Goal: Task Accomplishment & Management: Manage account settings

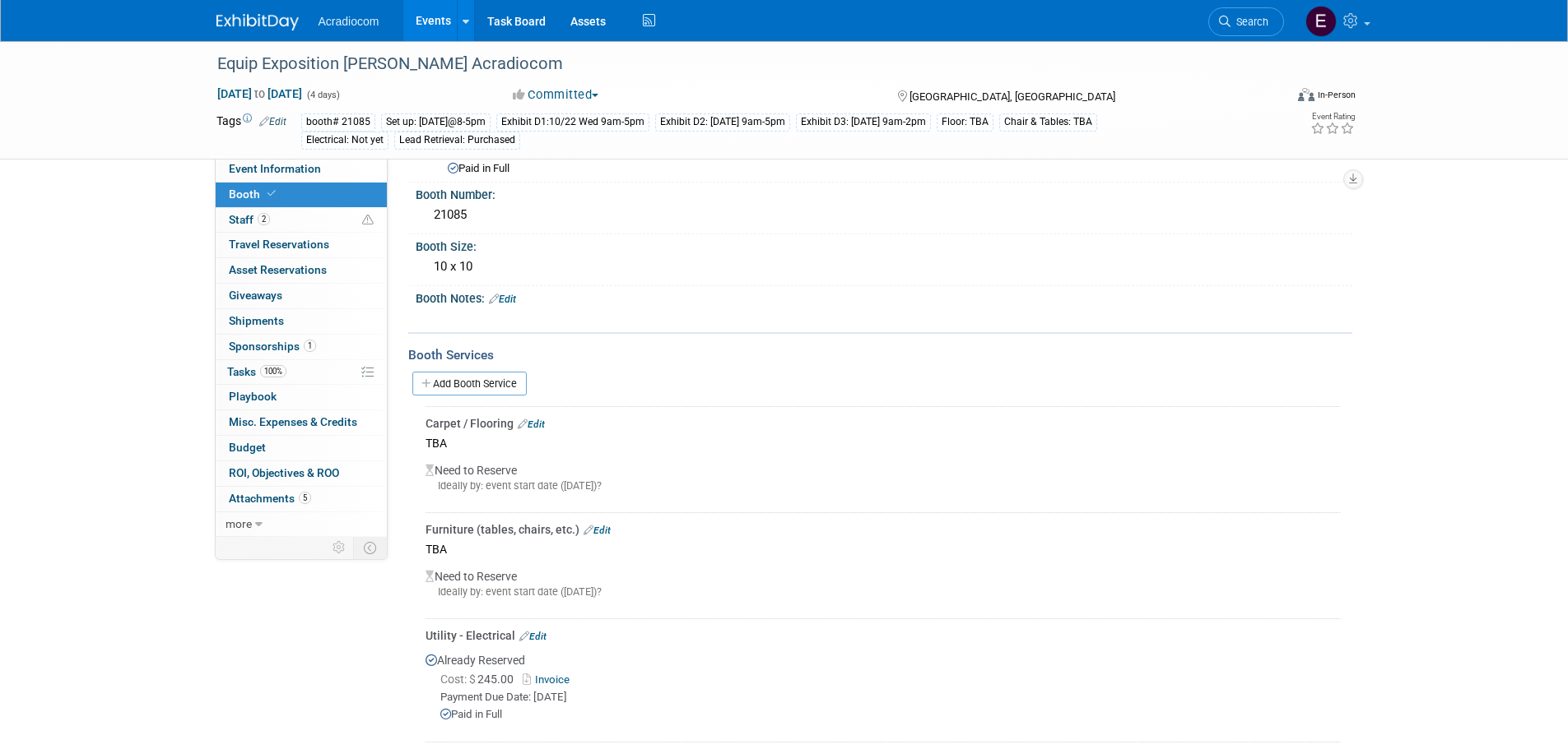
click at [254, 35] on div "Acradiocom Events Add Event Bulk Upload Events Shareable Event Boards Recently …" at bounding box center [784, 21] width 1136 height 41
click at [254, 18] on img at bounding box center [258, 22] width 83 height 16
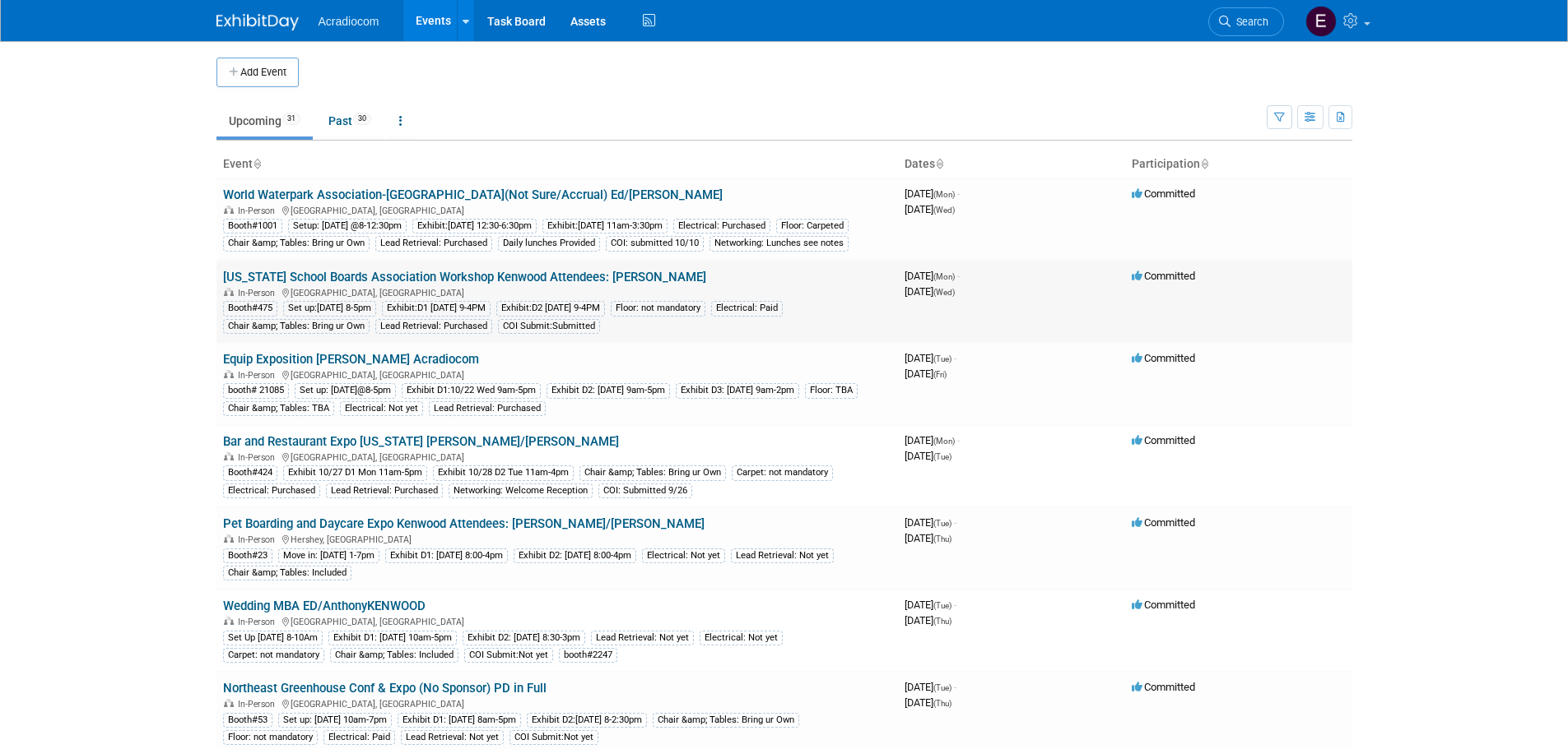
click at [310, 285] on link "[US_STATE] School Boards Association Workshop Kenwood Attendees: [PERSON_NAME]" at bounding box center [465, 277] width 483 height 14
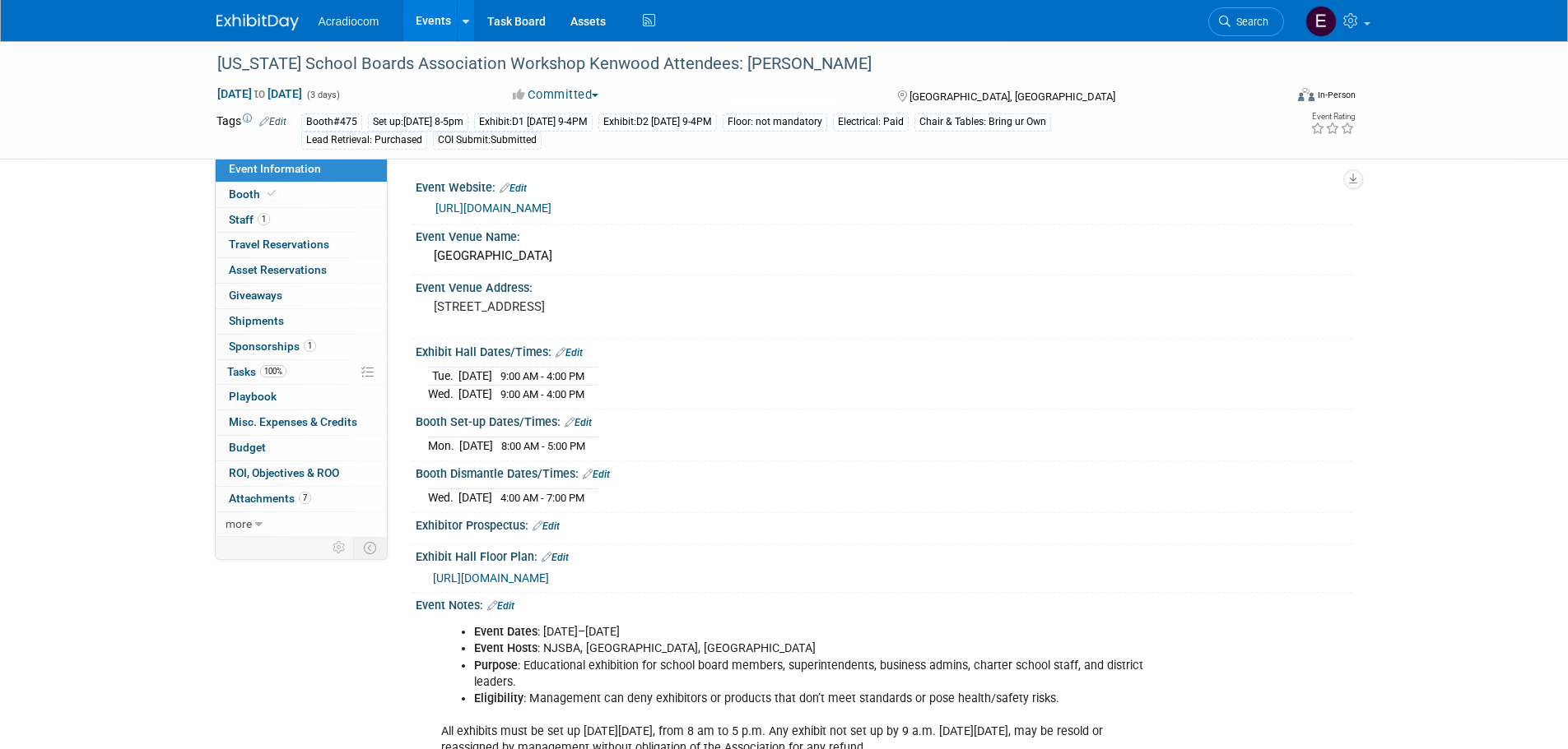
click at [823, 126] on div "Floor: not mandatory" at bounding box center [775, 121] width 104 height 17
click at [274, 119] on link "Edit" at bounding box center [272, 121] width 27 height 12
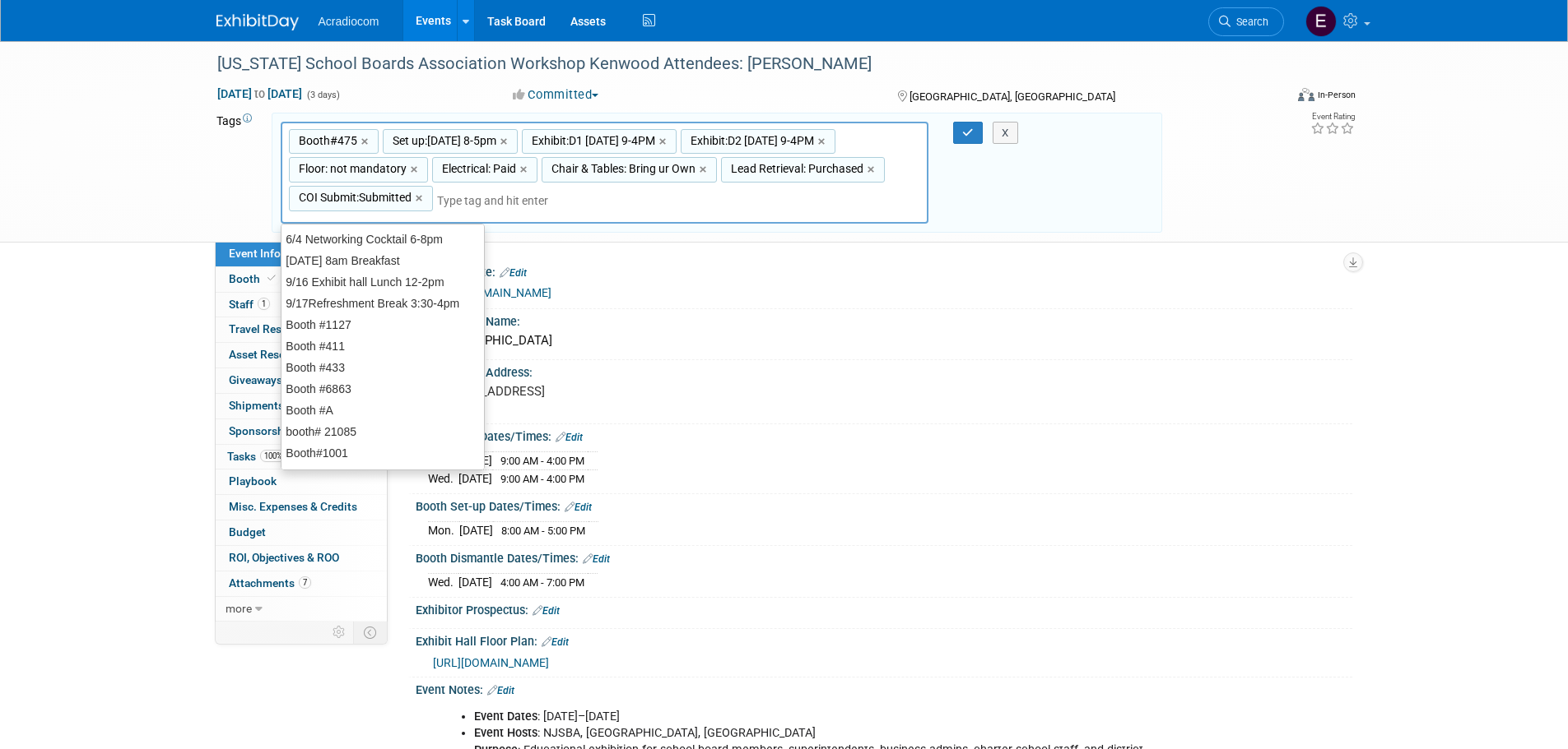
click at [369, 173] on span "Floor: not mandatory" at bounding box center [351, 169] width 111 height 16
type input "Floor: not mandatory"
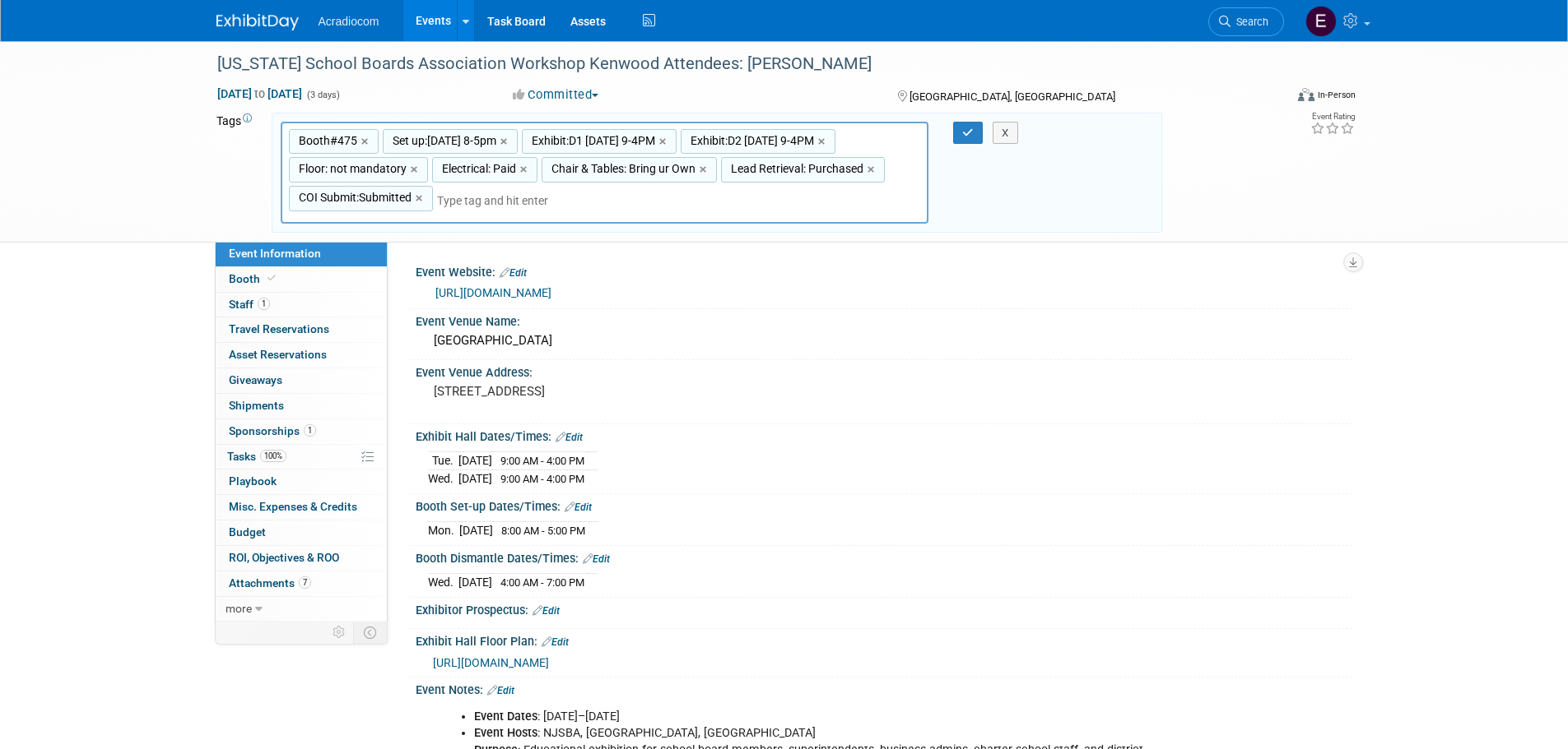
click at [375, 167] on span "Floor: not mandatory" at bounding box center [351, 169] width 111 height 16
type input "Floor: not mandatory"
click at [401, 169] on input "Floor: not mandatory" at bounding box center [354, 172] width 132 height 16
type input "Floor: mandatory"
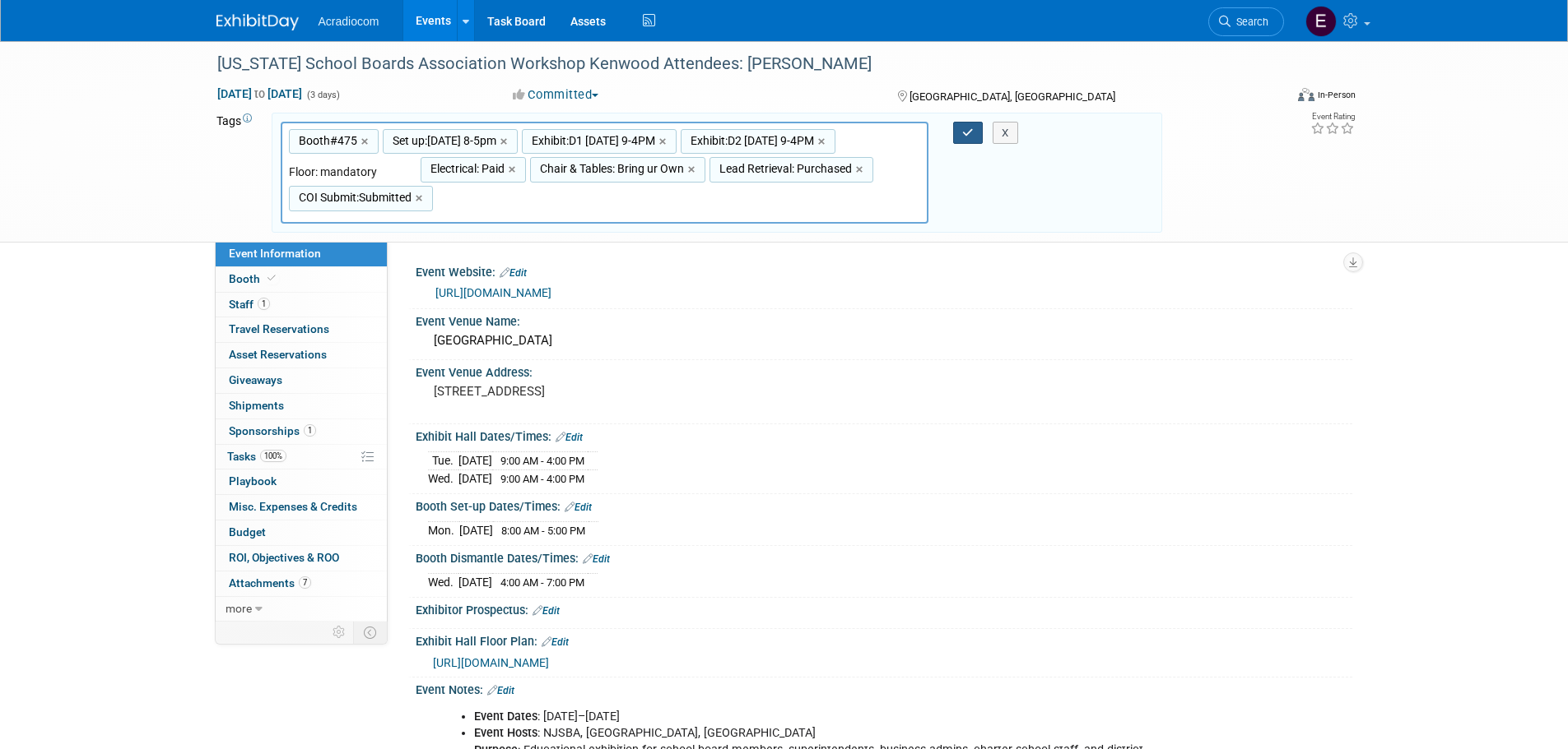
type input "Booth#475, Set up:10/20 Mon 8-5pm, Exhibit:D1 10/21 Tue 9-4PM, Exhibit:D2 10/22…"
click at [968, 132] on icon "button" at bounding box center [968, 133] width 12 height 11
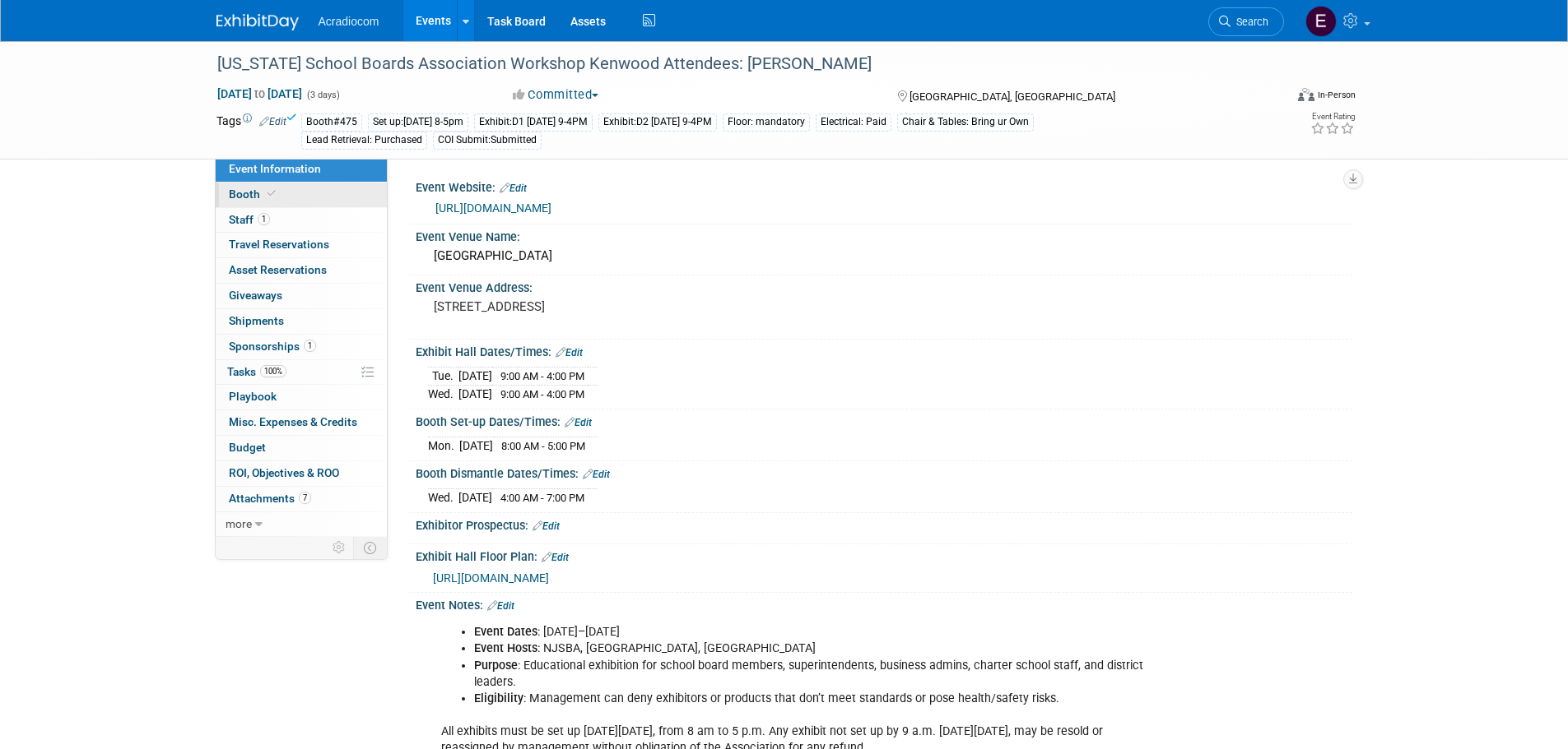
click at [280, 190] on link "Booth" at bounding box center [301, 194] width 172 height 24
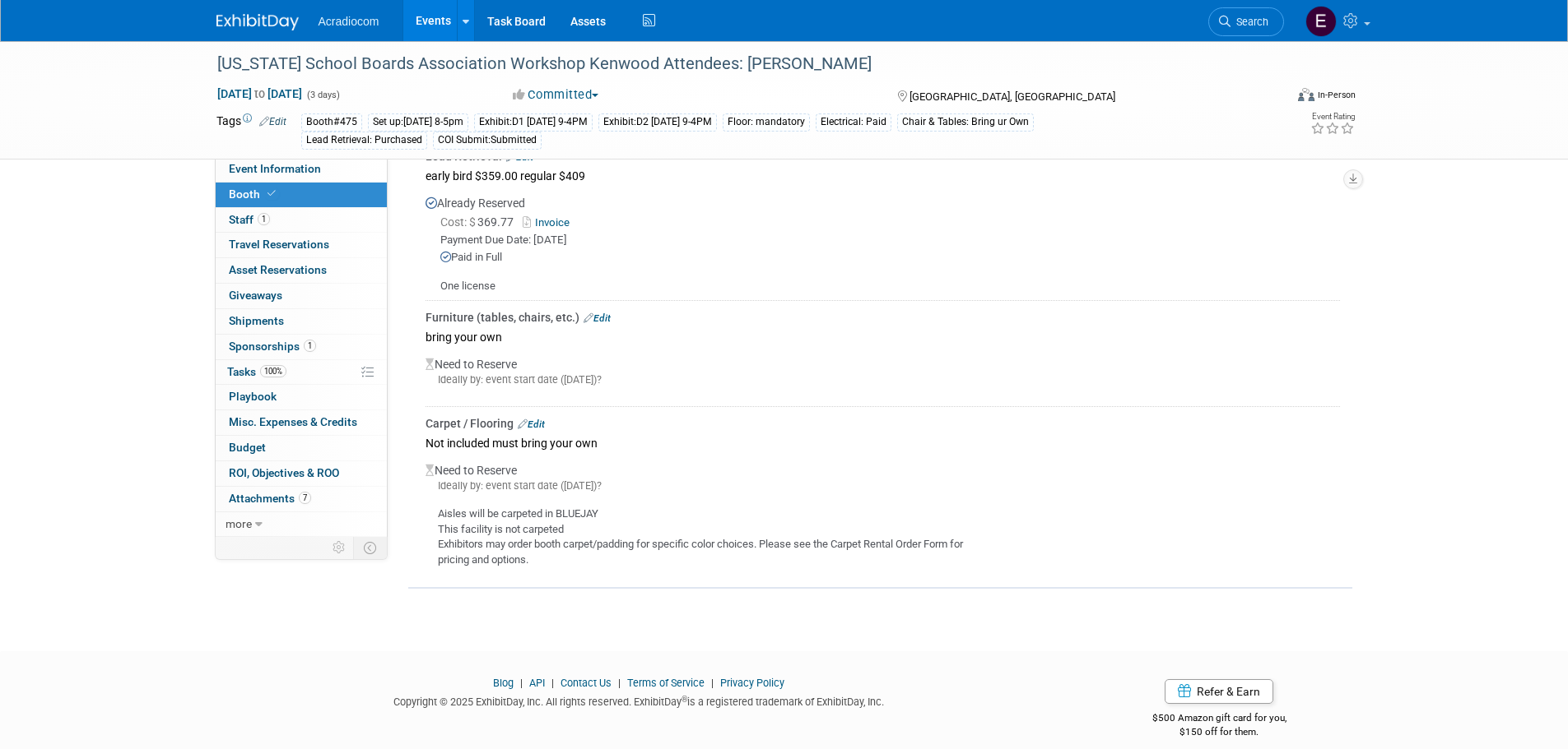
scroll to position [673, 0]
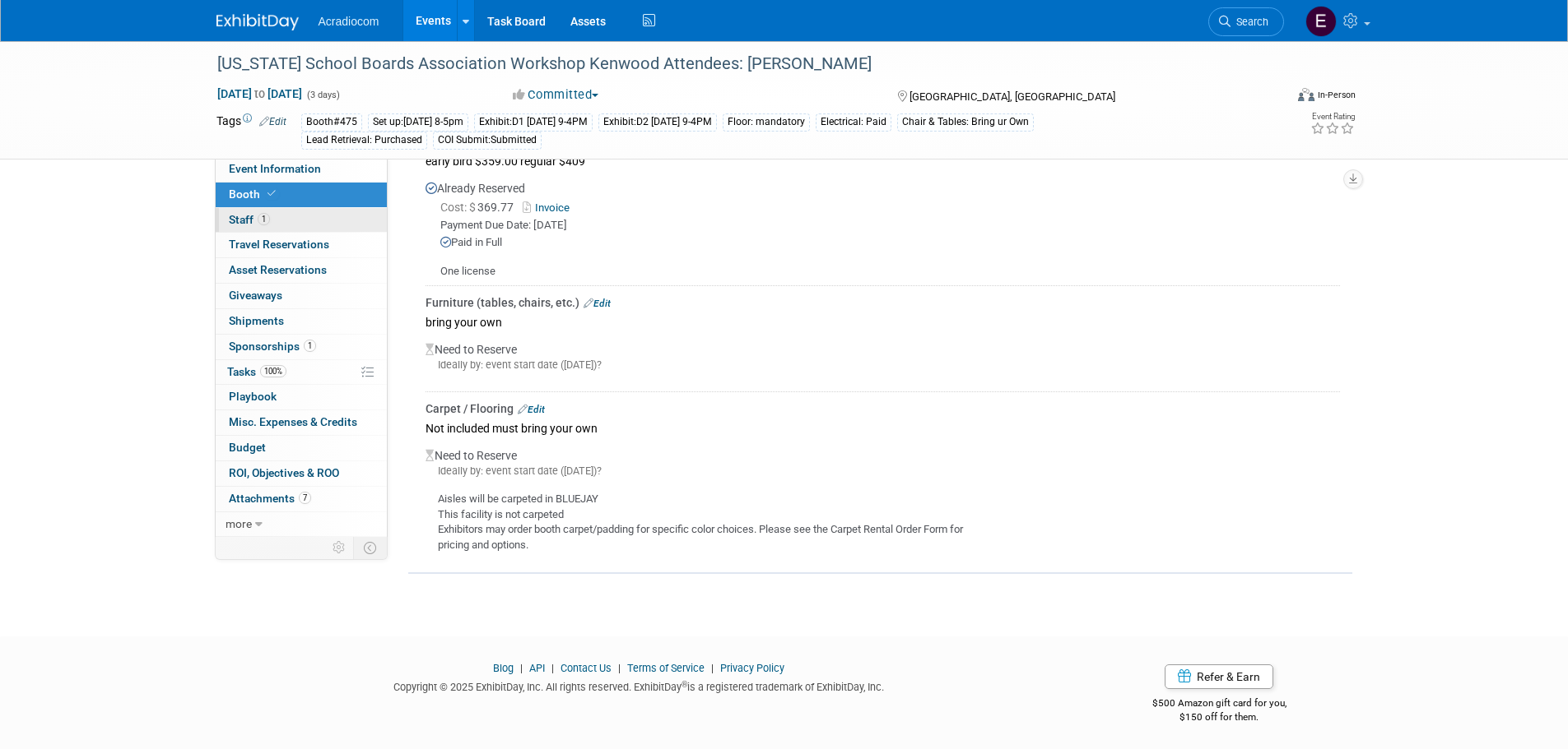
click at [242, 225] on span "Staff 1" at bounding box center [250, 219] width 41 height 13
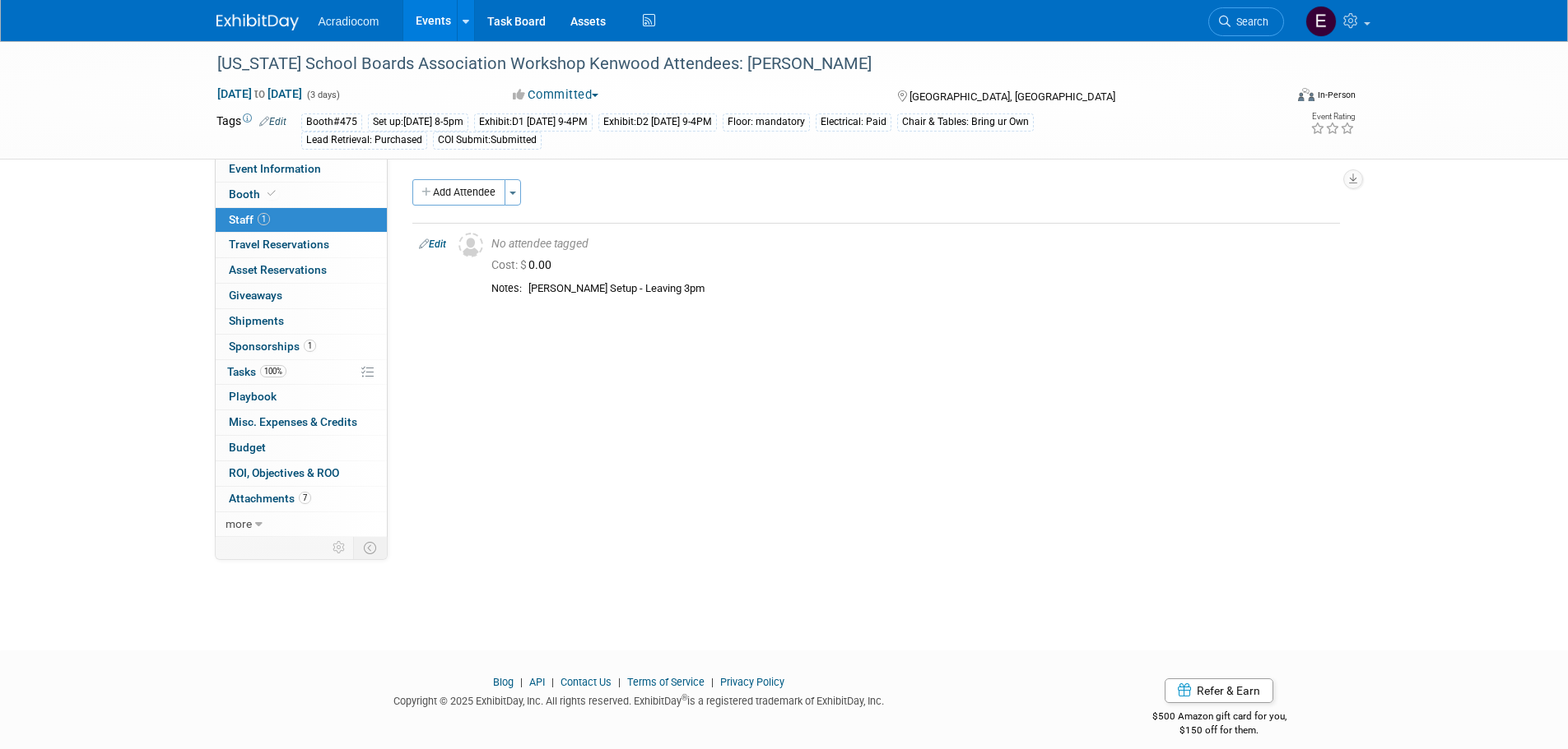
click at [261, 24] on img at bounding box center [258, 22] width 83 height 16
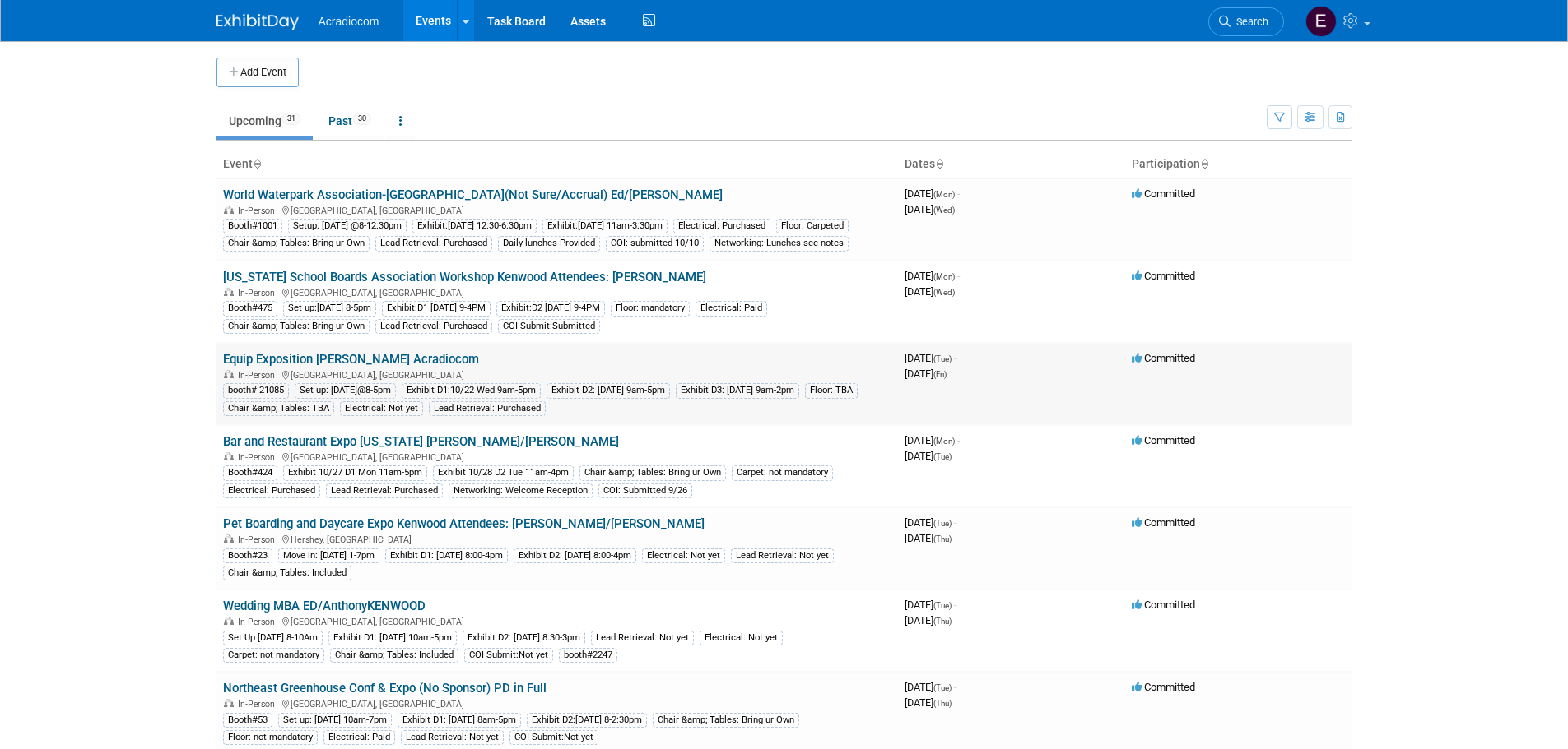
click at [406, 366] on link "Equip Exposition [PERSON_NAME] Acradiocom" at bounding box center [350, 359] width 256 height 14
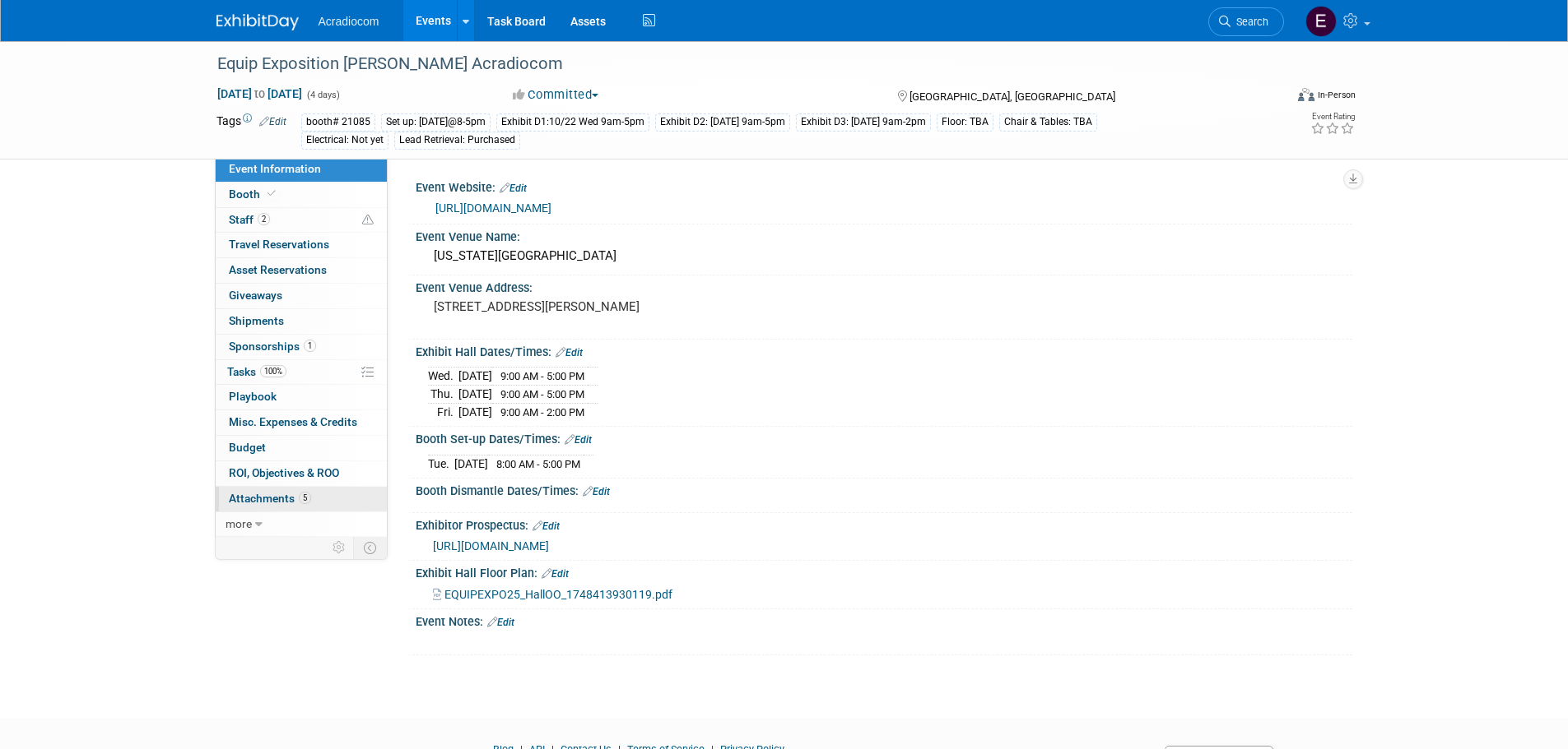
click at [308, 491] on link "5 Attachments 5" at bounding box center [301, 498] width 172 height 24
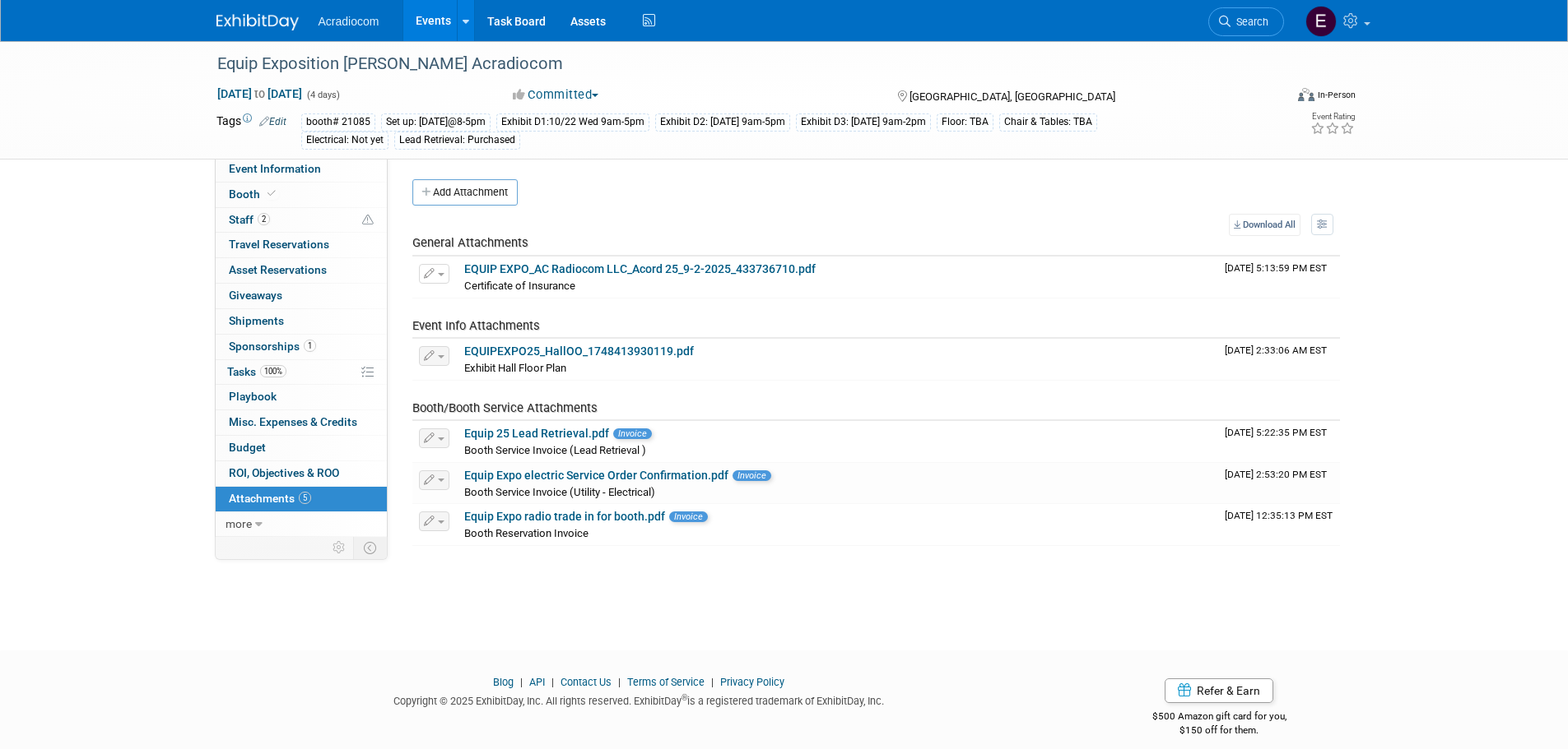
click at [278, 114] on span "Edit" at bounding box center [270, 120] width 32 height 13
click at [280, 123] on link "Edit" at bounding box center [272, 121] width 27 height 12
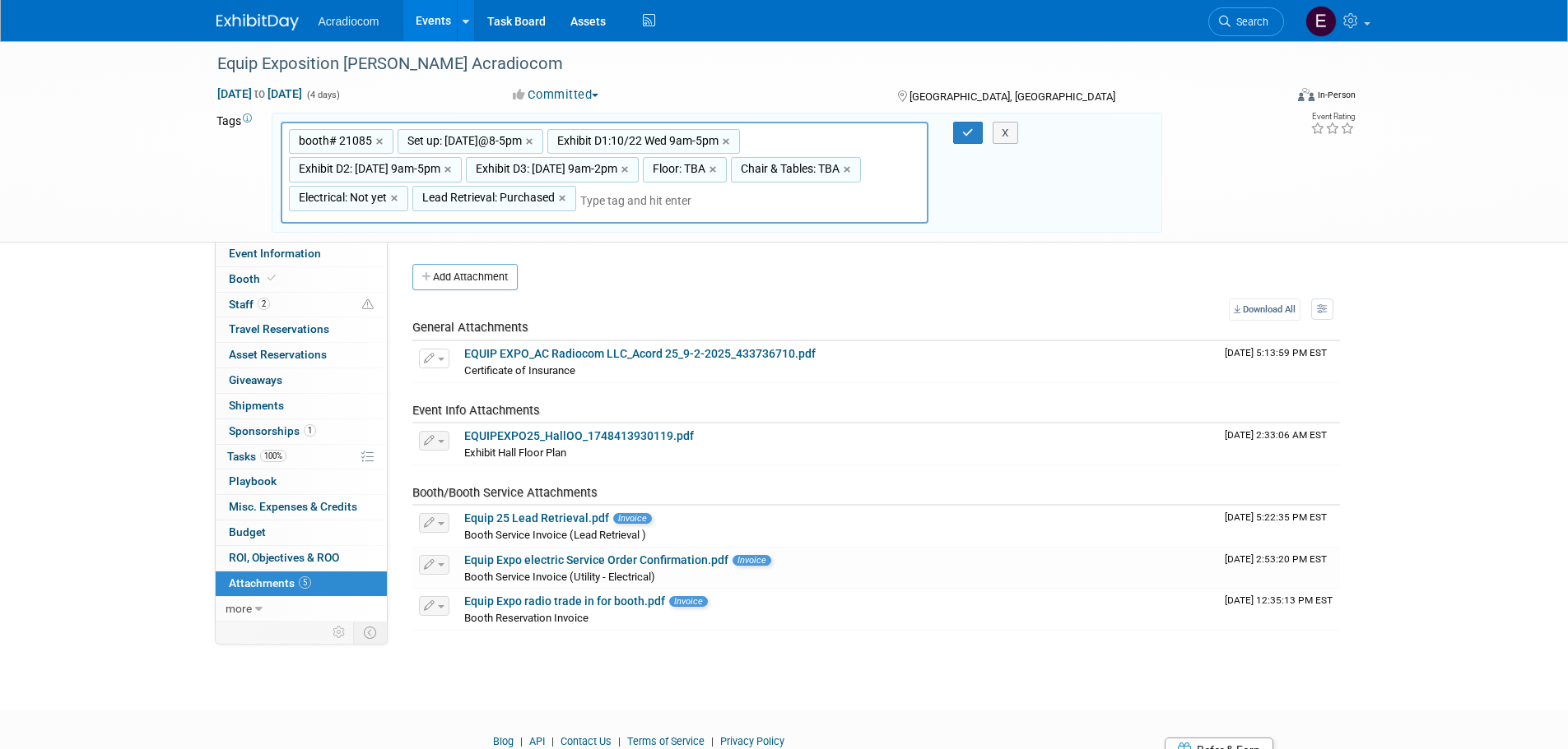
click at [368, 196] on span "Electrical: Not yet" at bounding box center [341, 198] width 92 height 16
type input "Electrical: Not yet"
click at [368, 196] on span "Electrical: Not yet" at bounding box center [341, 198] width 92 height 16
type input "Electrical: Not yet"
click at [368, 196] on input "Electrical: Not yet" at bounding box center [354, 200] width 132 height 16
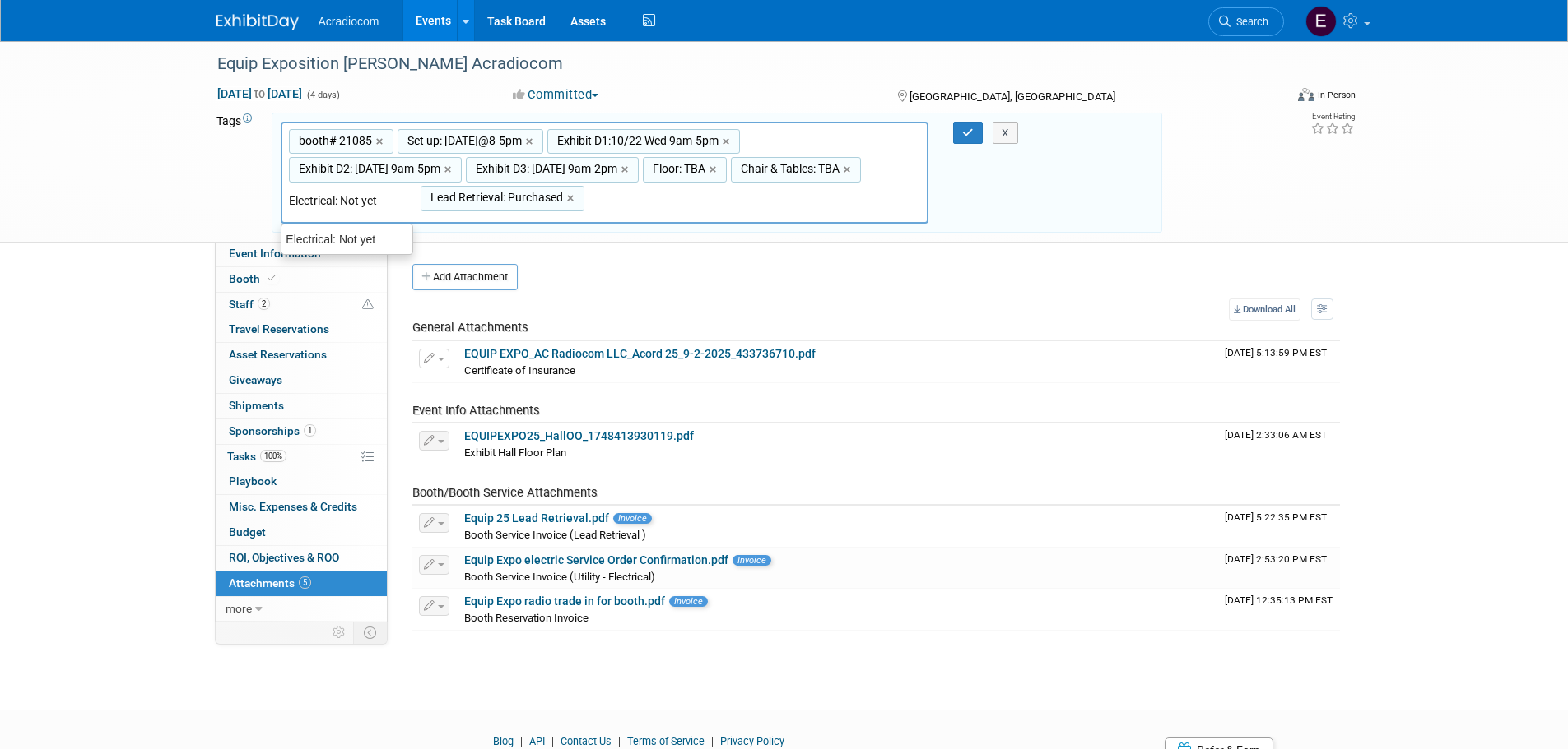
click at [386, 197] on input "Electrical: Not yet" at bounding box center [354, 200] width 132 height 16
type input "Electrical: Paid"
click at [366, 230] on div "Electrical: Paid" at bounding box center [346, 240] width 132 height 23
type input "booth# 21085, Set up: 10/21 Tue@8-5pm, Exhibit D1:10/22 Wed 9am-5pm, Exhibit D2…"
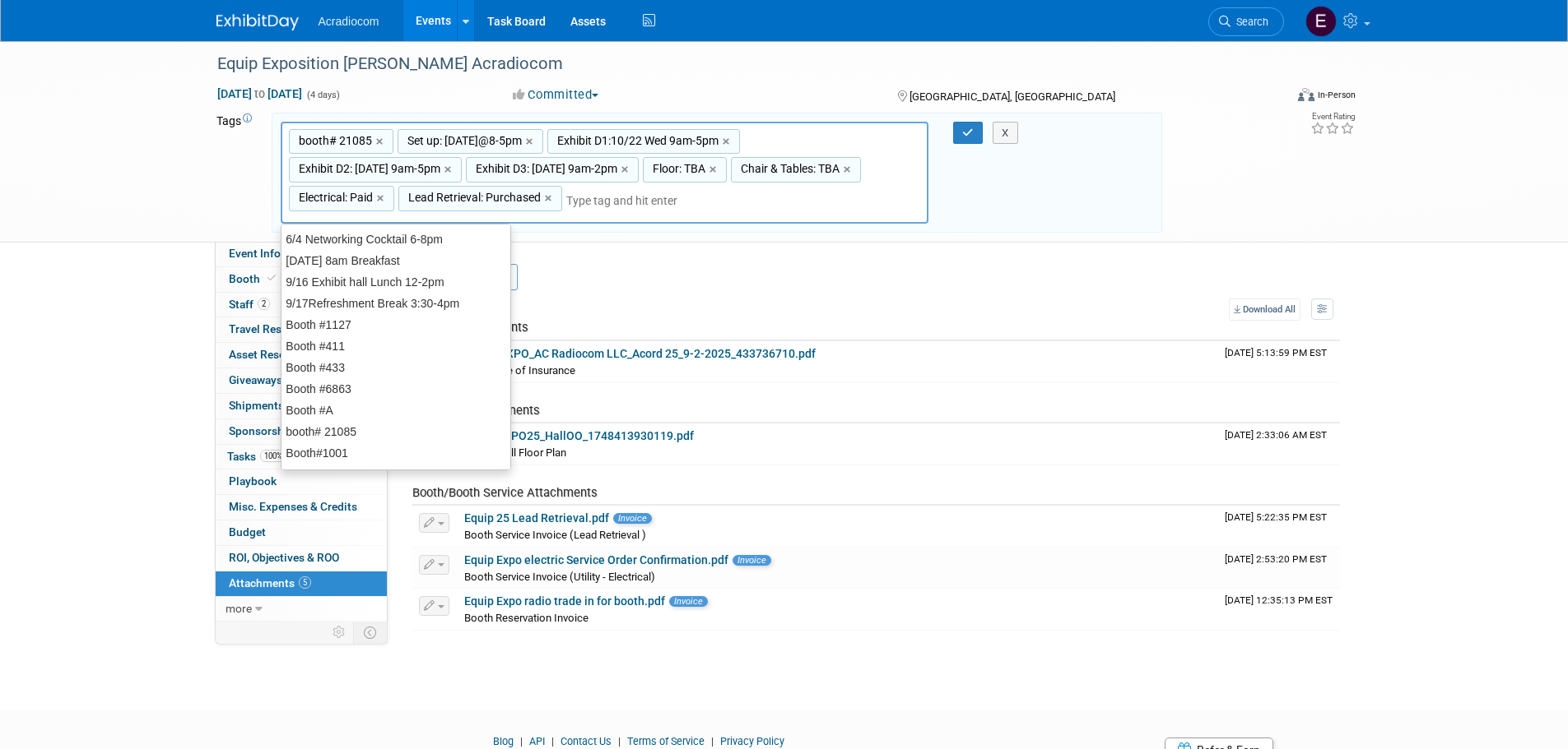
click at [750, 187] on div "booth# 21085, Set up: 10/21 Tue@8-5pm, Exhibit D1:10/22 Wed 9am-5pm, Exhibit D2…" at bounding box center [605, 173] width 649 height 102
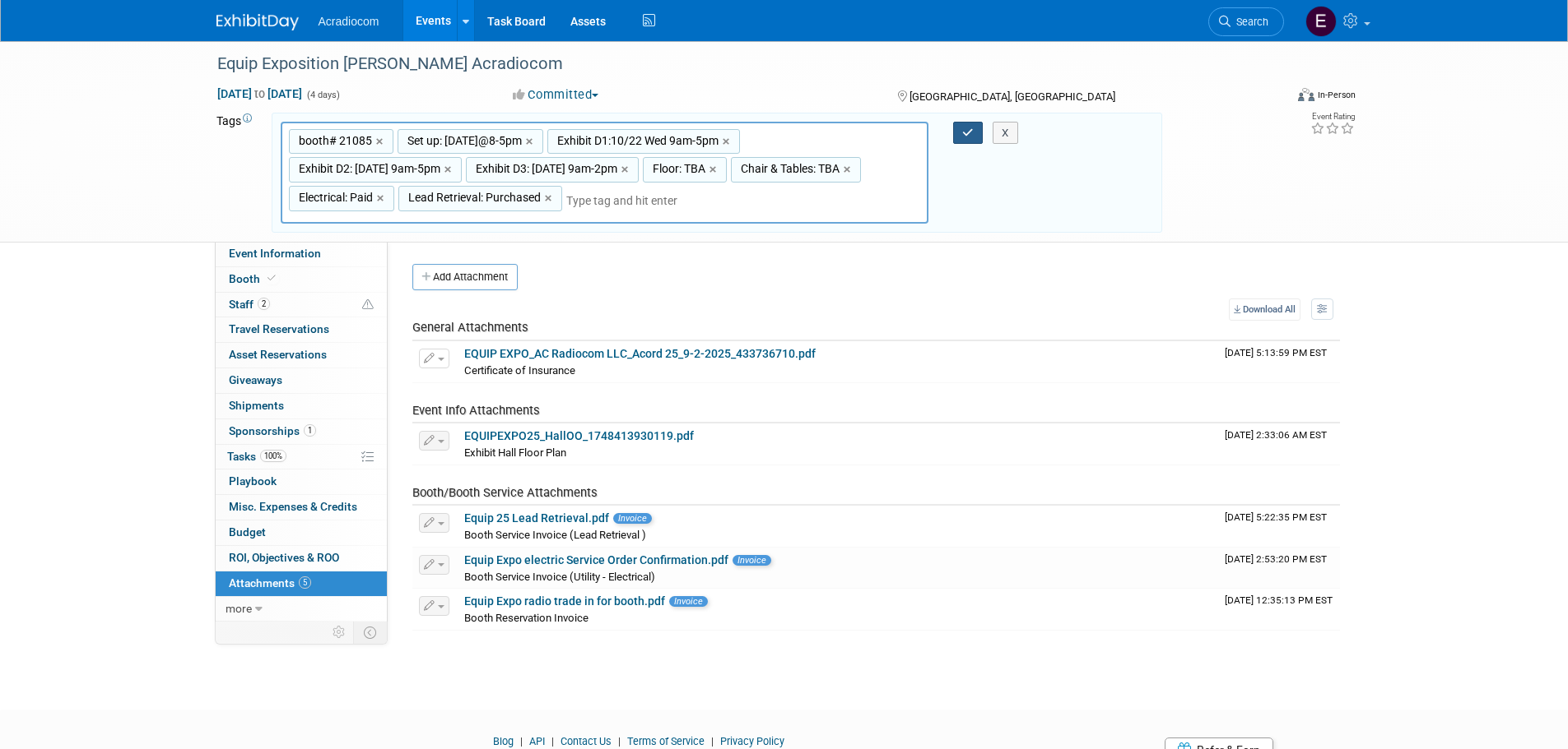
click at [969, 135] on icon "button" at bounding box center [968, 133] width 12 height 11
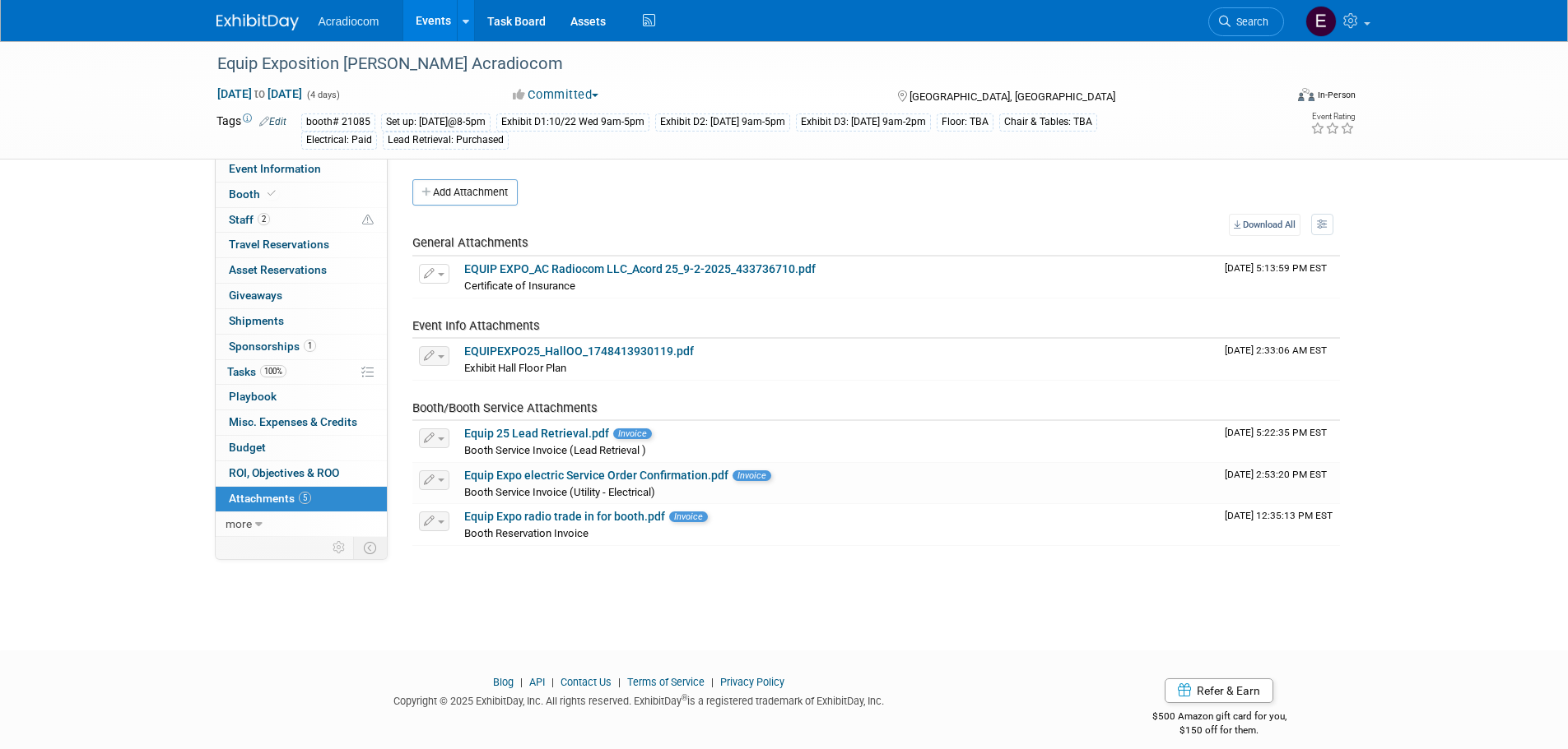
click at [273, 14] on img at bounding box center [258, 22] width 83 height 16
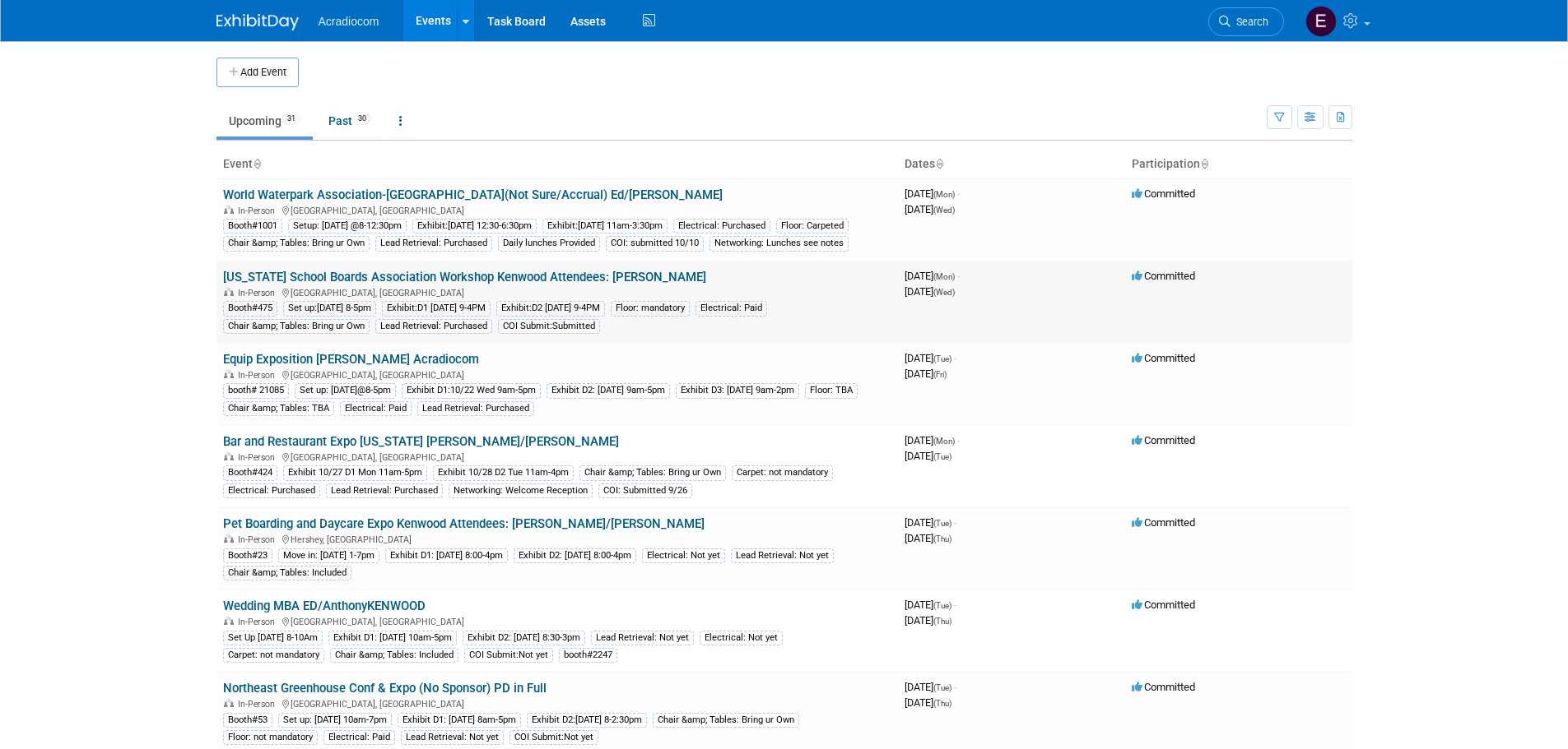
click at [332, 285] on link "[US_STATE] School Boards Association Workshop Kenwood Attendees: [PERSON_NAME]" at bounding box center [465, 277] width 483 height 14
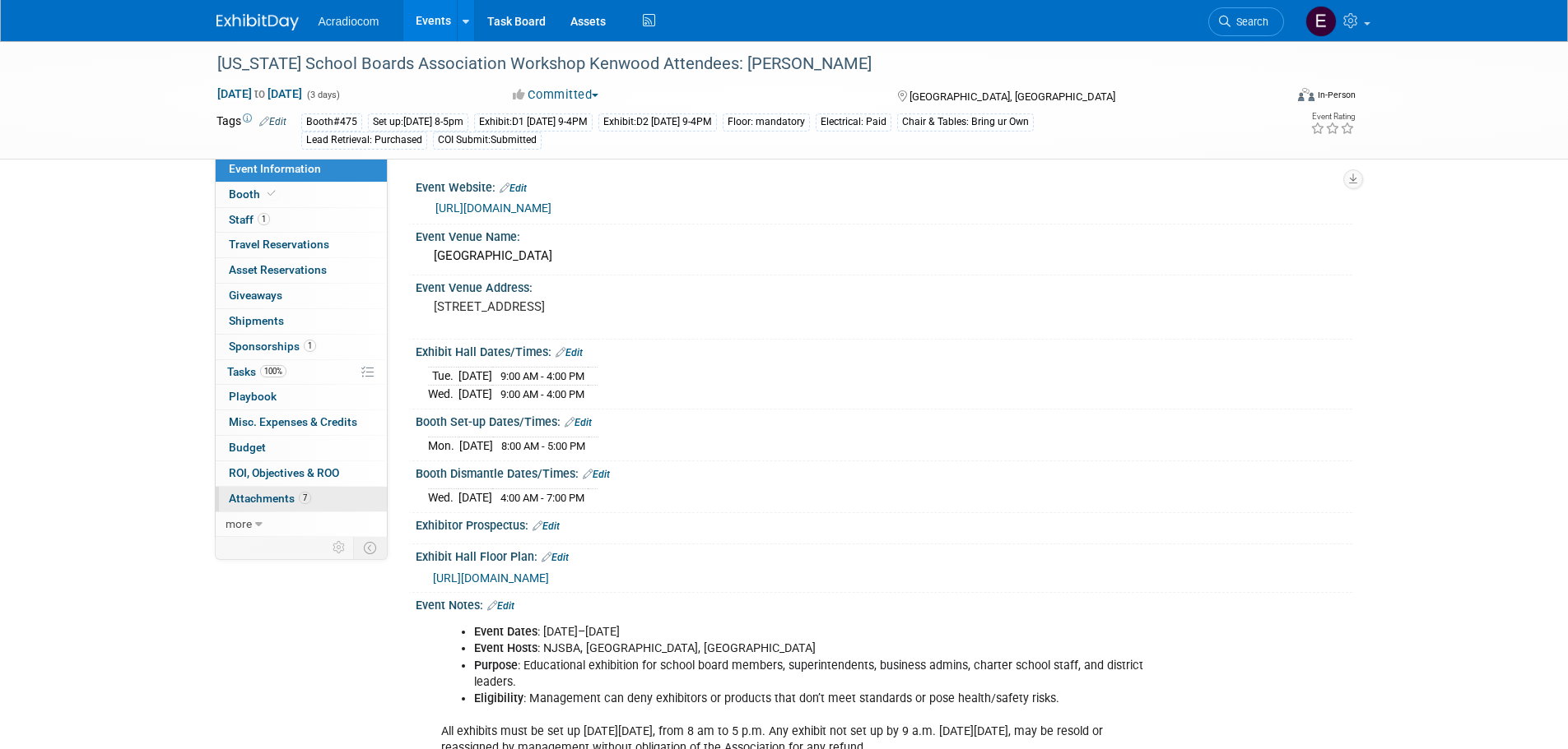
click at [259, 494] on span "Attachments 7" at bounding box center [270, 498] width 83 height 13
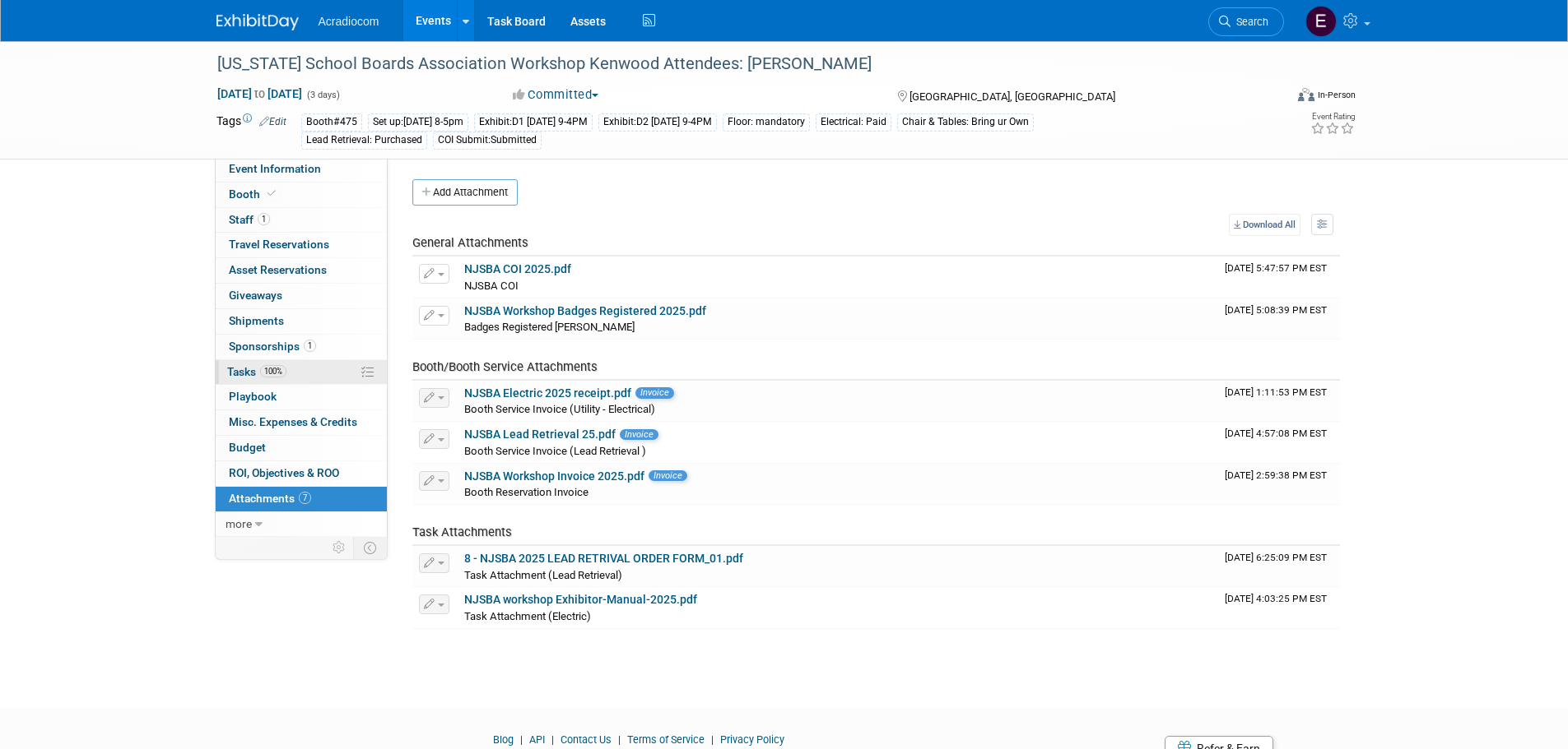
click at [270, 366] on span "100%" at bounding box center [272, 372] width 26 height 13
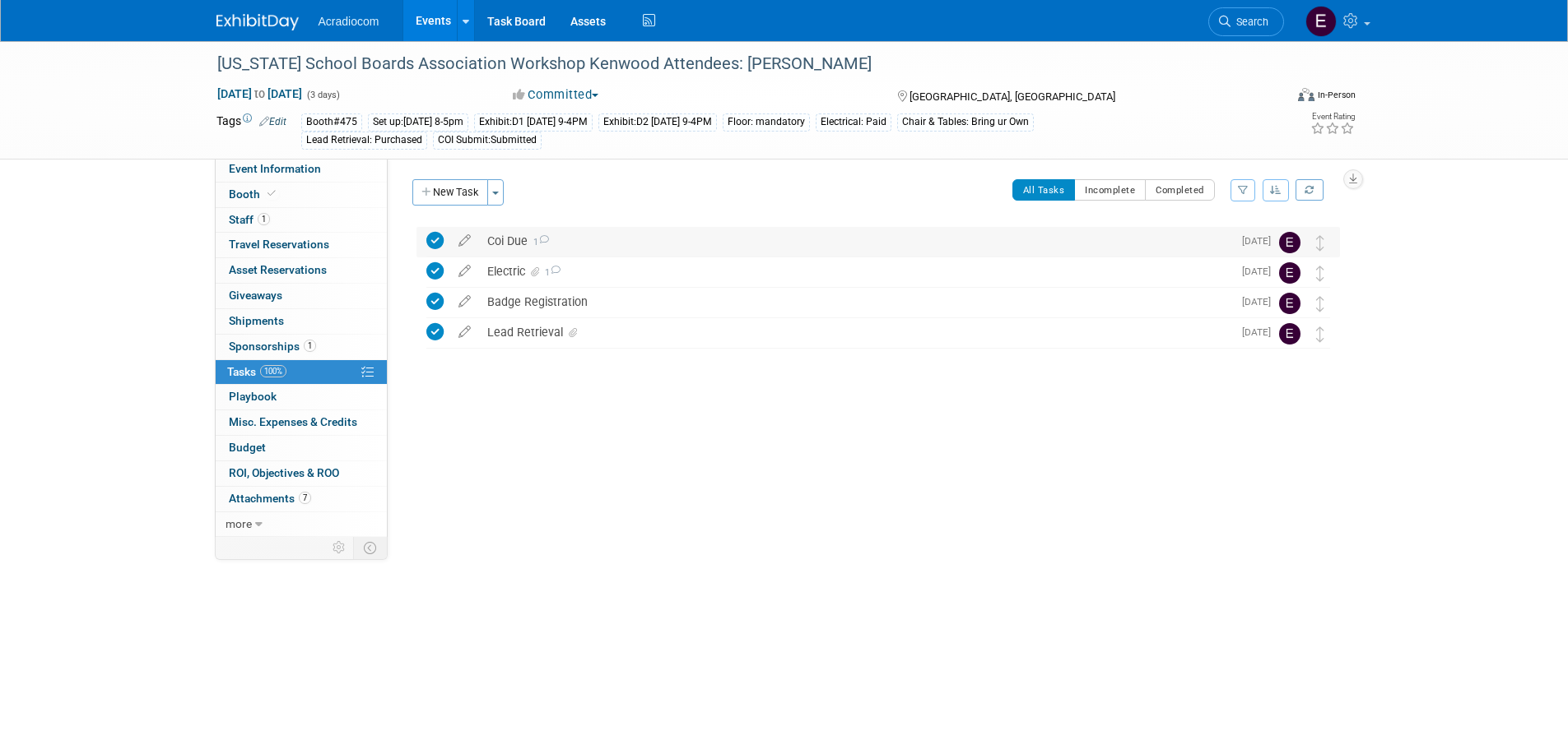
click at [615, 248] on div "Coi Due 1" at bounding box center [855, 241] width 753 height 28
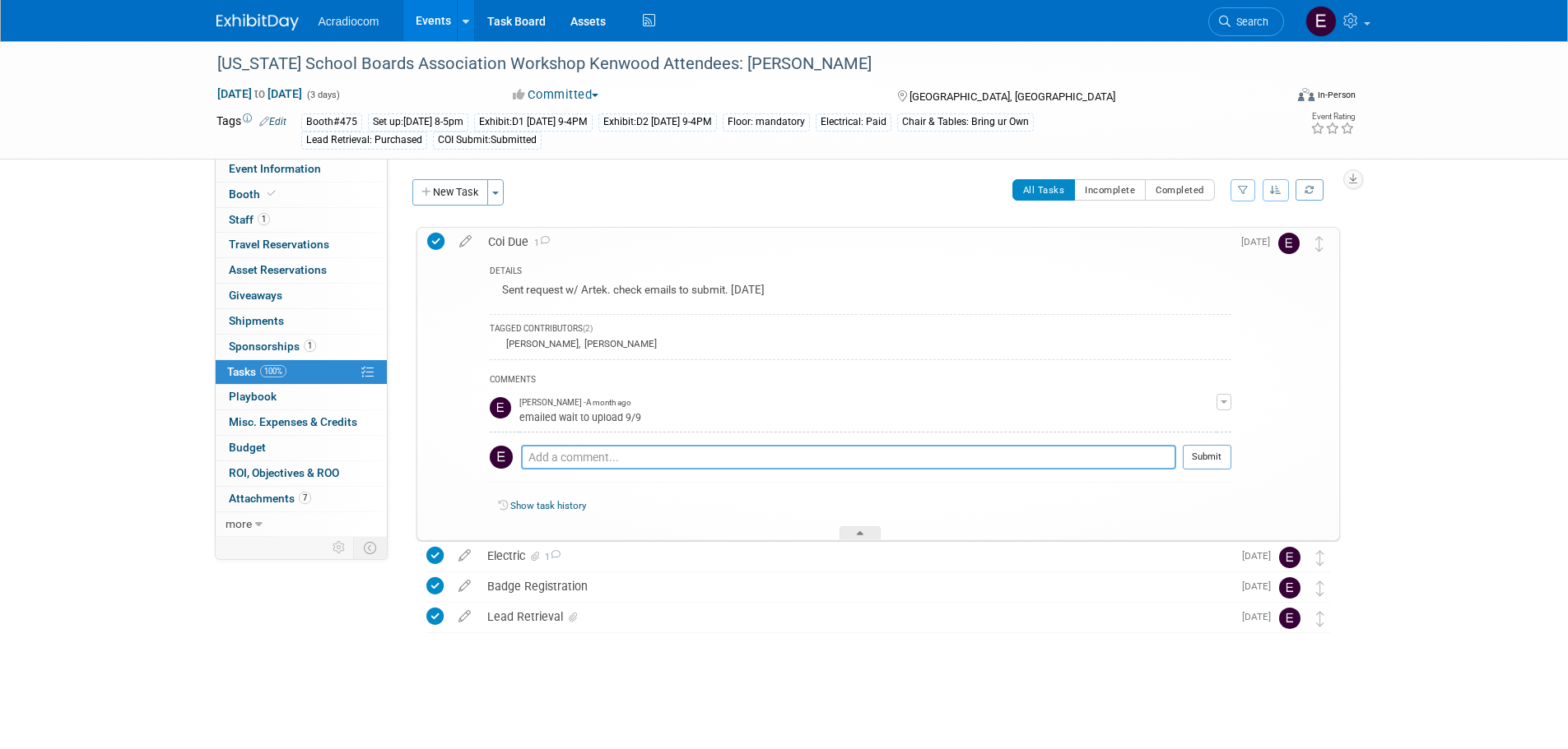
click at [570, 464] on textarea at bounding box center [848, 456] width 655 height 24
type textarea "s"
type textarea "E"
type textarea "N"
click at [476, 199] on button "New Task" at bounding box center [450, 192] width 75 height 26
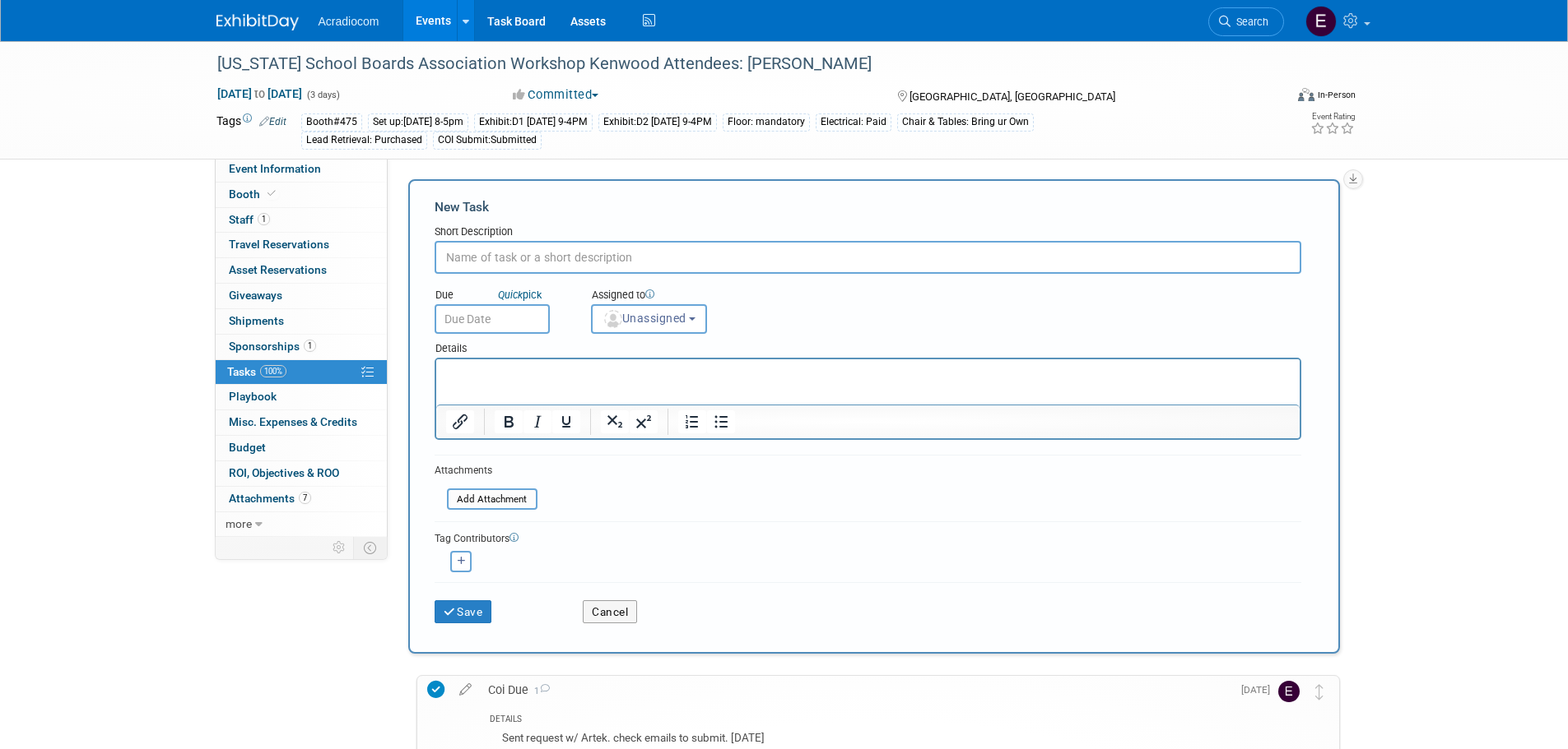
click at [513, 263] on input "text" at bounding box center [868, 257] width 866 height 33
type input "C"
type input "Need To update COi"
click at [509, 383] on html at bounding box center [866, 371] width 864 height 23
click at [464, 567] on button "button" at bounding box center [461, 562] width 22 height 22
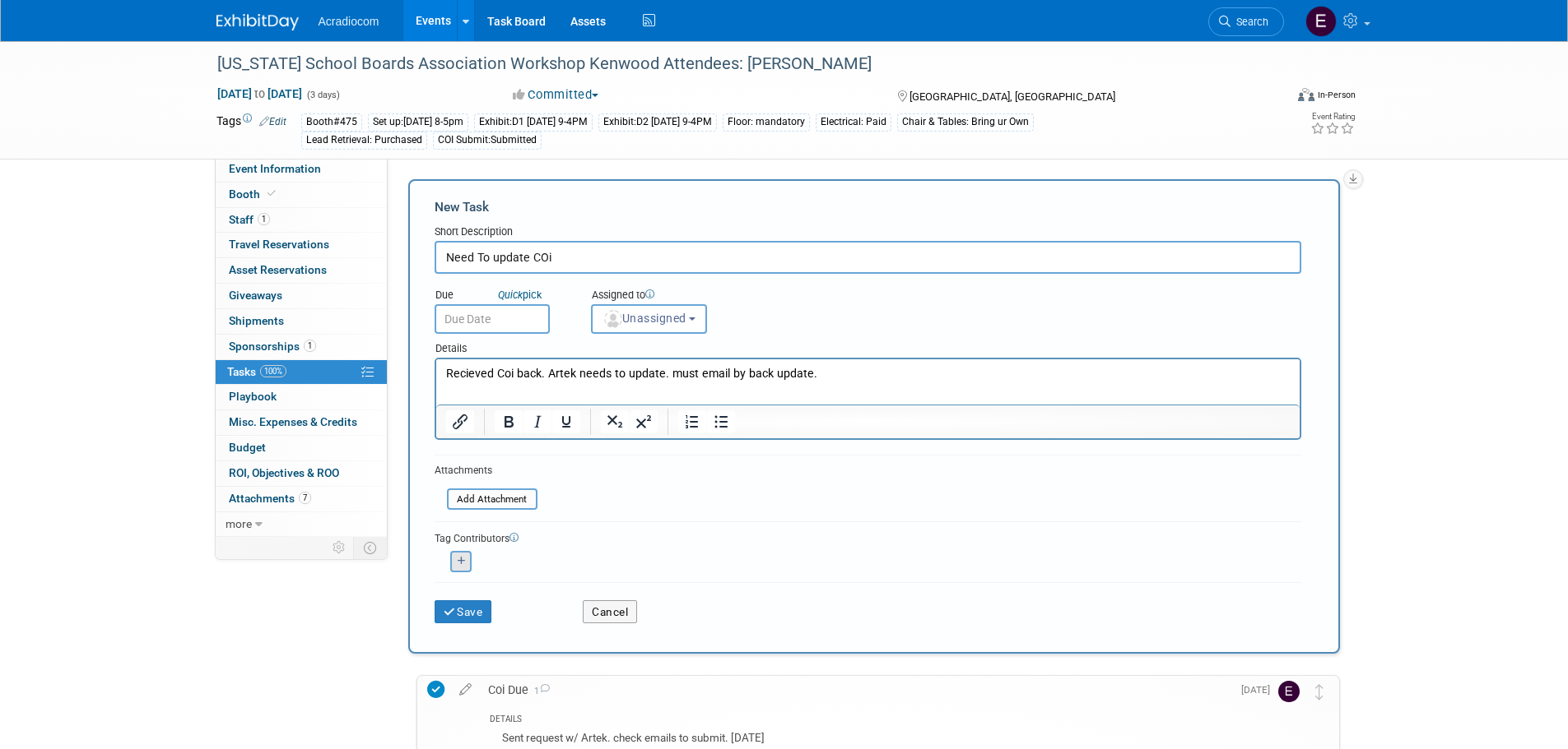
select select
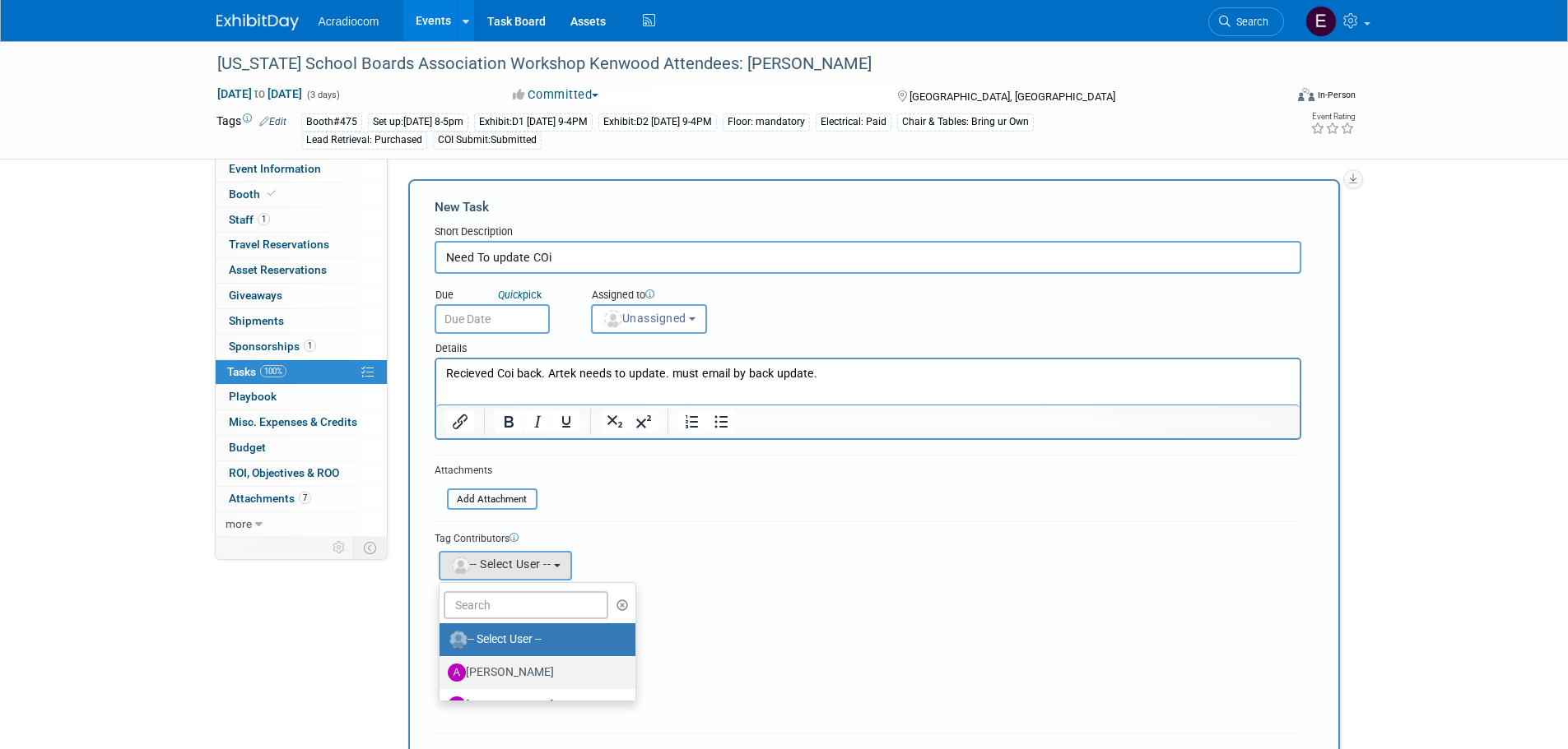
click at [518, 663] on label "[PERSON_NAME]" at bounding box center [533, 673] width 172 height 26
click at [442, 665] on input "[PERSON_NAME]" at bounding box center [437, 671] width 11 height 11
select select "e81583d0-0c4f-46ff-9338-c1e334d3d0a2"
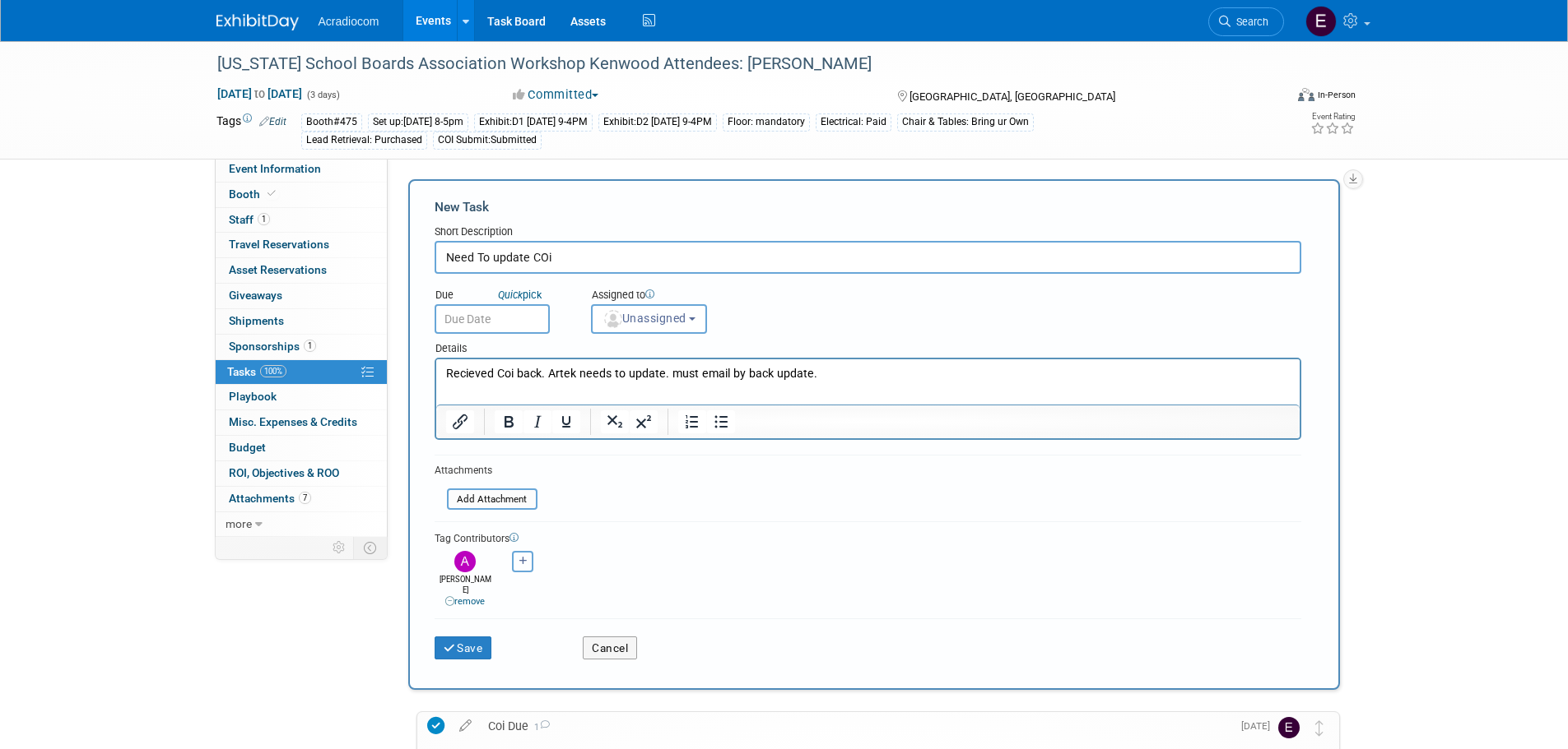
click at [523, 562] on icon "button" at bounding box center [523, 561] width 8 height 9
select select
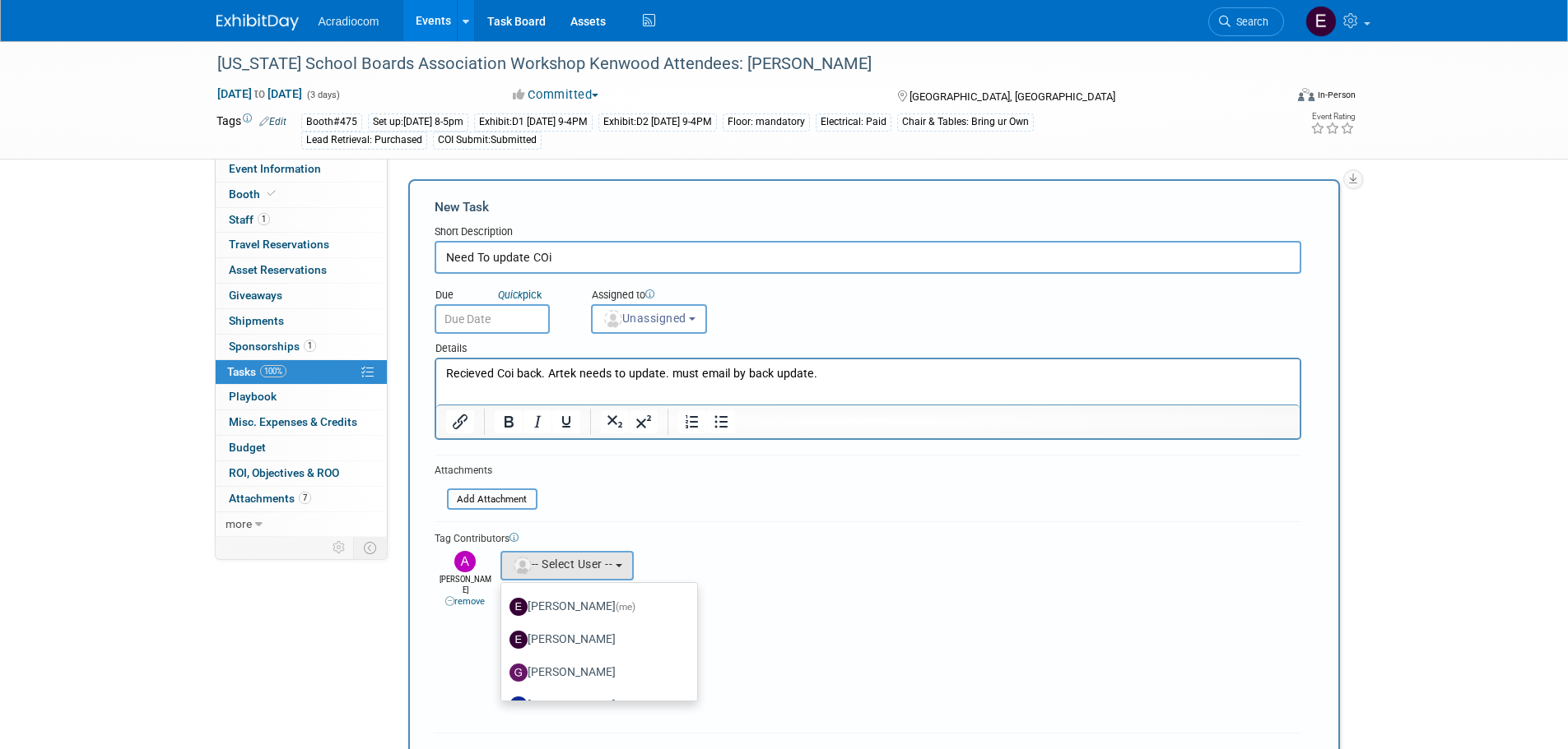
scroll to position [83, 0]
click at [591, 628] on label "[PERSON_NAME]" at bounding box center [595, 623] width 172 height 26
click at [504, 627] on input "[PERSON_NAME]" at bounding box center [499, 621] width 11 height 11
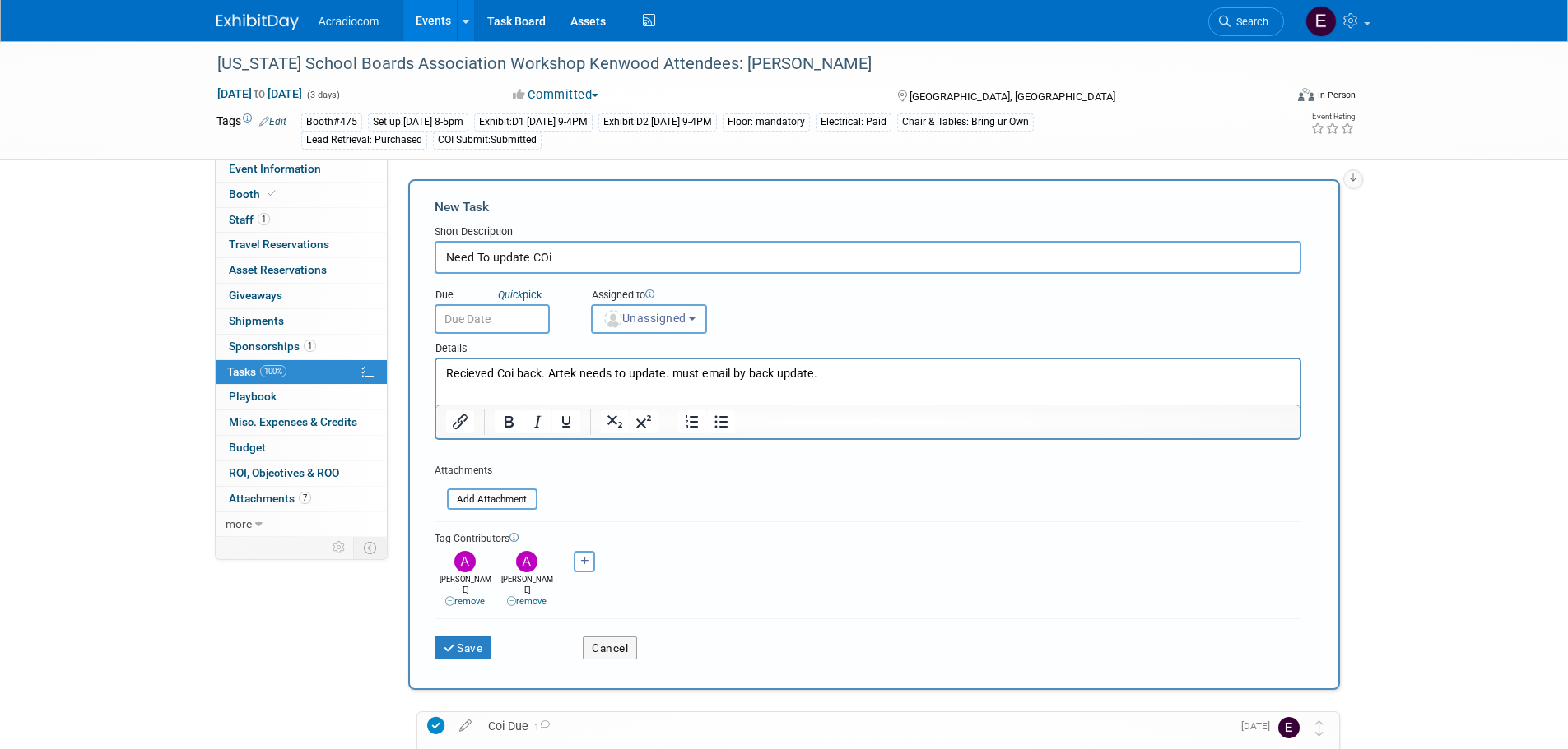
click at [627, 314] on span "Unassigned" at bounding box center [643, 318] width 84 height 13
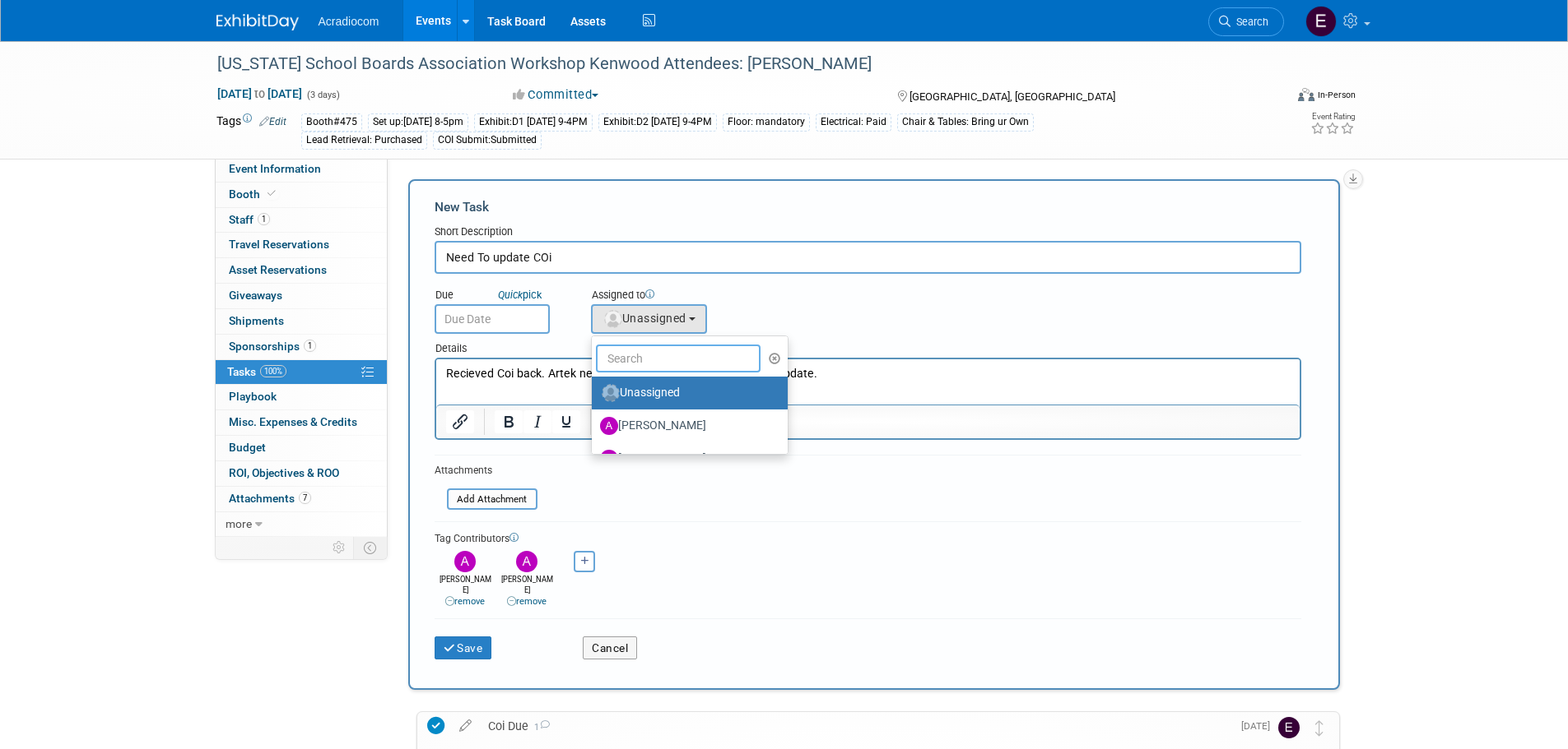
click at [678, 365] on input "text" at bounding box center [678, 358] width 164 height 28
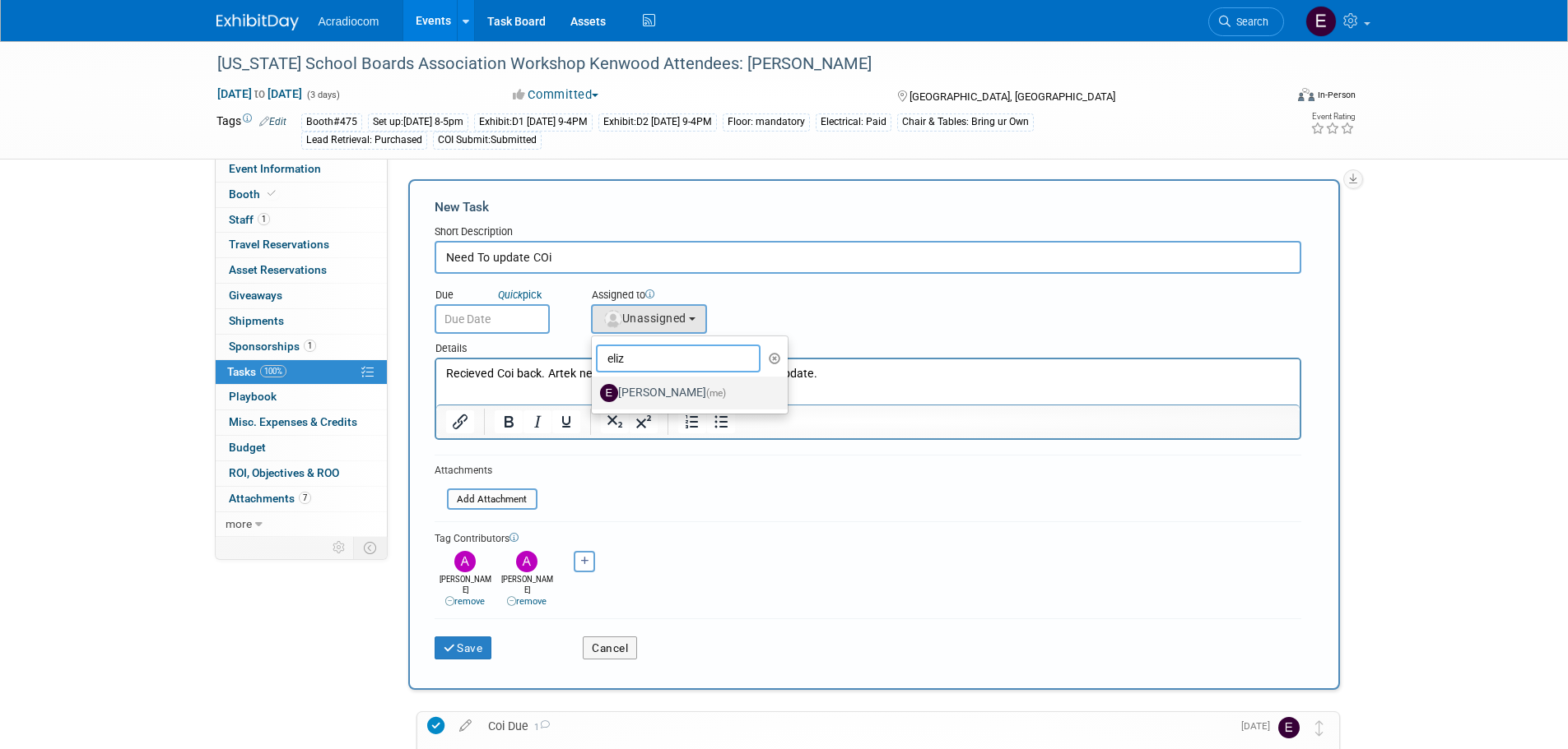
type input "eliz"
click at [663, 393] on label "Elizabeth Martinez (me)" at bounding box center [686, 392] width 172 height 26
click at [594, 393] on input "Elizabeth Martinez (me)" at bounding box center [589, 392] width 11 height 11
select select "c1932504-55f6-44c3-81d7-d85bb0d41d46"
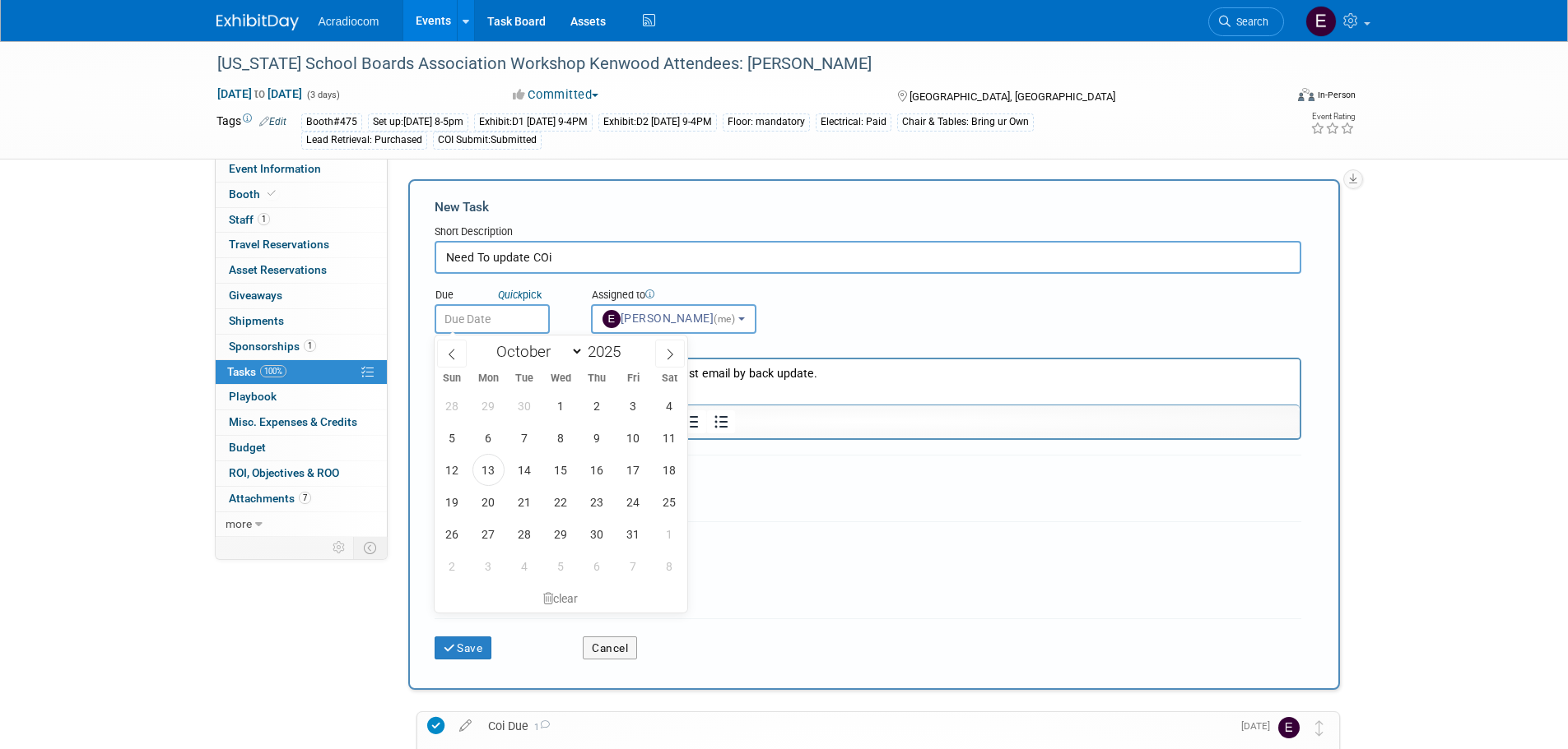
click at [510, 311] on input "text" at bounding box center [492, 319] width 115 height 30
click at [524, 471] on span "14" at bounding box center [525, 471] width 32 height 32
type input "Oct 14, 2025"
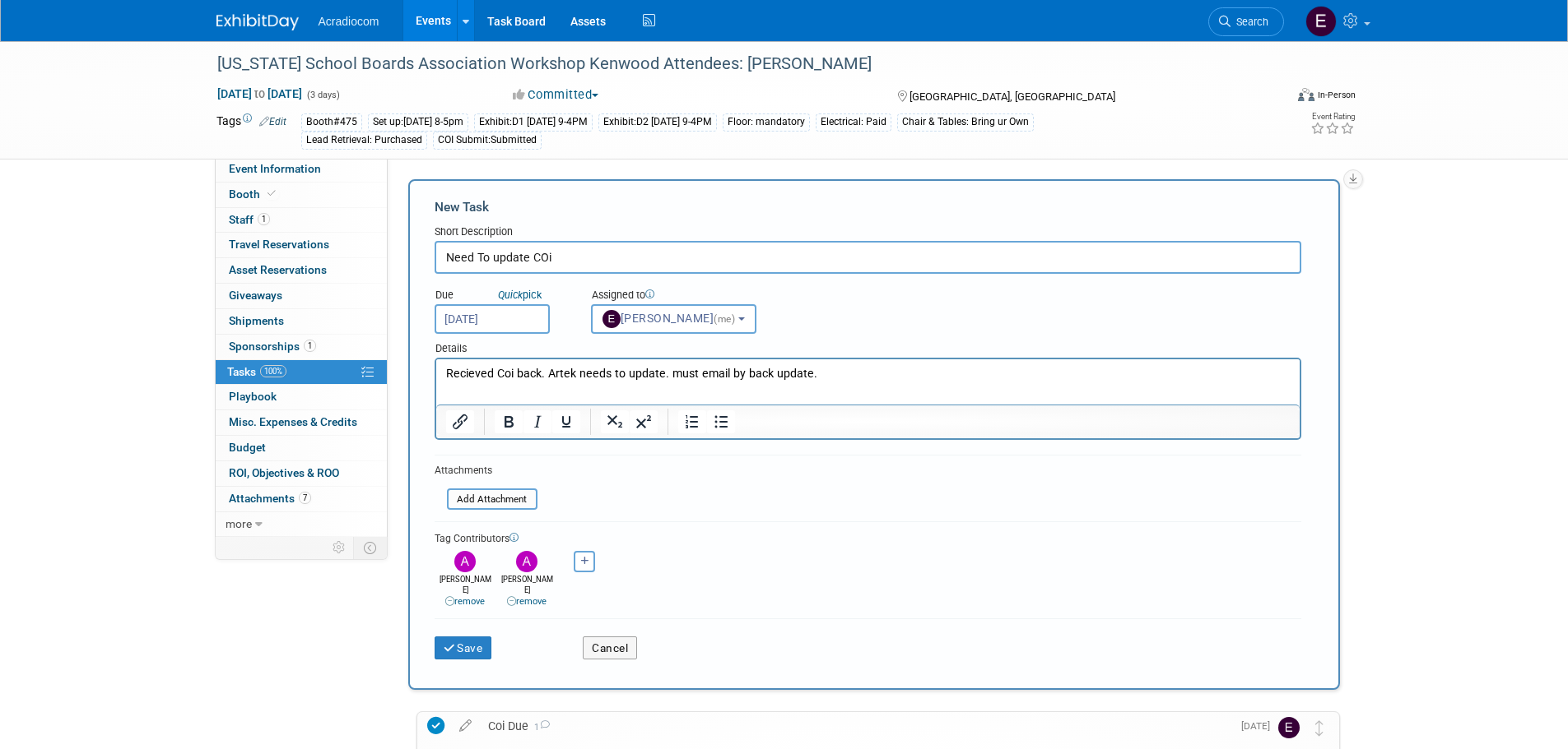
click at [731, 377] on p "Recieved Coi back. Artek needs to update. must email by back update." at bounding box center [867, 374] width 845 height 16
drag, startPoint x: 811, startPoint y: 375, endPoint x: 669, endPoint y: 388, distance: 142.6
click at [669, 383] on html "Recieved Coi back. Artek needs to update. must email by back update." at bounding box center [866, 371] width 864 height 23
drag, startPoint x: 589, startPoint y: 259, endPoint x: 426, endPoint y: 264, distance: 163.1
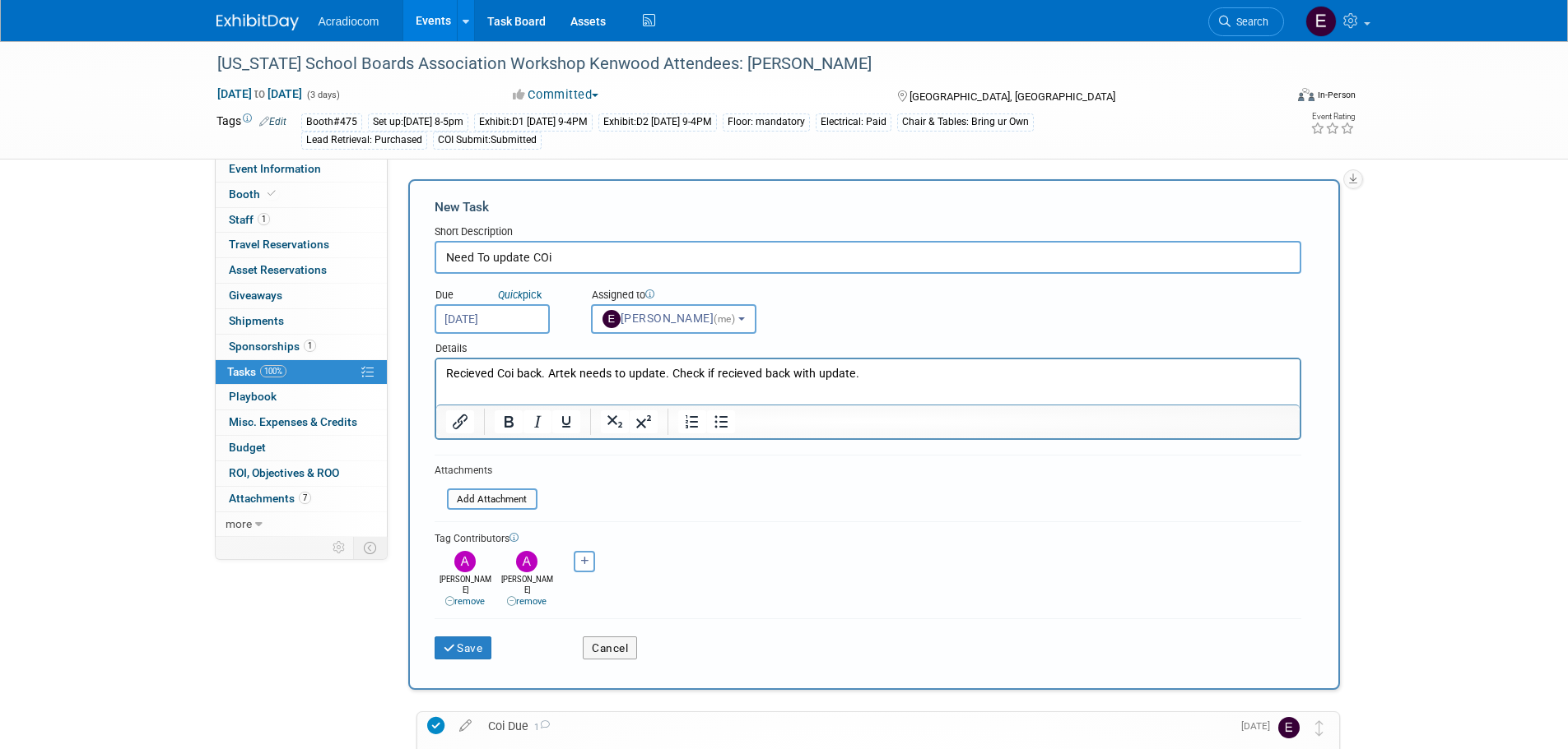
click at [426, 264] on div "New Task Short Description Need To update COi Due Quick pick Oct 14, 2025 (me) …" at bounding box center [873, 435] width 932 height 511
type input "email updated COi"
click at [471, 640] on button "Save" at bounding box center [464, 648] width 58 height 23
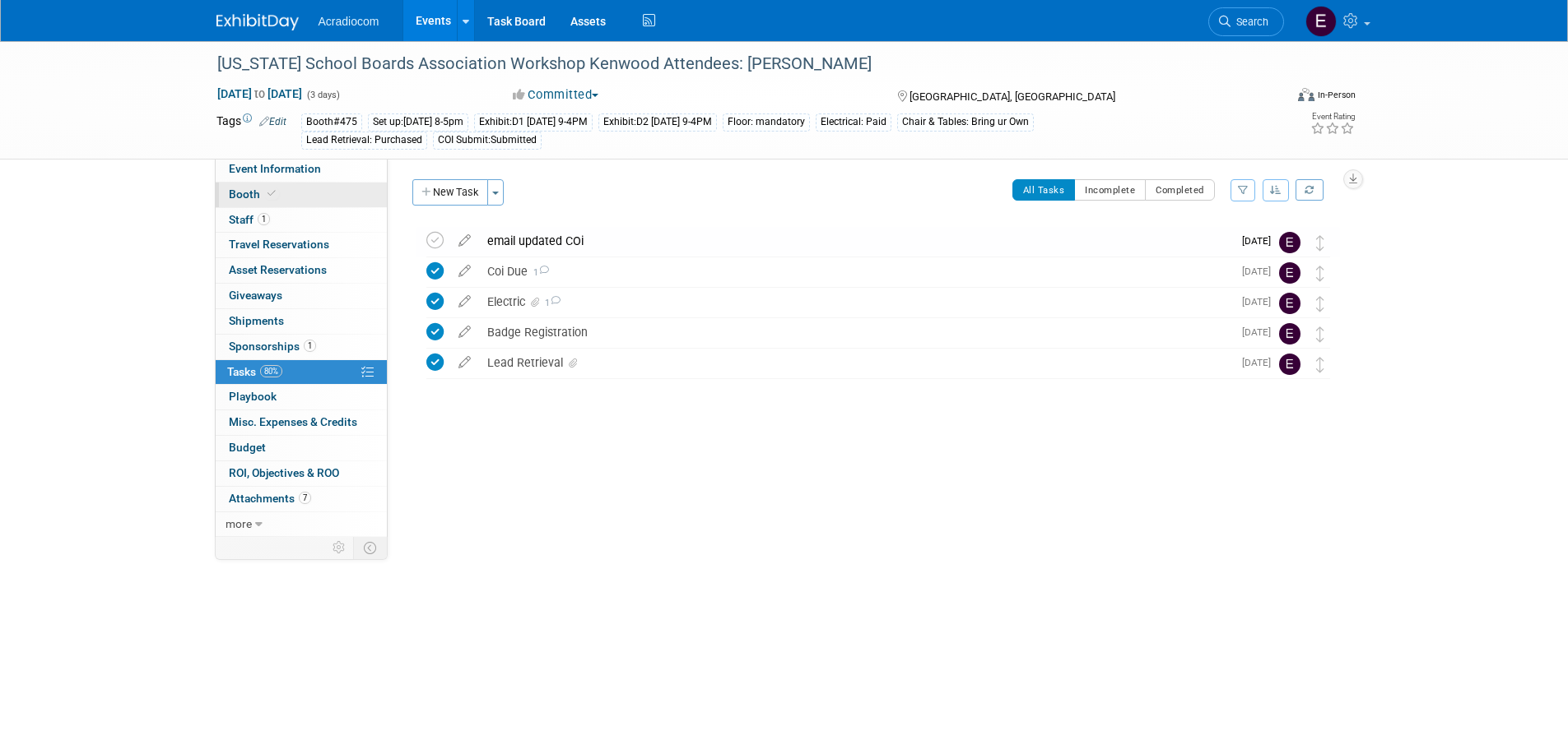
click at [280, 191] on link "Booth" at bounding box center [301, 194] width 172 height 24
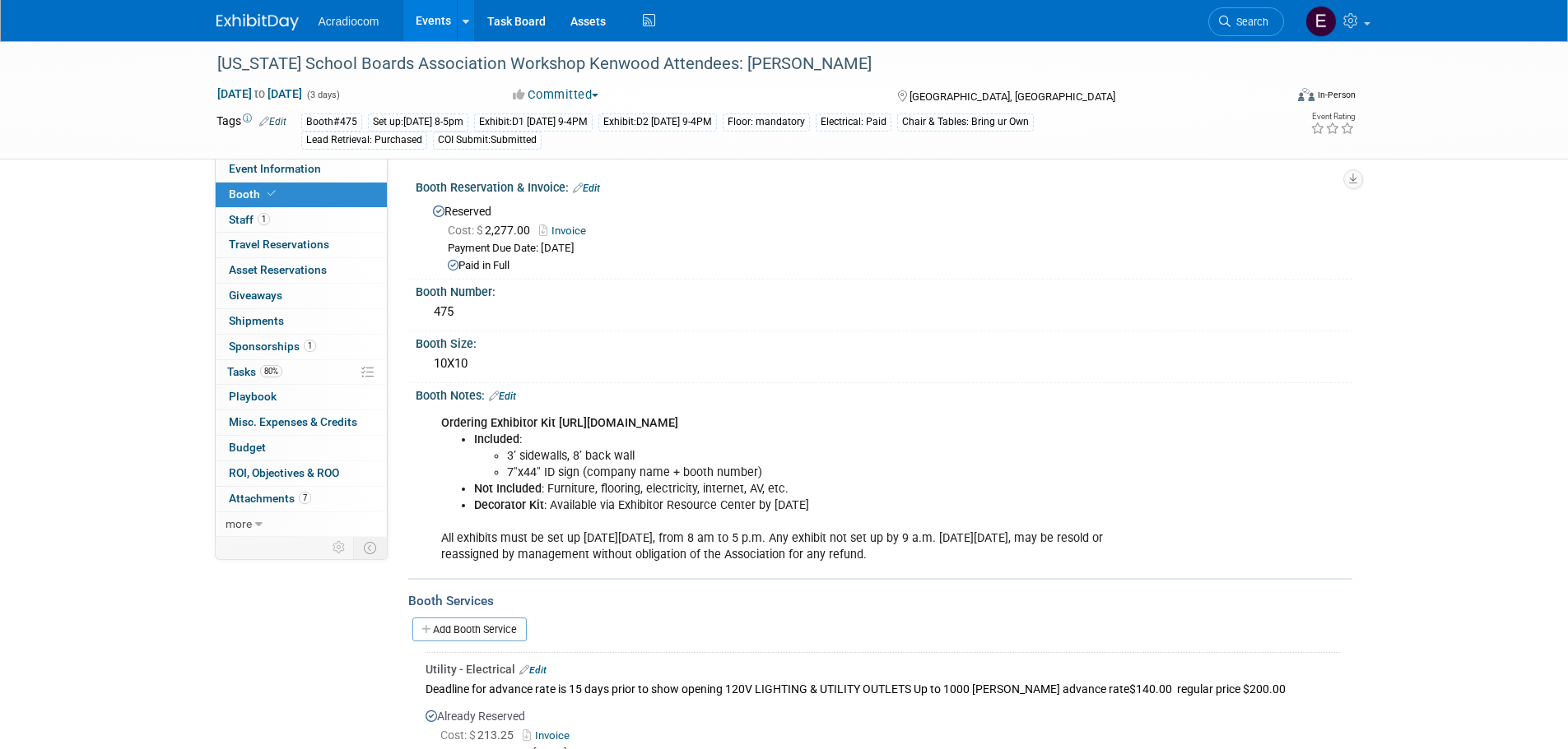
click at [235, 29] on img at bounding box center [258, 22] width 83 height 16
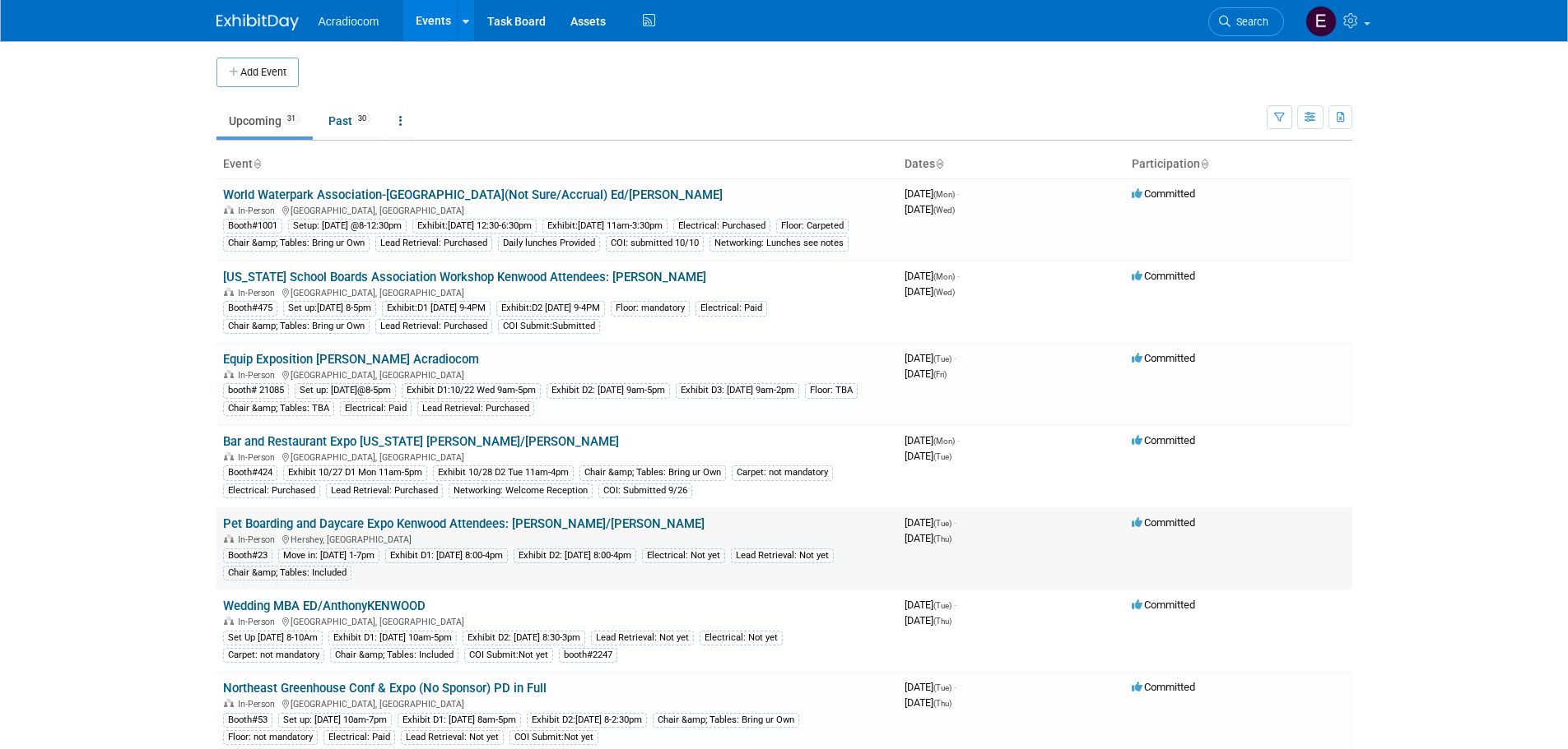
click at [359, 532] on link "Pet Boarding and Daycare Expo Kenwood Attendees: [PERSON_NAME]/[PERSON_NAME]" at bounding box center [464, 524] width 482 height 14
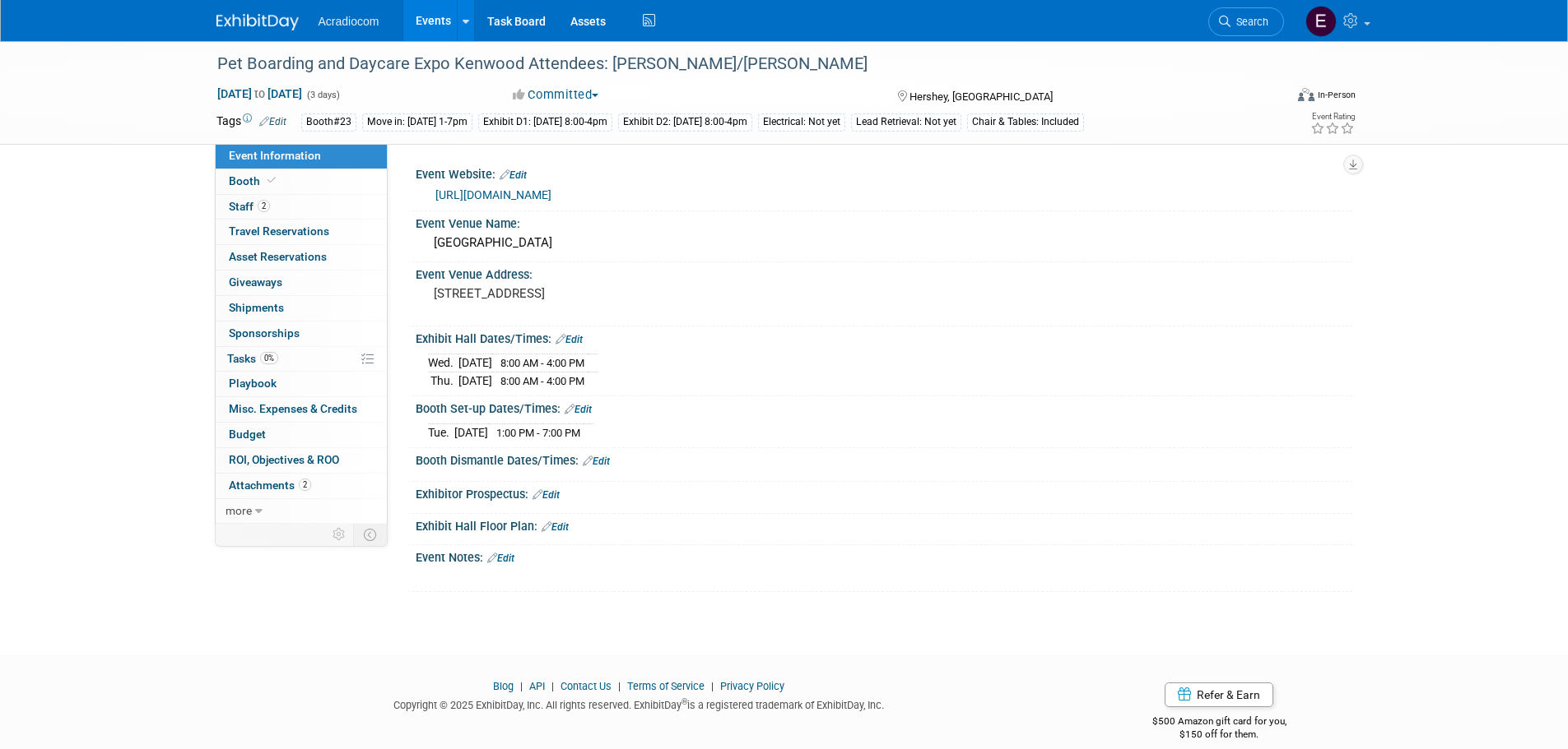
click at [552, 197] on link "https://www.barkleighshows.com/pbd-expo/" at bounding box center [492, 195] width 116 height 13
click at [321, 183] on link "Booth" at bounding box center [301, 181] width 172 height 24
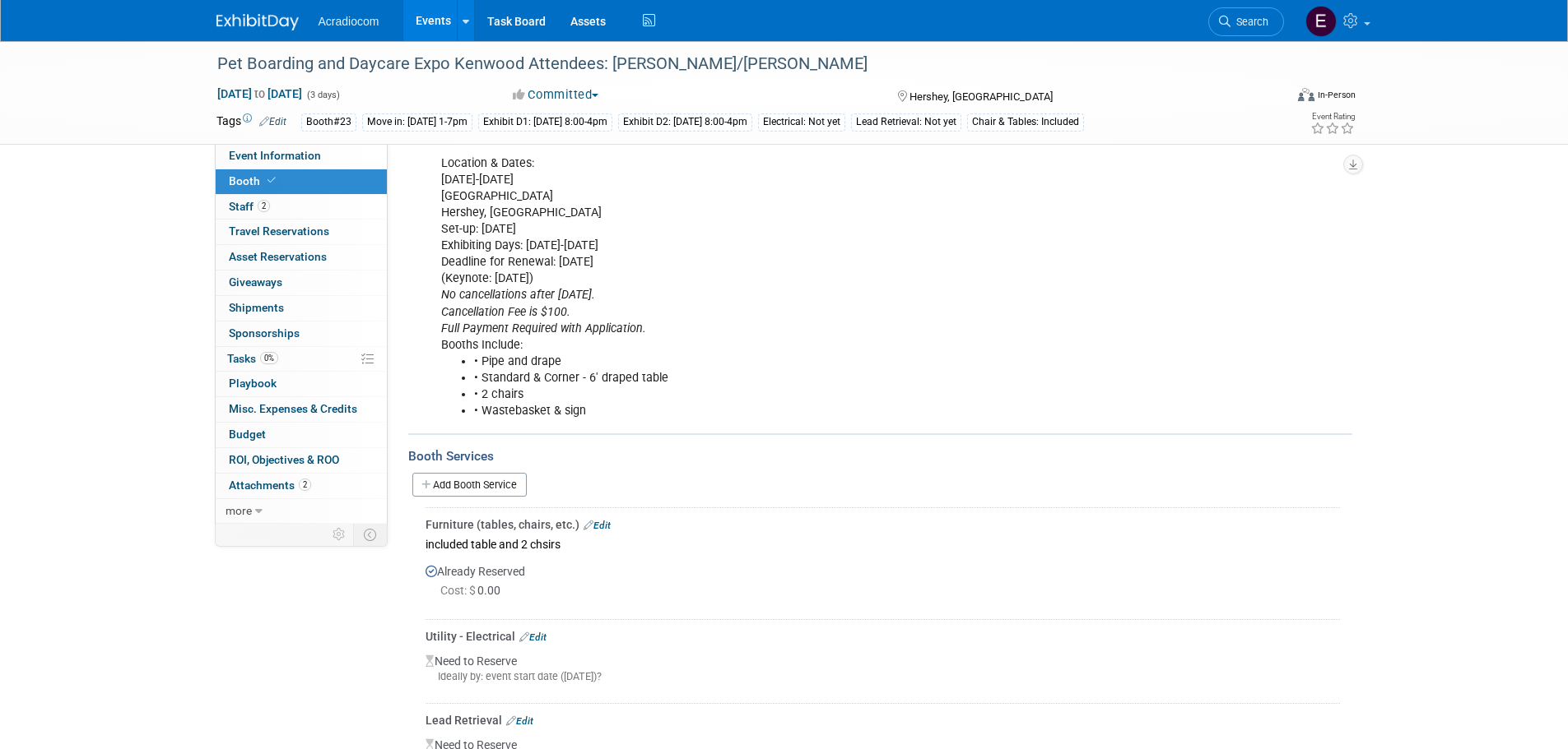
scroll to position [477, 0]
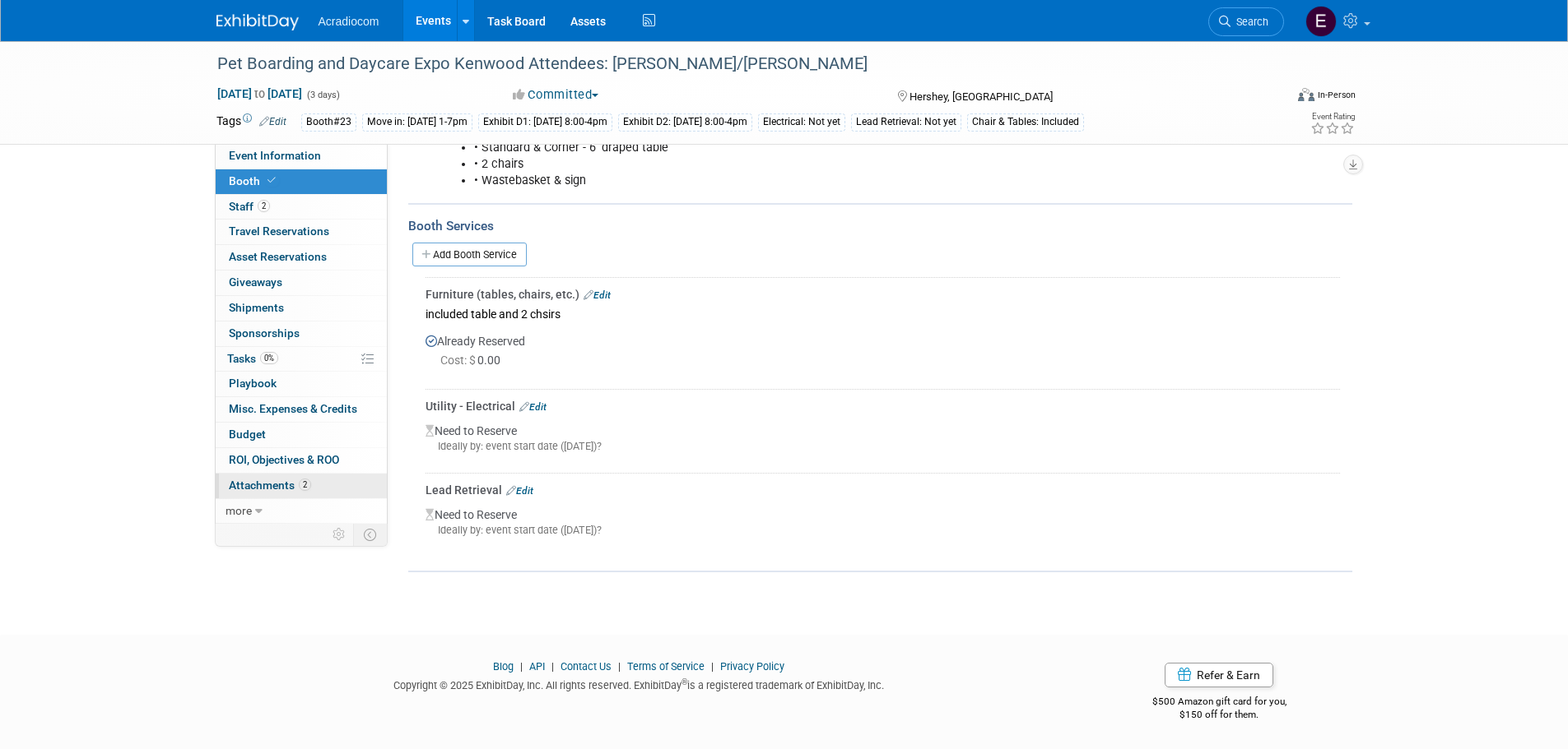
click at [244, 474] on link "2 Attachments 2" at bounding box center [301, 486] width 172 height 24
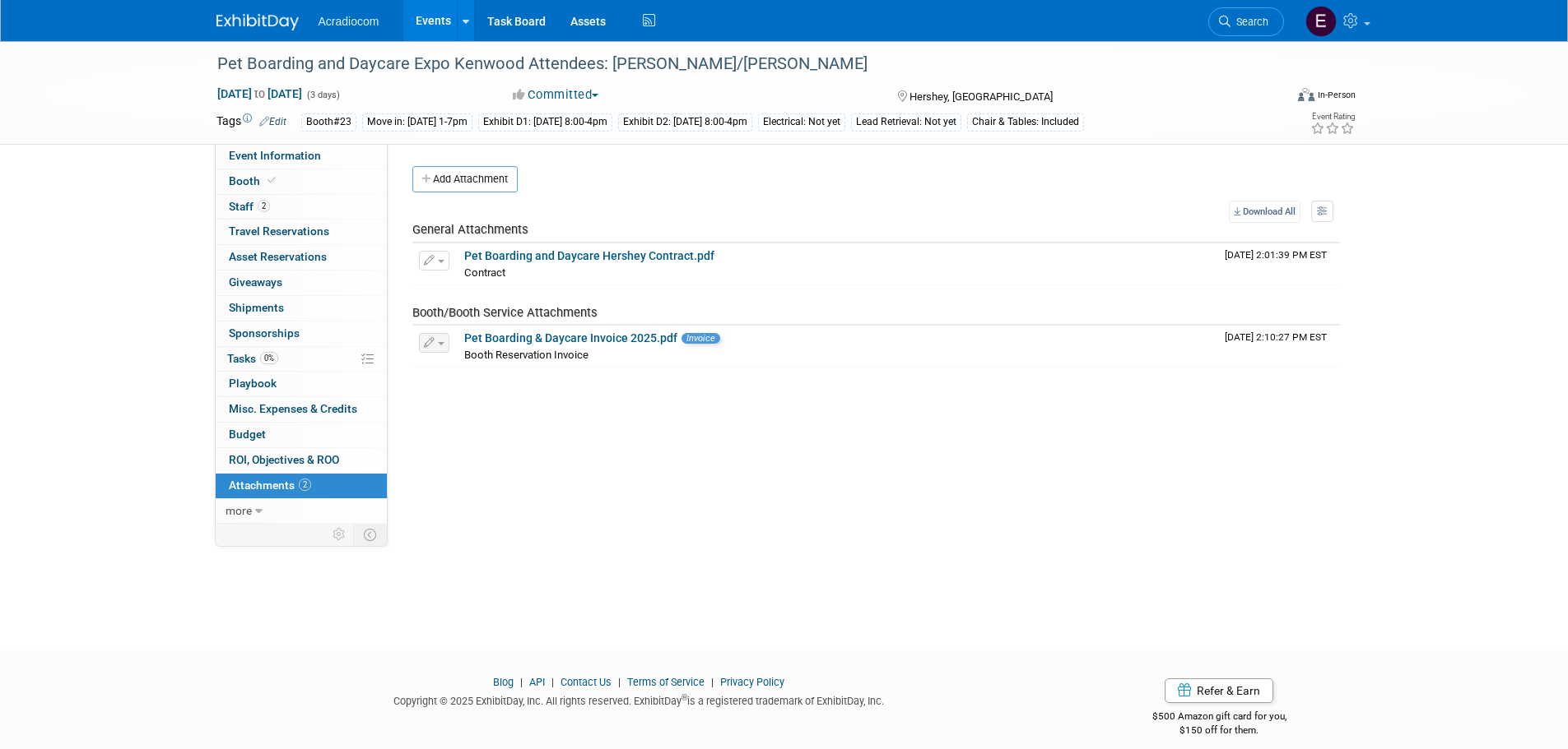
click at [286, 23] on img at bounding box center [258, 22] width 83 height 16
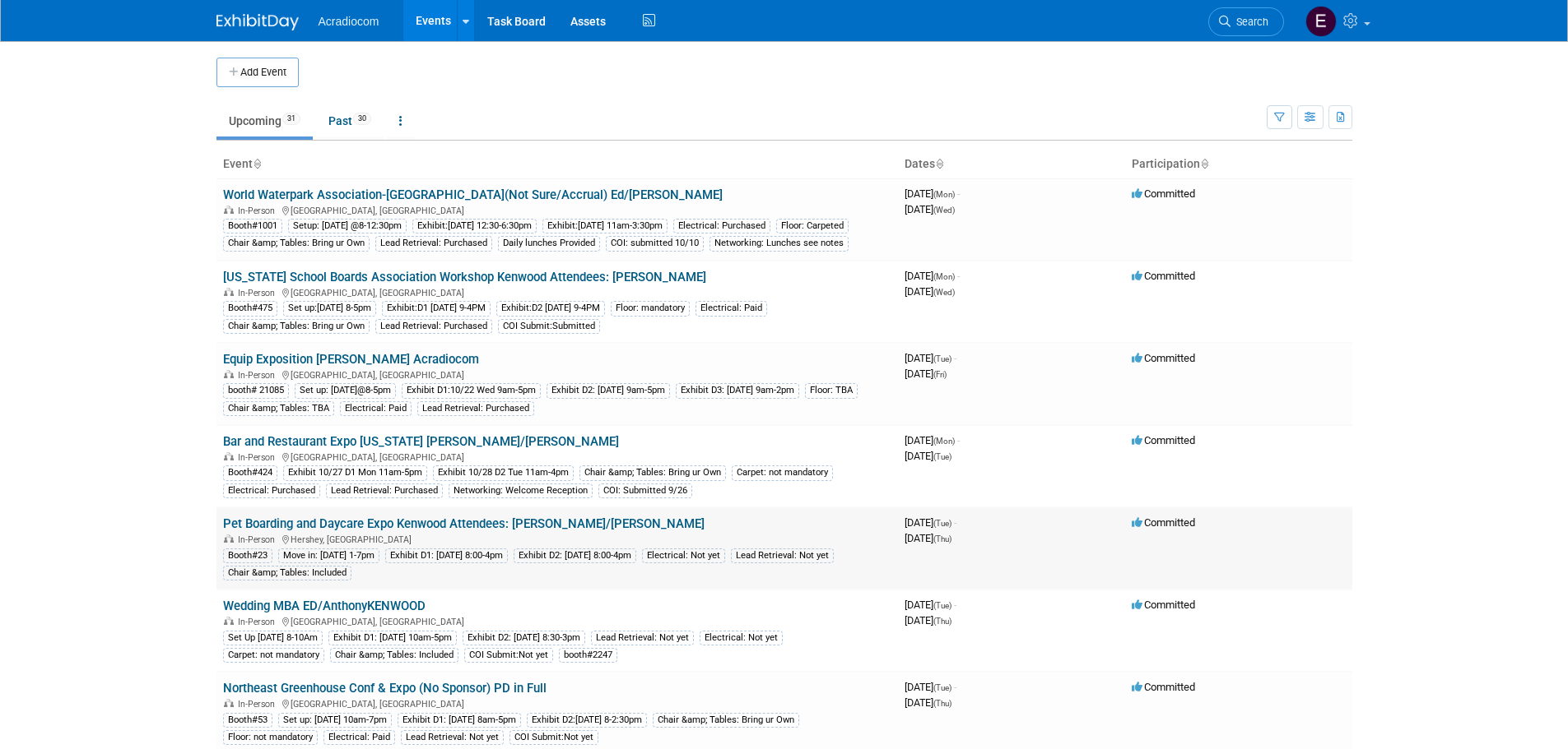
scroll to position [83, 0]
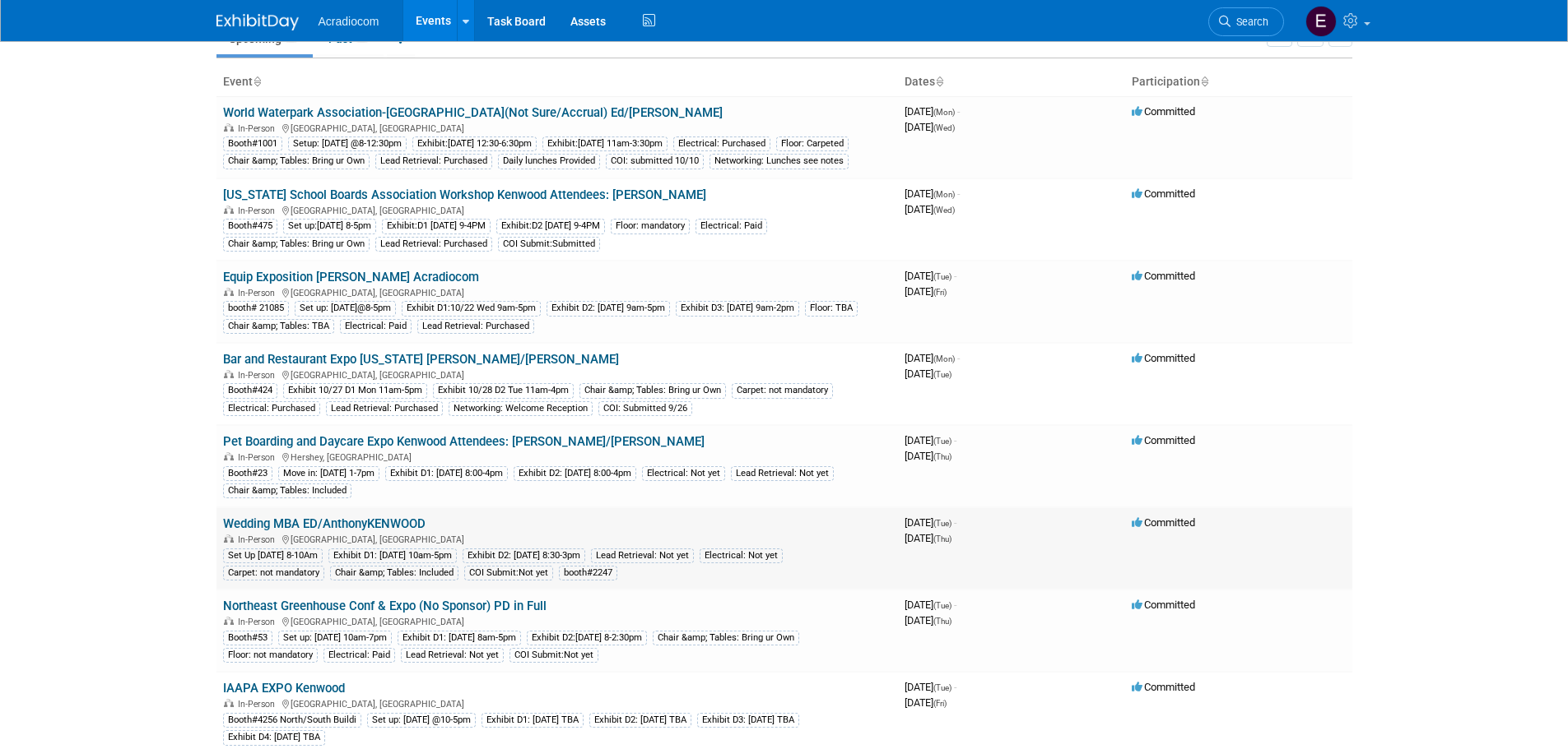
click at [306, 532] on link "Wedding MBA ED/AnthonyKENWOOD" at bounding box center [323, 524] width 202 height 14
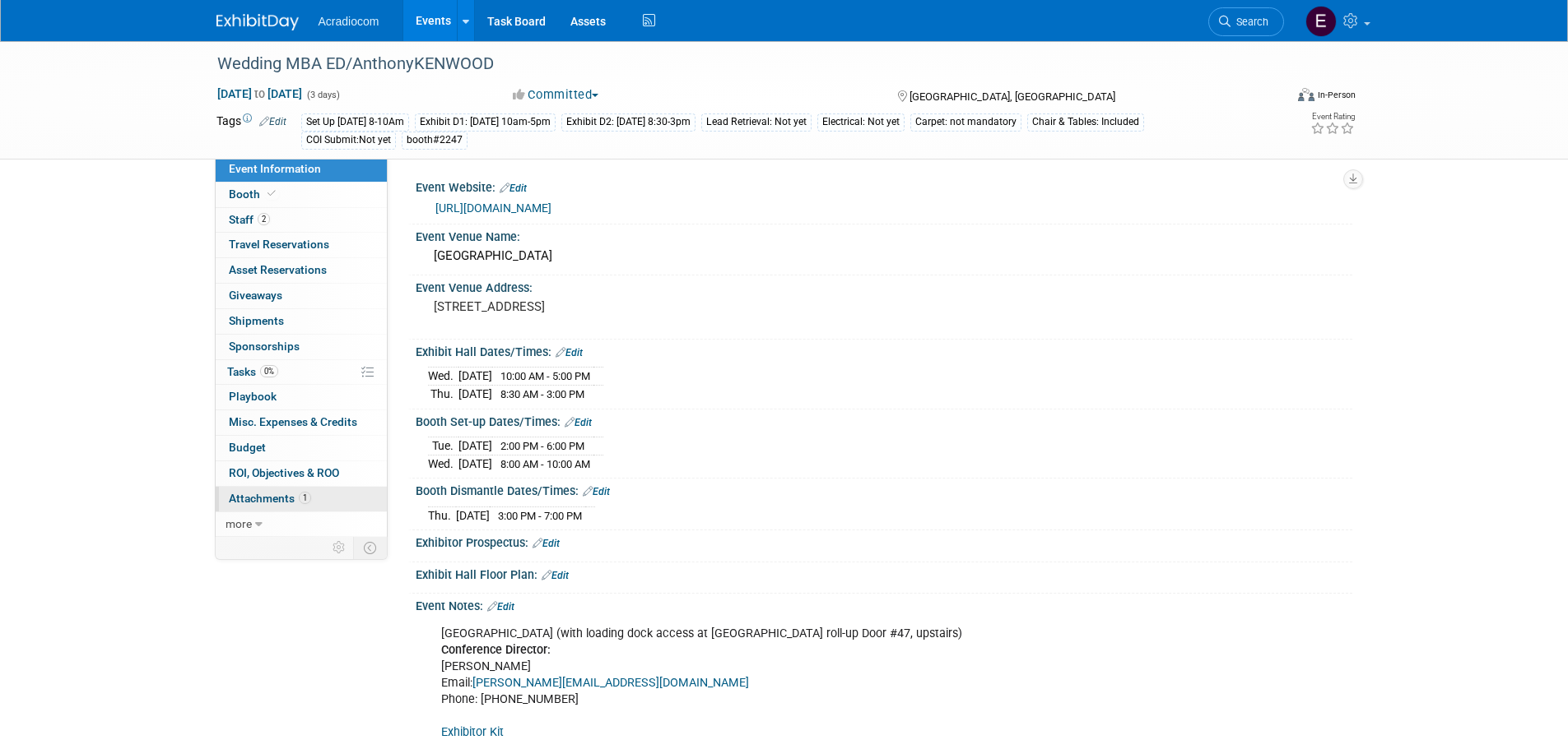
click at [345, 507] on link "1 Attachments 1" at bounding box center [301, 498] width 172 height 24
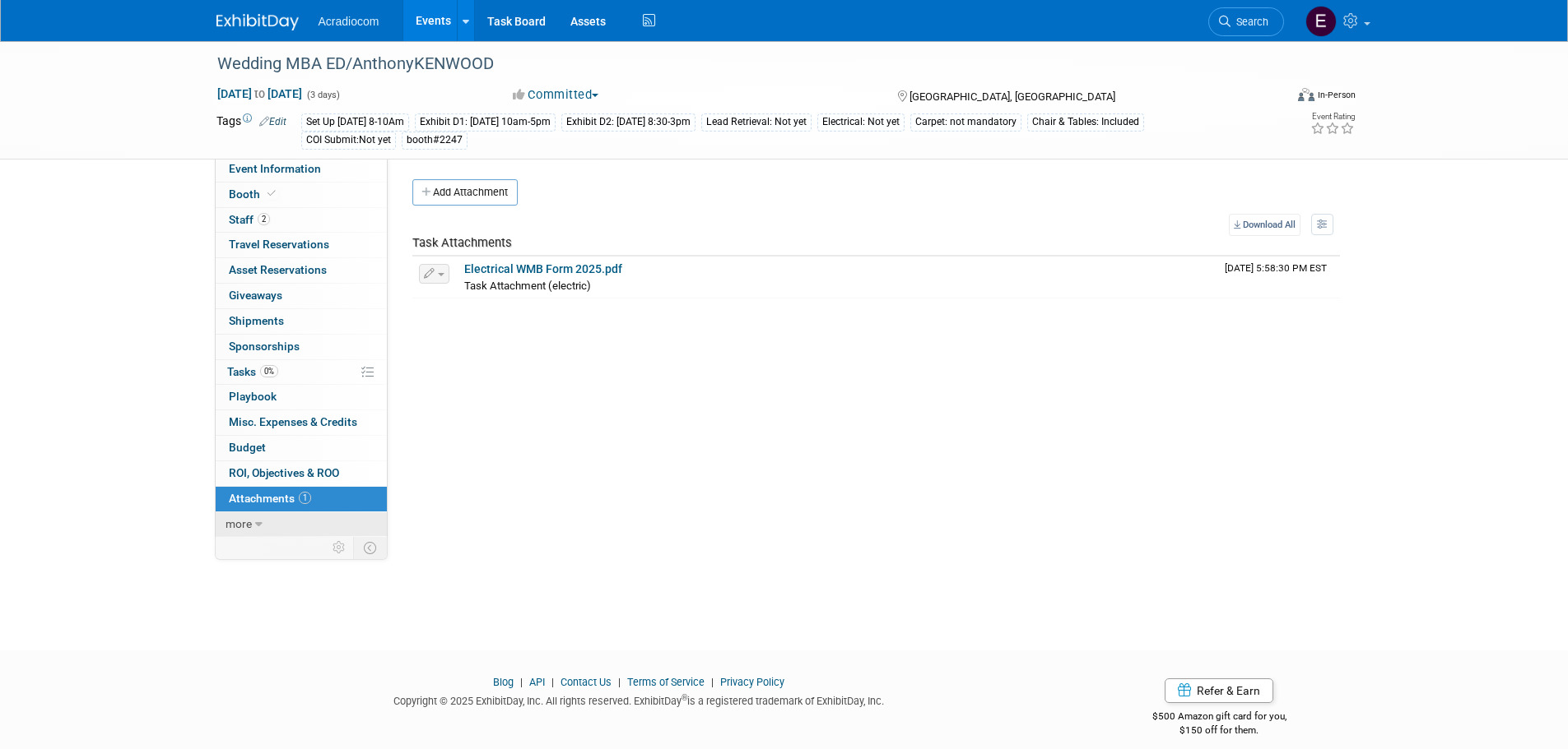
click at [313, 523] on link "more" at bounding box center [301, 524] width 172 height 24
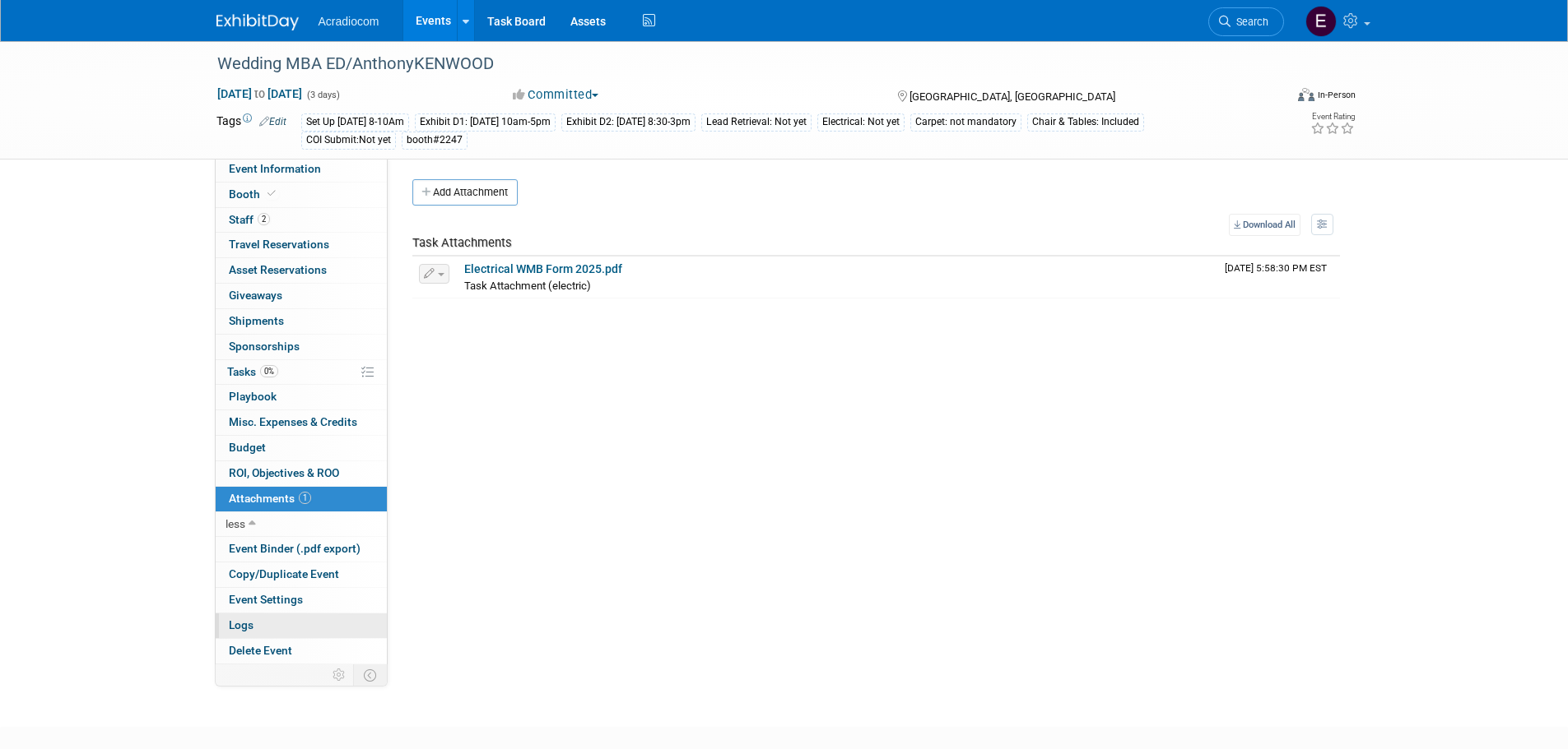
click at [290, 621] on link "Logs" at bounding box center [301, 625] width 172 height 24
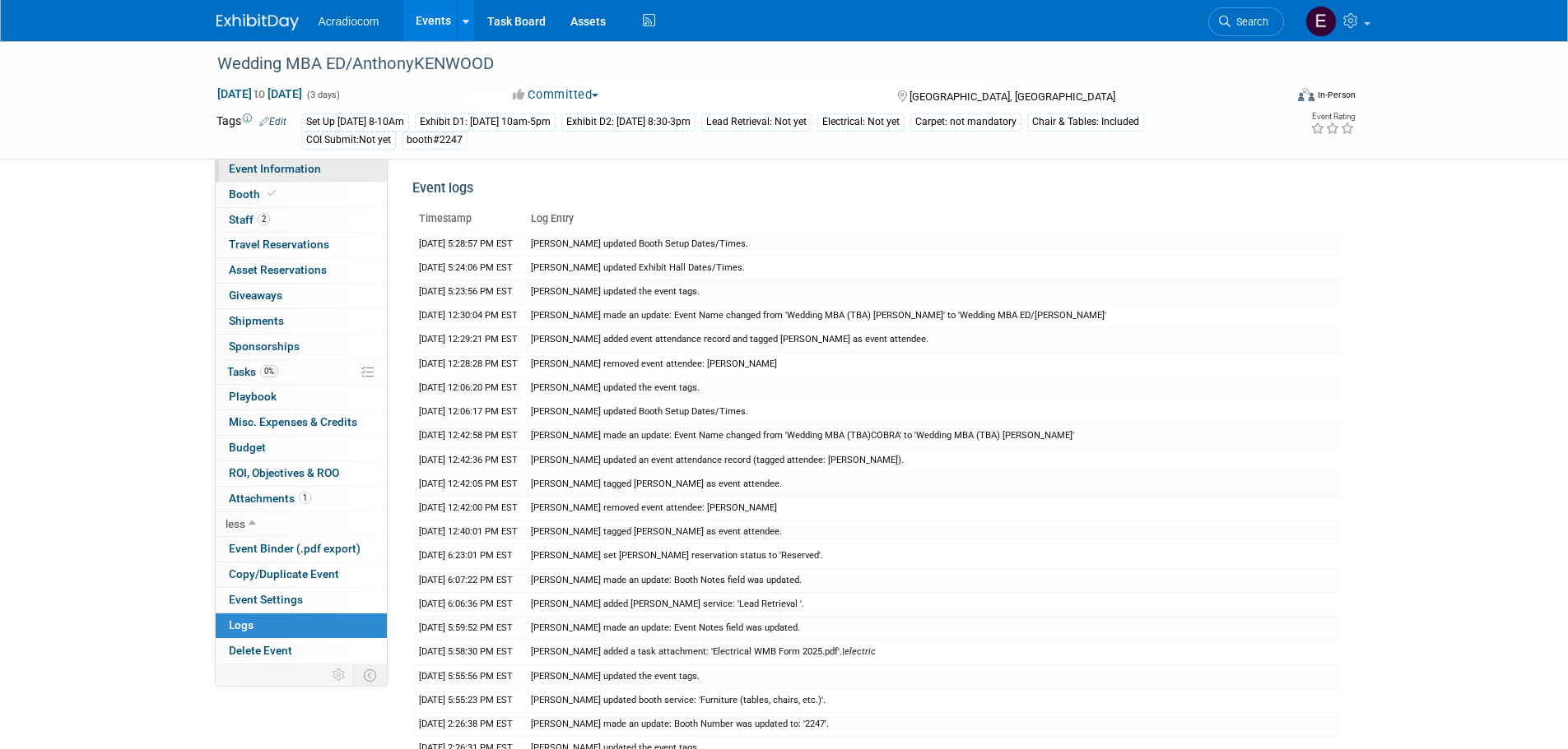
click at [283, 181] on link "Event Information" at bounding box center [301, 169] width 172 height 24
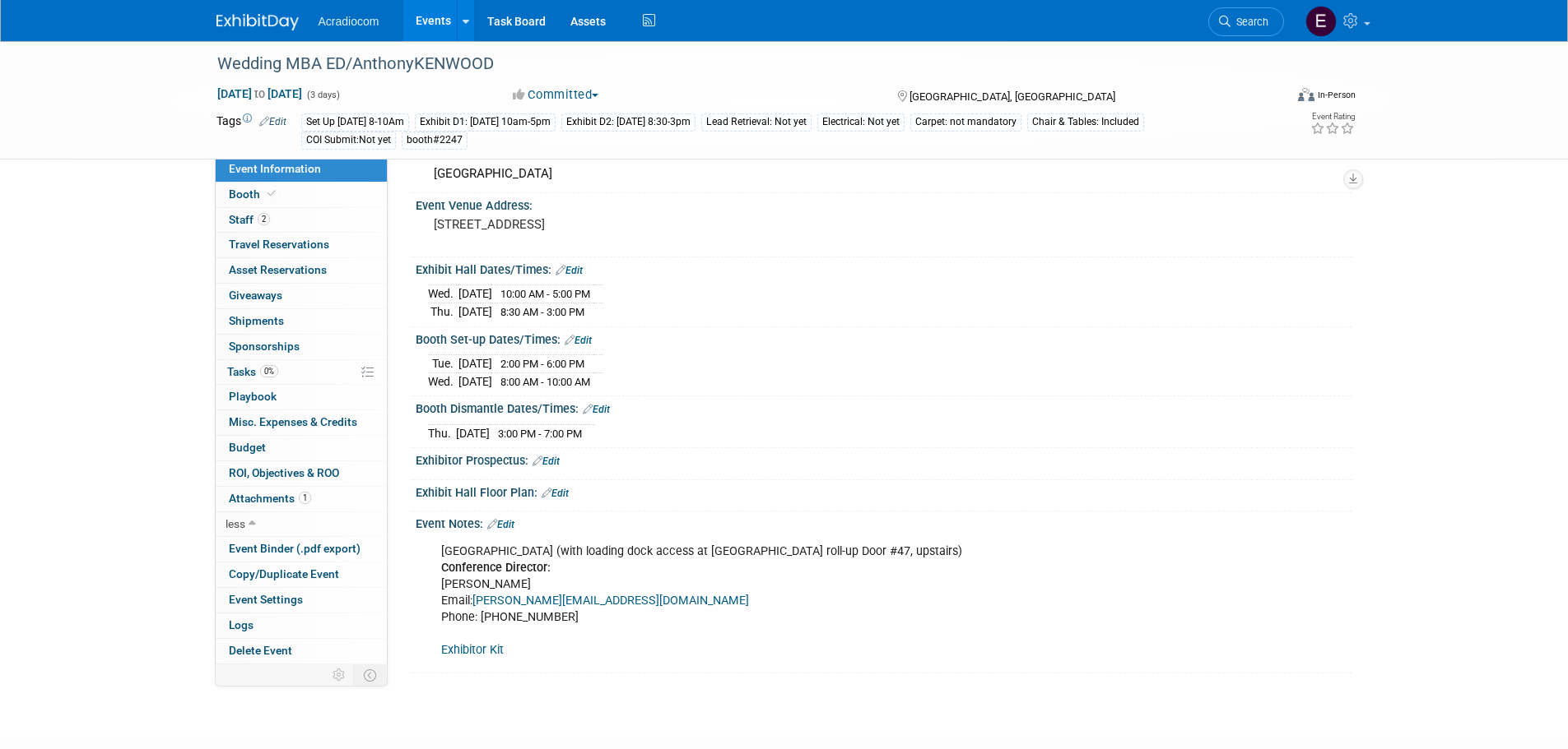
scroll to position [164, 0]
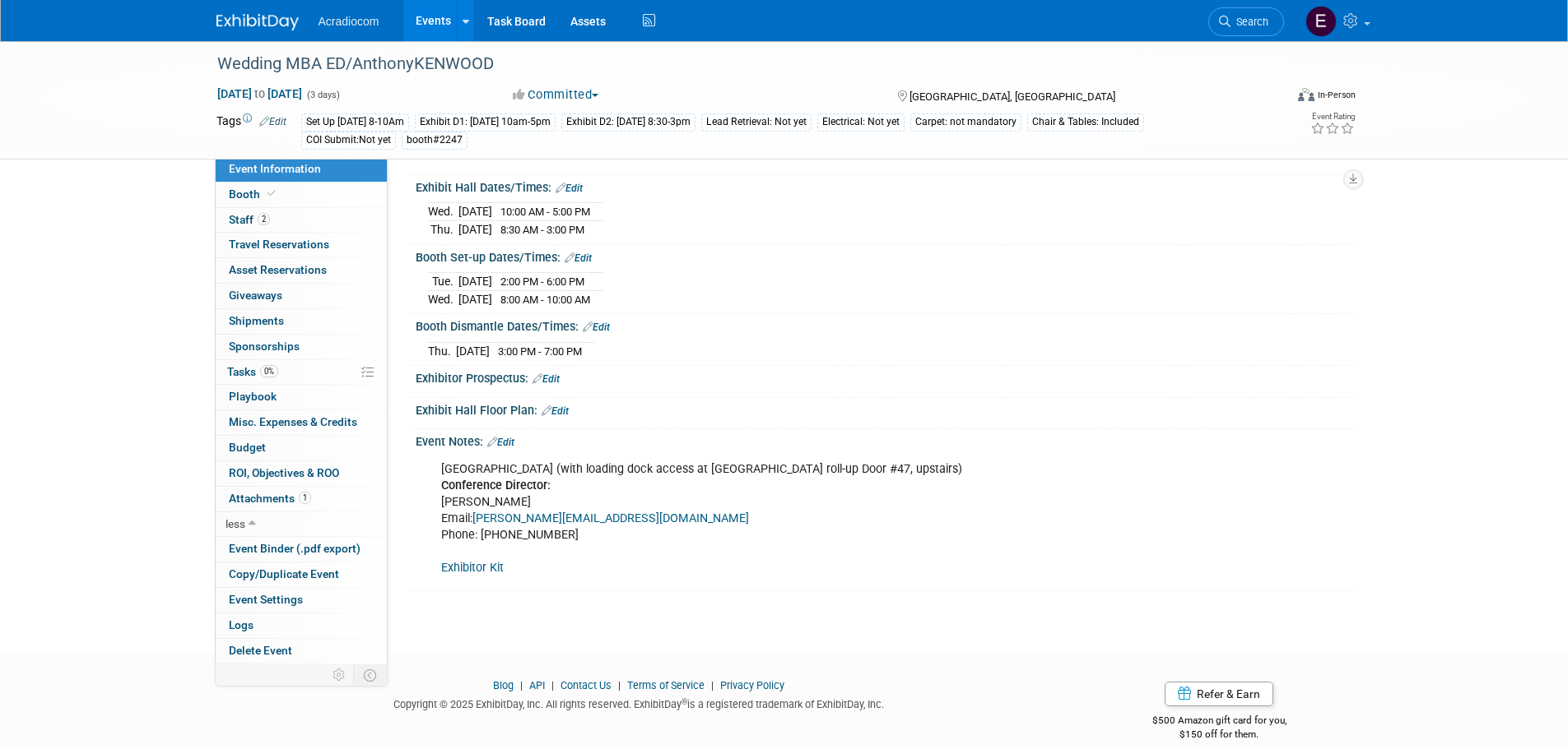
click at [483, 564] on link "Exhibitor Kit" at bounding box center [473, 568] width 63 height 14
click at [282, 375] on link "0% Tasks 0%" at bounding box center [301, 372] width 172 height 24
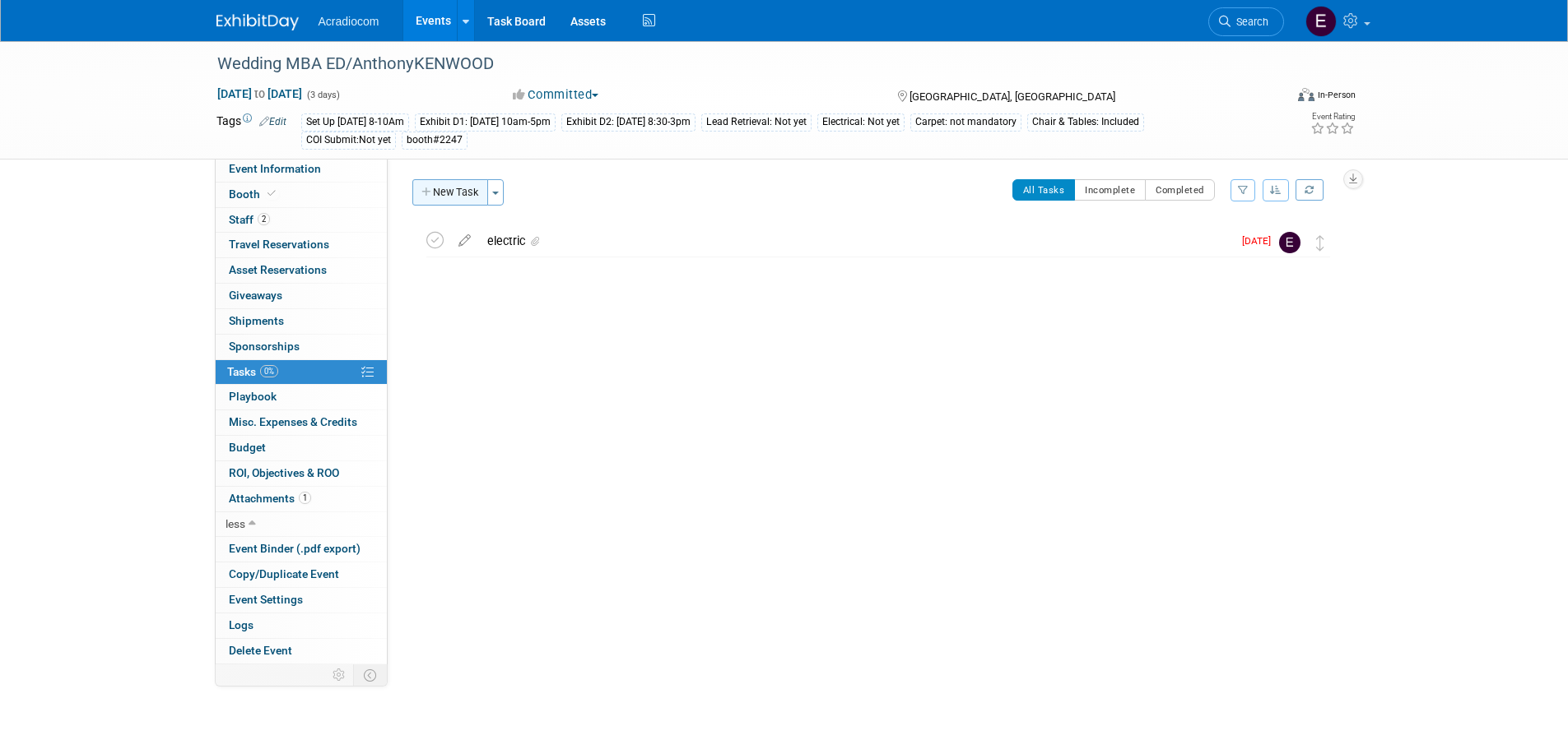
click at [427, 196] on icon "button" at bounding box center [427, 193] width 12 height 11
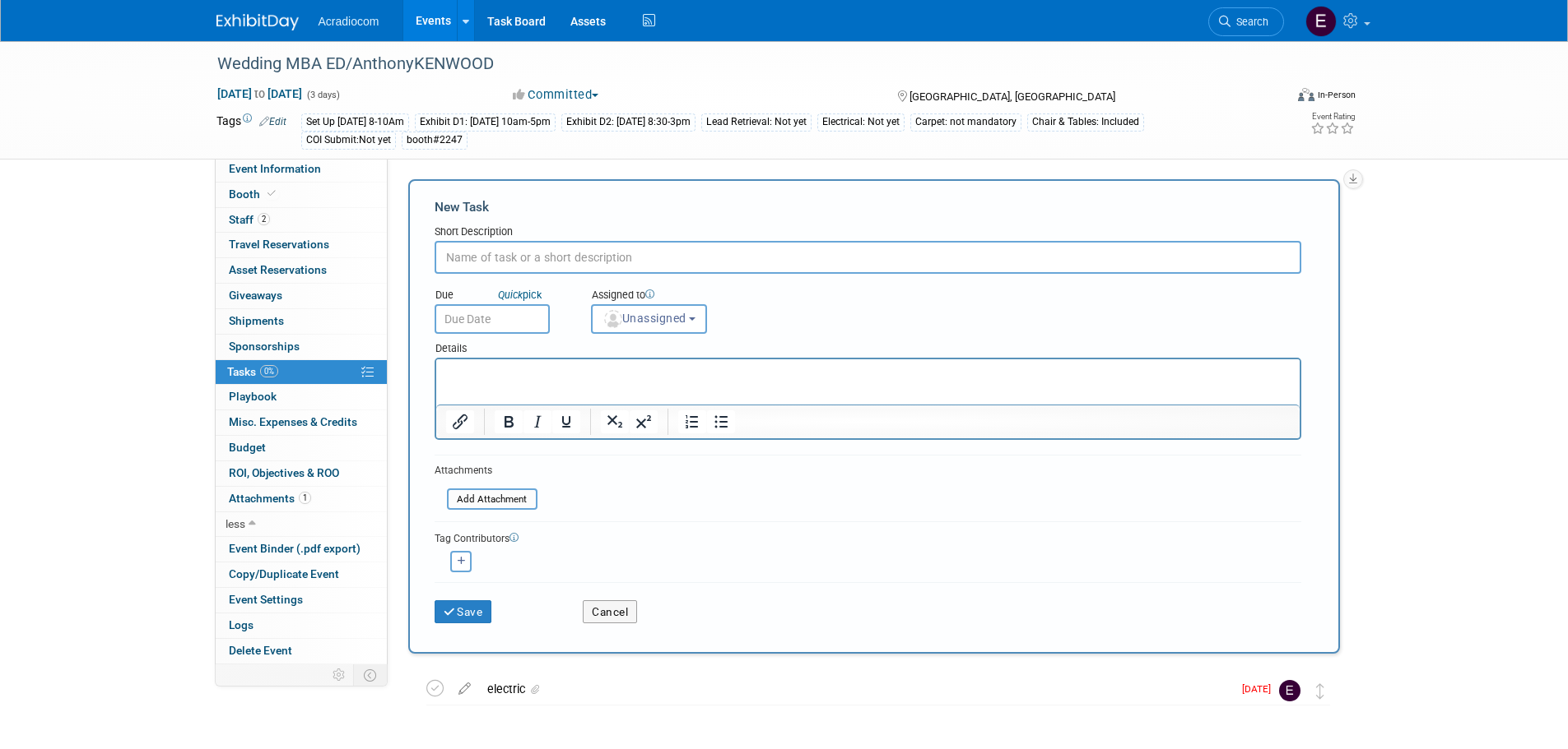
click at [300, 362] on link "0% Tasks 0%" at bounding box center [301, 372] width 172 height 24
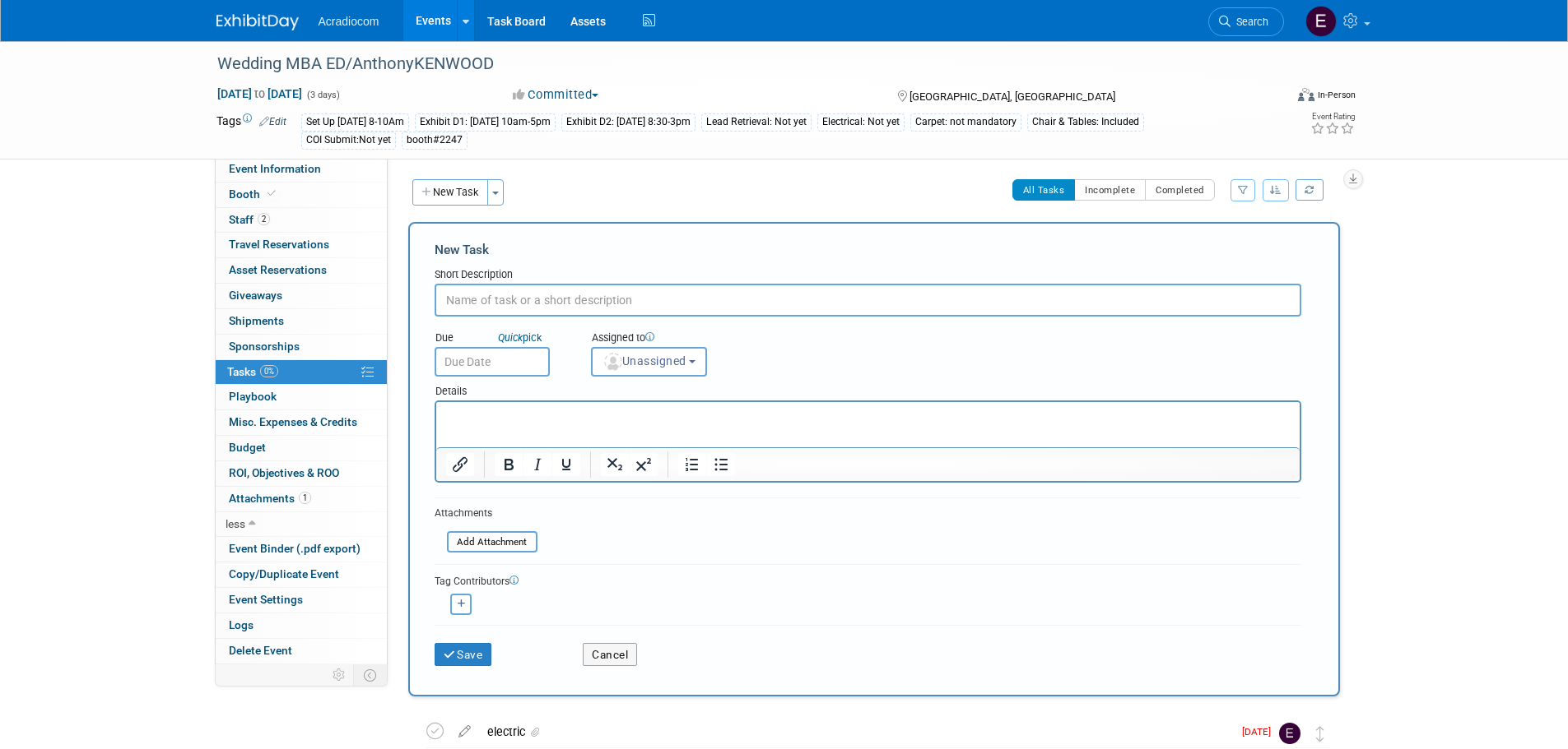
scroll to position [146, 0]
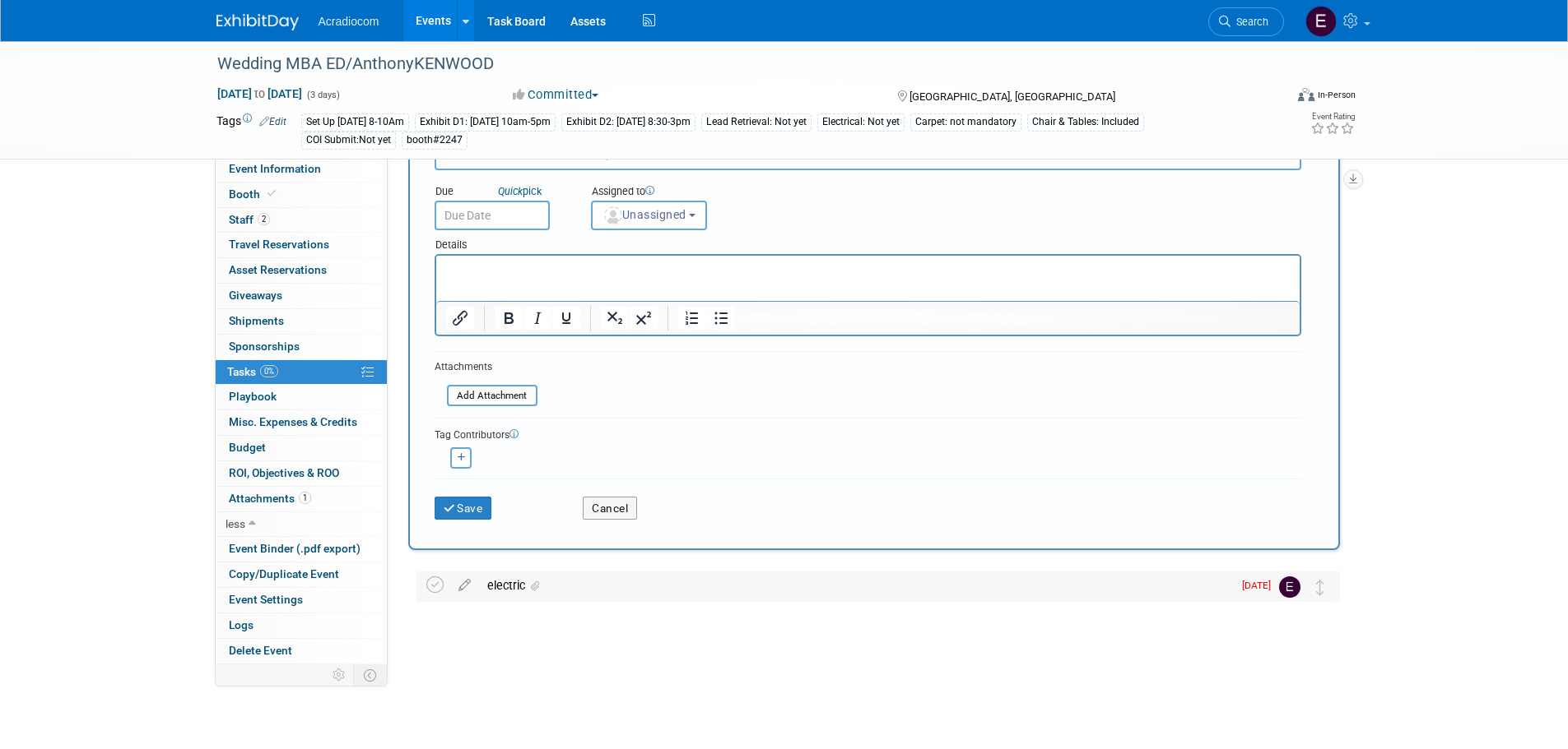
click at [913, 573] on div "electric" at bounding box center [855, 586] width 753 height 28
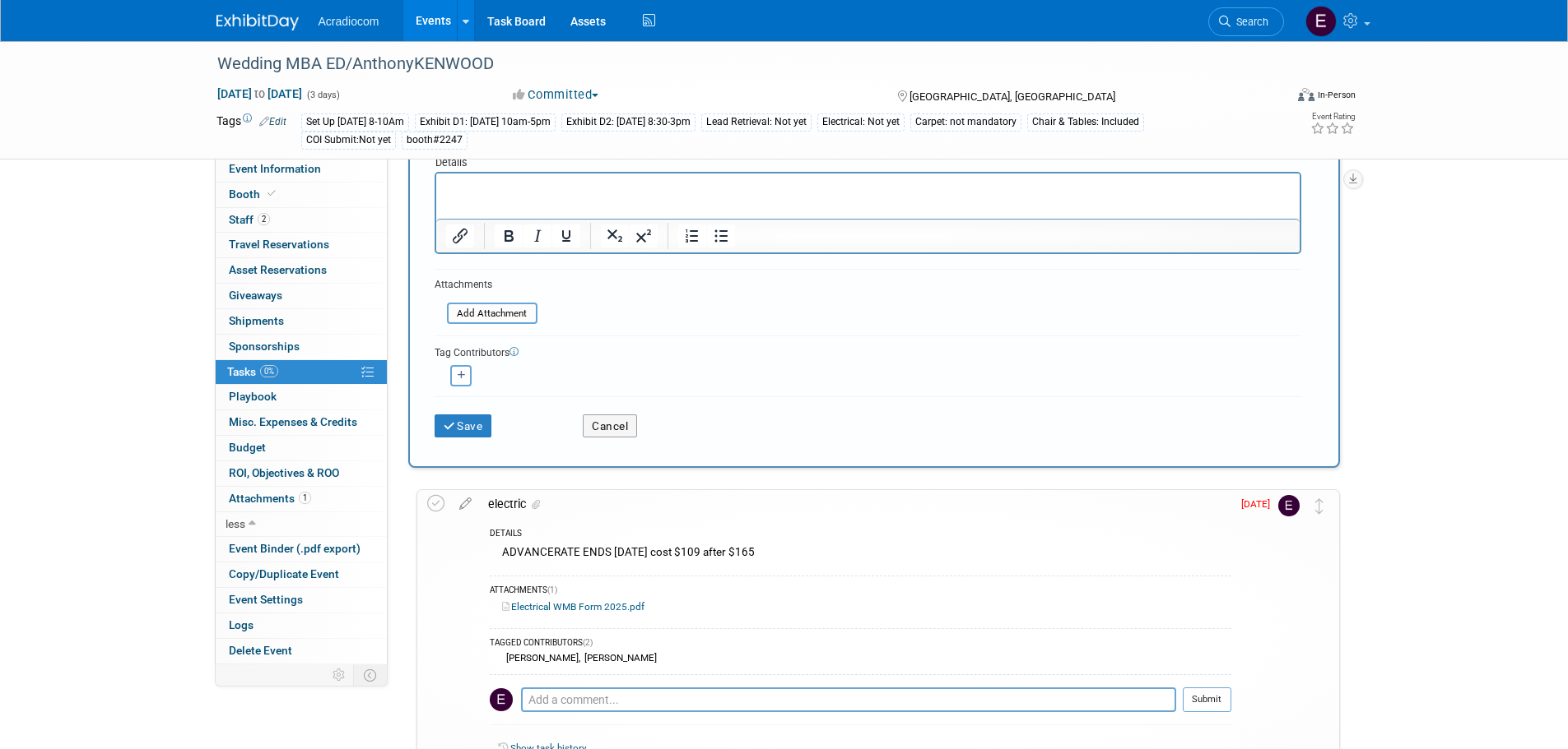
scroll to position [311, 0]
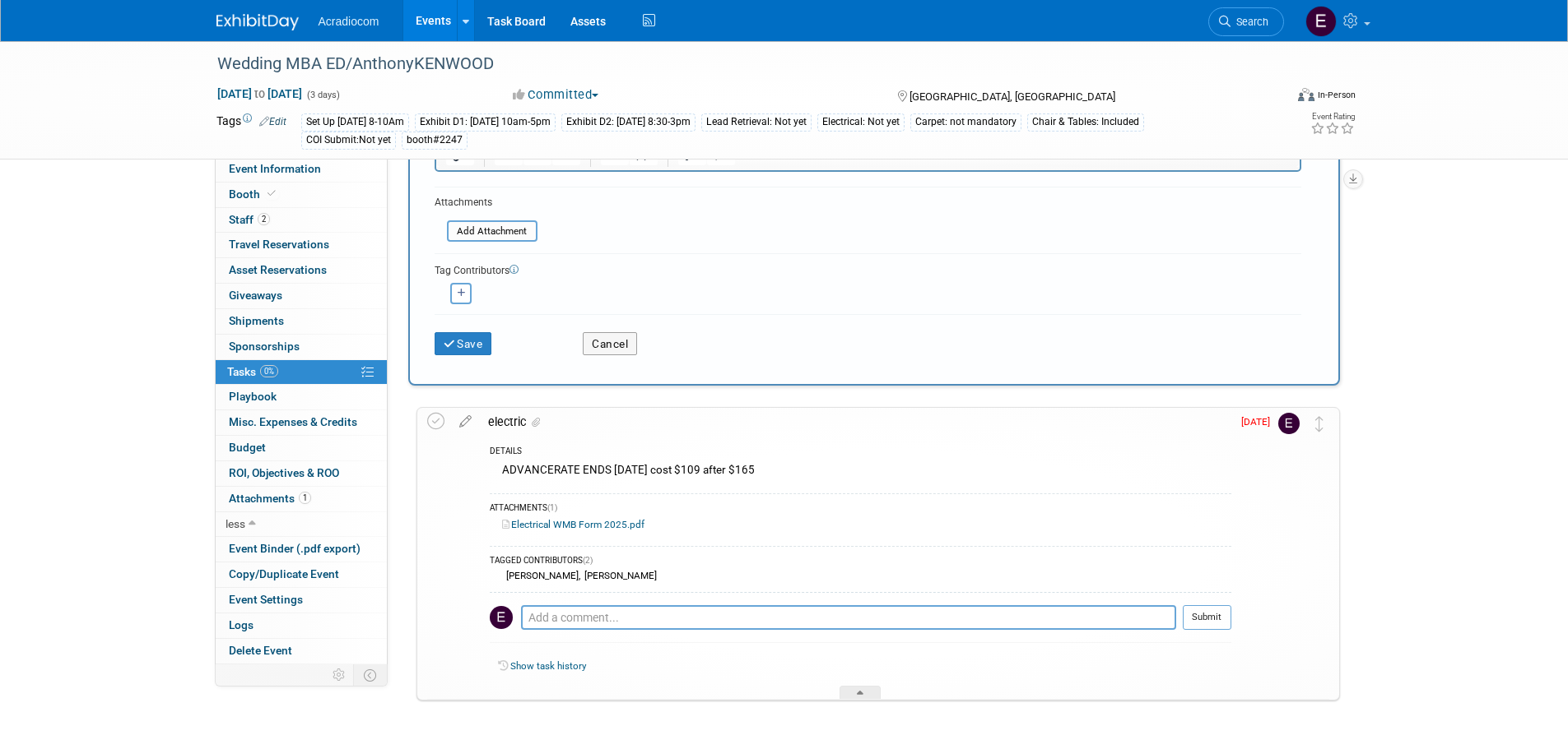
click at [773, 476] on div "ADVANCERATE ENDS OCTOBER 9TH, 2025 cost $109 after $165" at bounding box center [860, 472] width 741 height 25
click at [787, 467] on div "ADVANCERATE ENDS OCTOBER 9TH, 2025 cost $109 after $165" at bounding box center [860, 472] width 741 height 25
click at [464, 422] on icon at bounding box center [465, 418] width 29 height 21
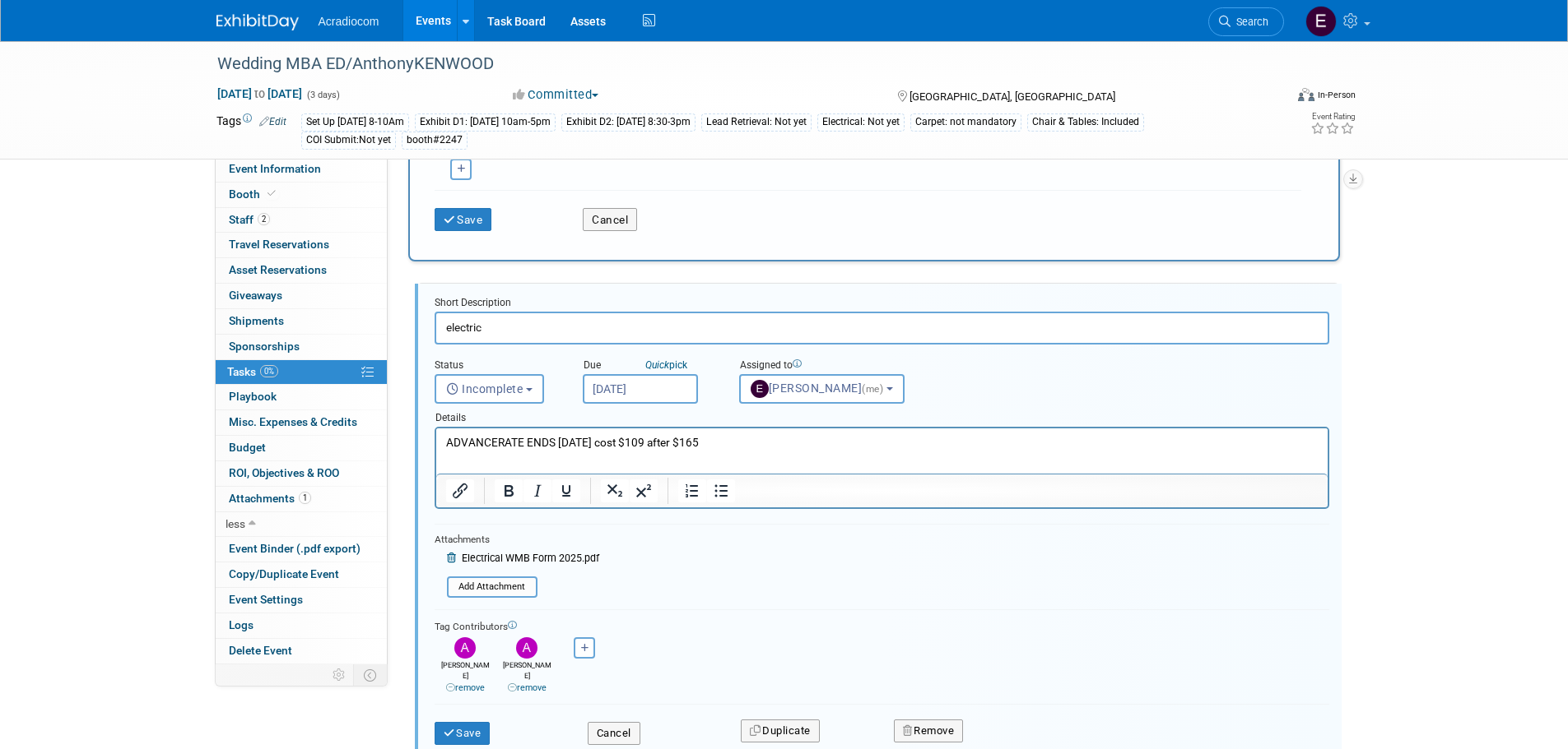
scroll to position [464, 0]
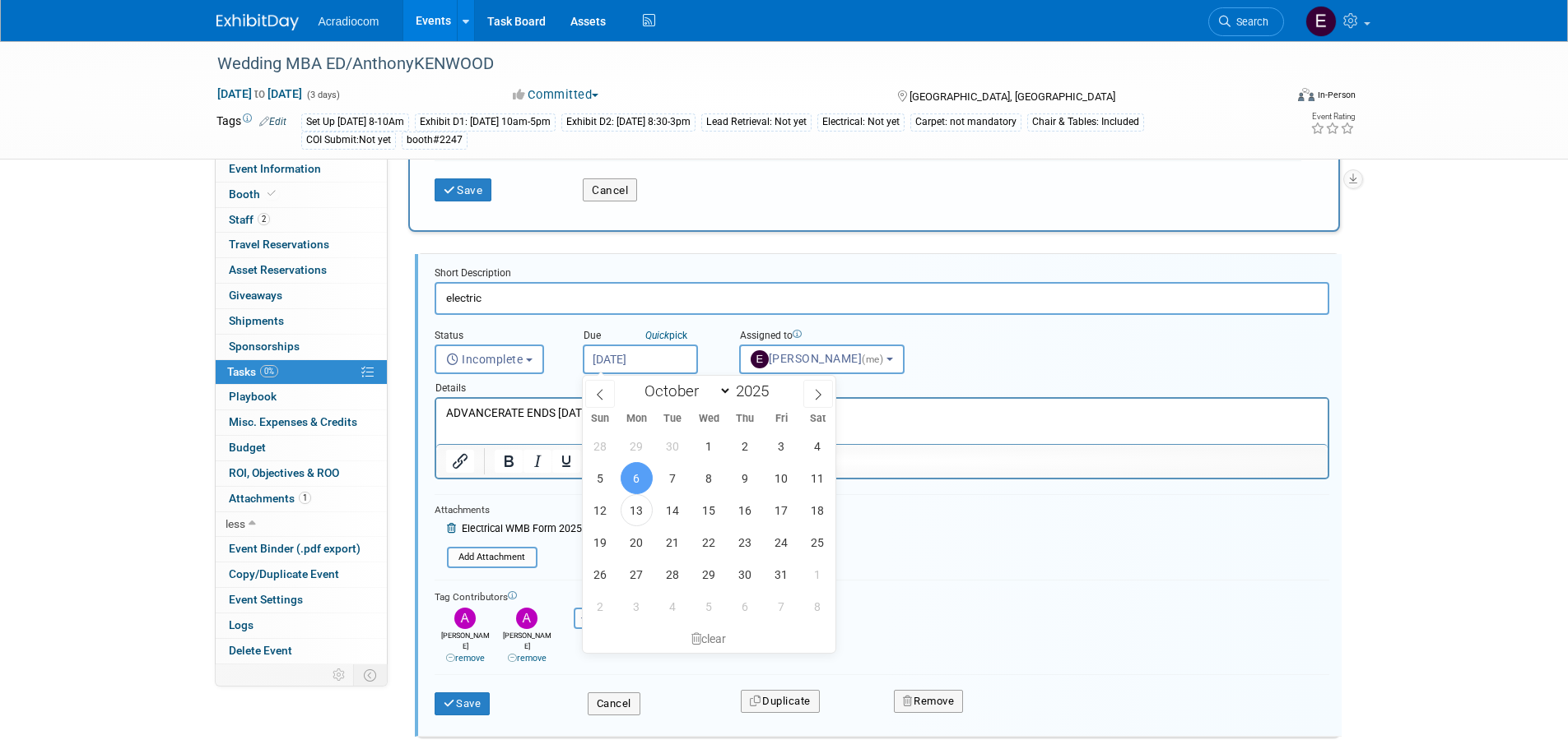
click at [616, 359] on input "Oct 6, 2025" at bounding box center [640, 359] width 115 height 30
click at [734, 537] on span "23" at bounding box center [745, 542] width 32 height 32
type input "Oct 23, 2025"
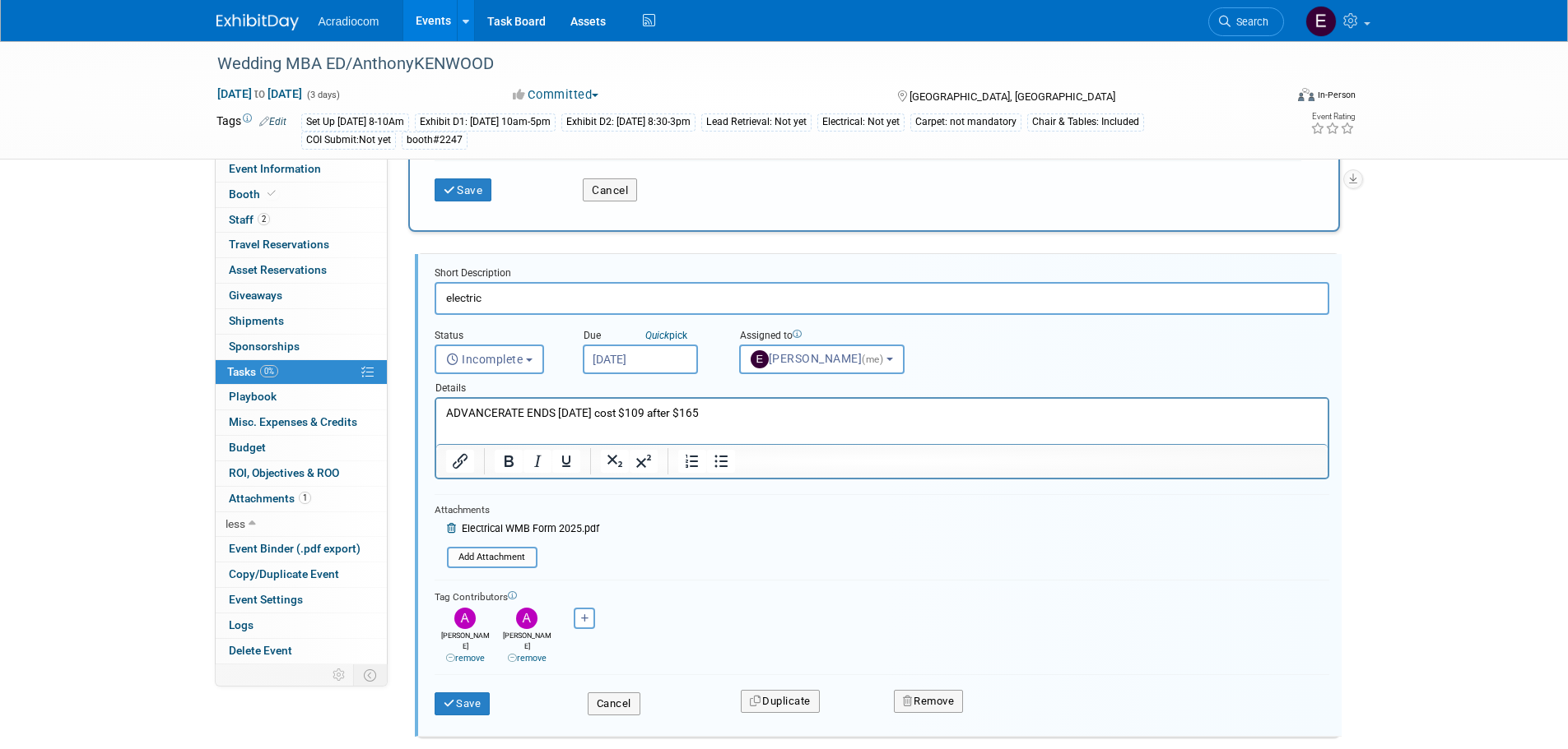
click at [611, 415] on p "ADVANCERATE ENDS OCTOBER 9TH, 2025 cost $109 after $165" at bounding box center [881, 413] width 873 height 15
click at [529, 357] on button "Incomplete" at bounding box center [490, 359] width 110 height 30
click at [800, 414] on p "ADVANCERATE ENDS OCTOBER 29TH, 2025 cost $109 after $165" at bounding box center [881, 413] width 873 height 15
click at [480, 697] on button "Save" at bounding box center [463, 704] width 56 height 23
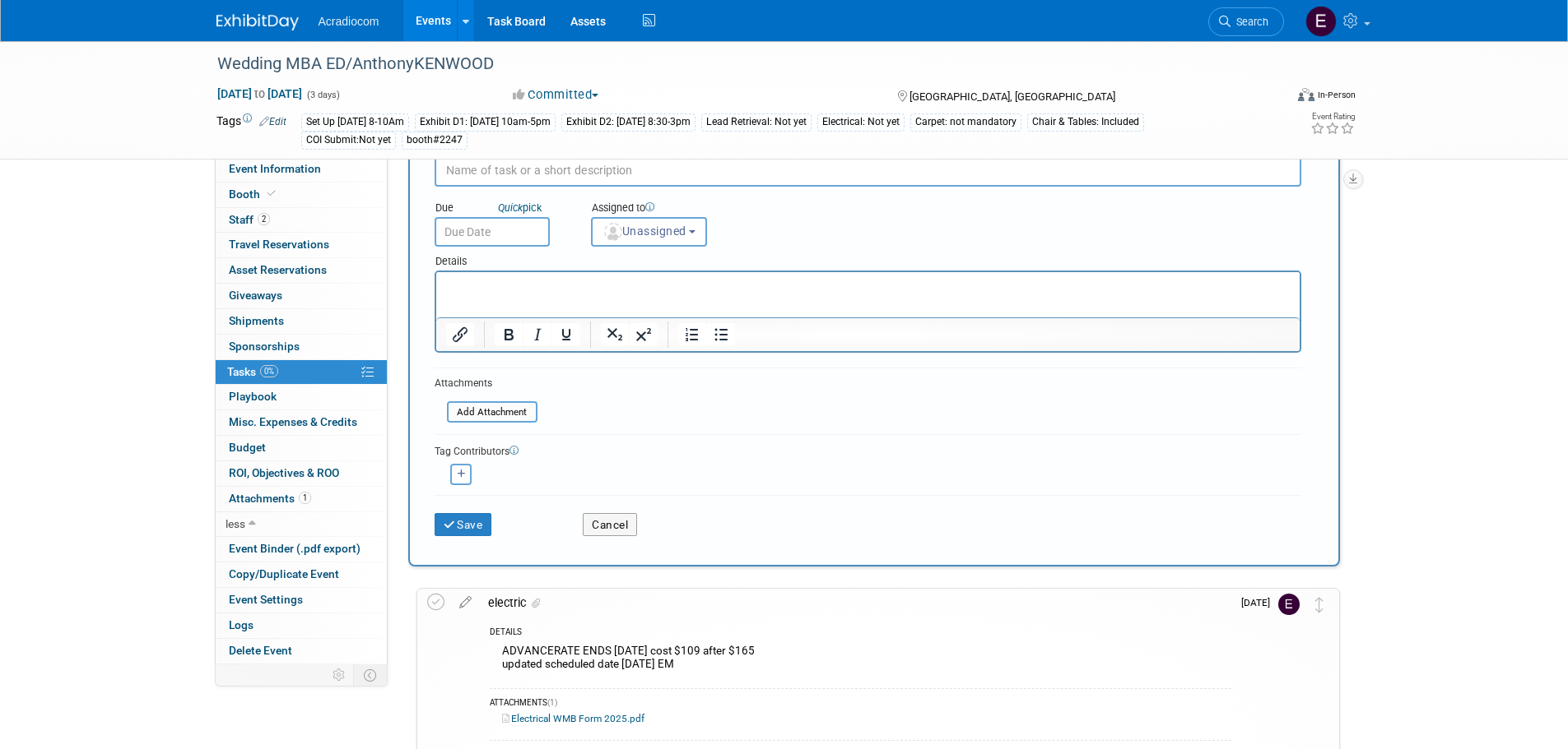
scroll to position [0, 0]
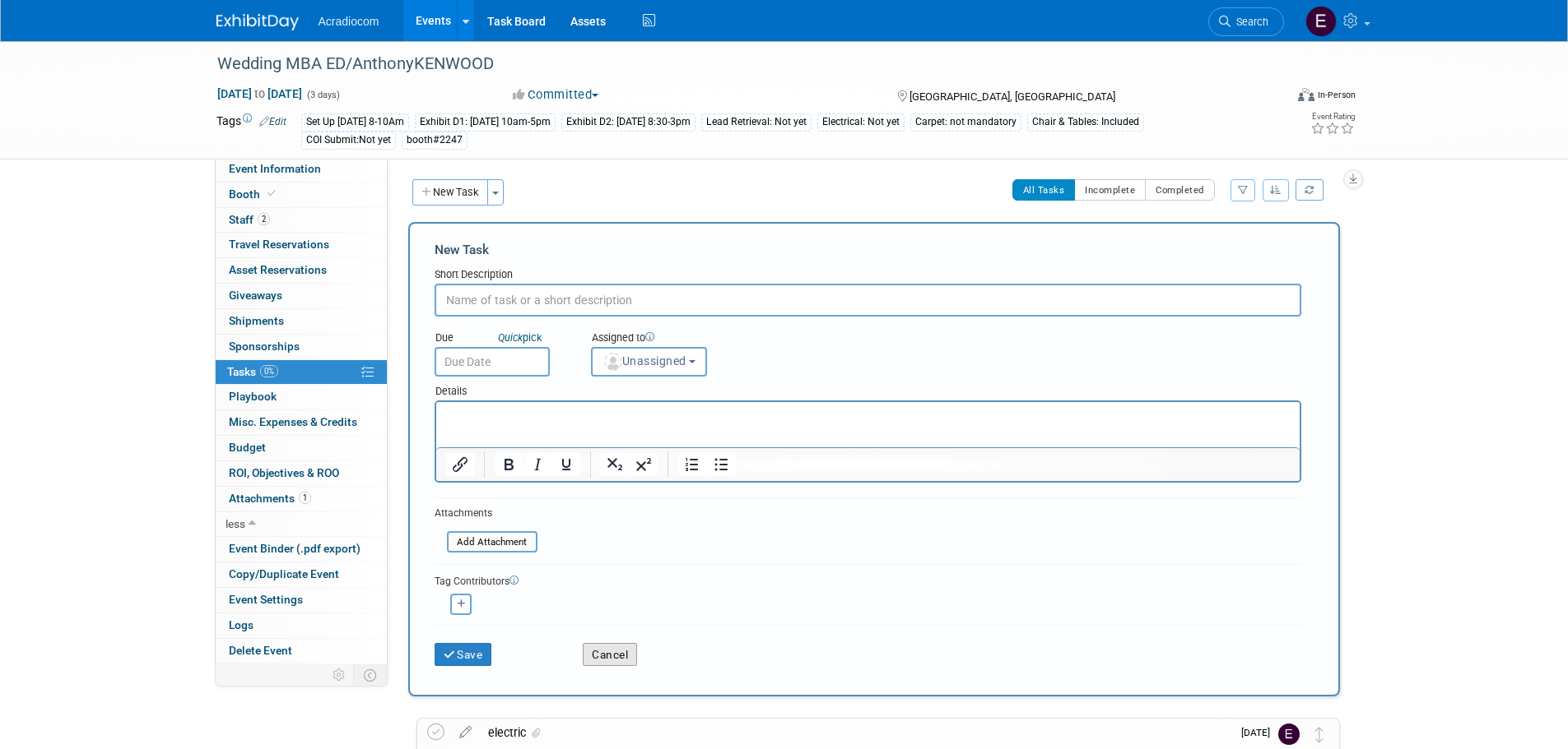
click at [604, 661] on button "Cancel" at bounding box center [609, 655] width 54 height 23
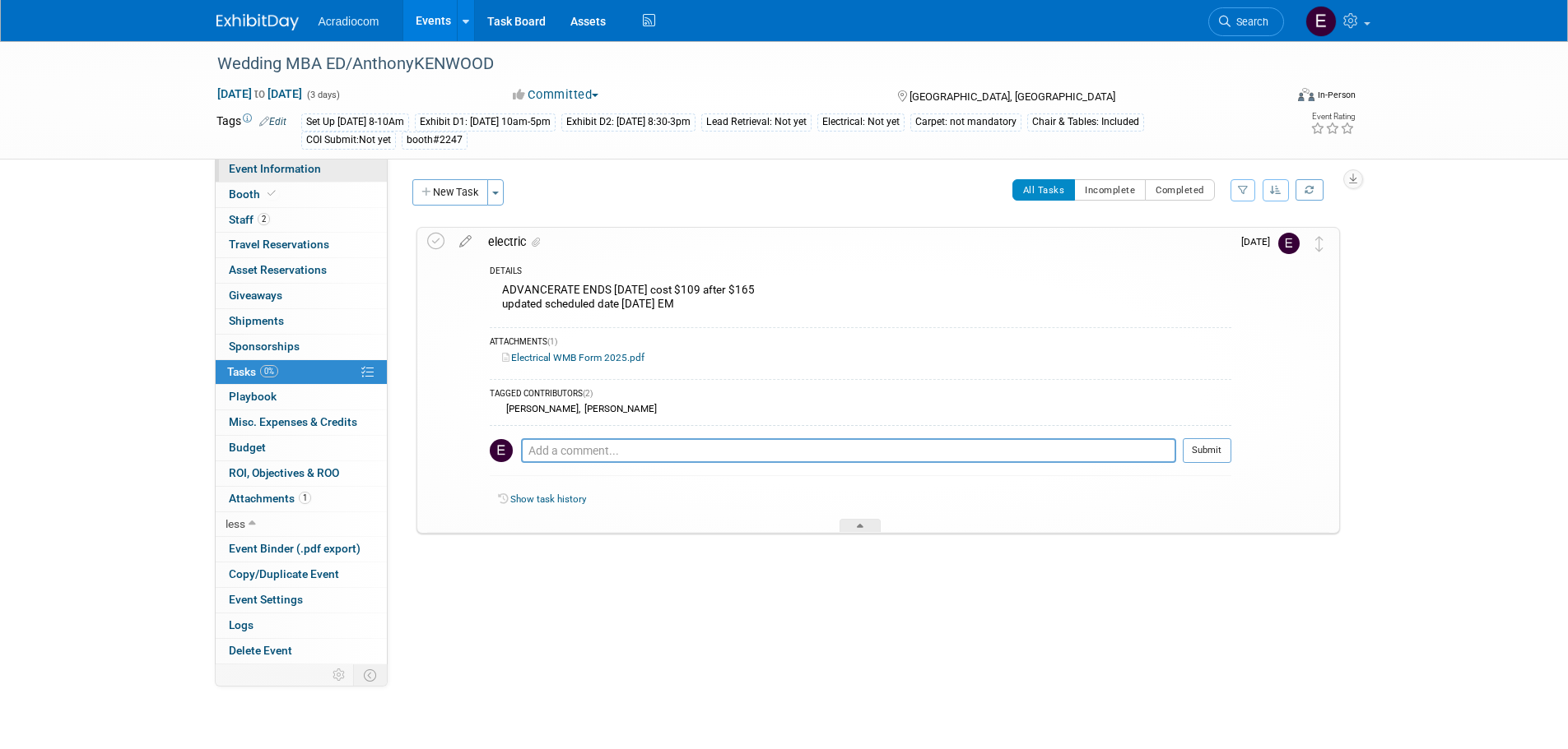
click at [295, 167] on span "Event Information" at bounding box center [275, 168] width 93 height 13
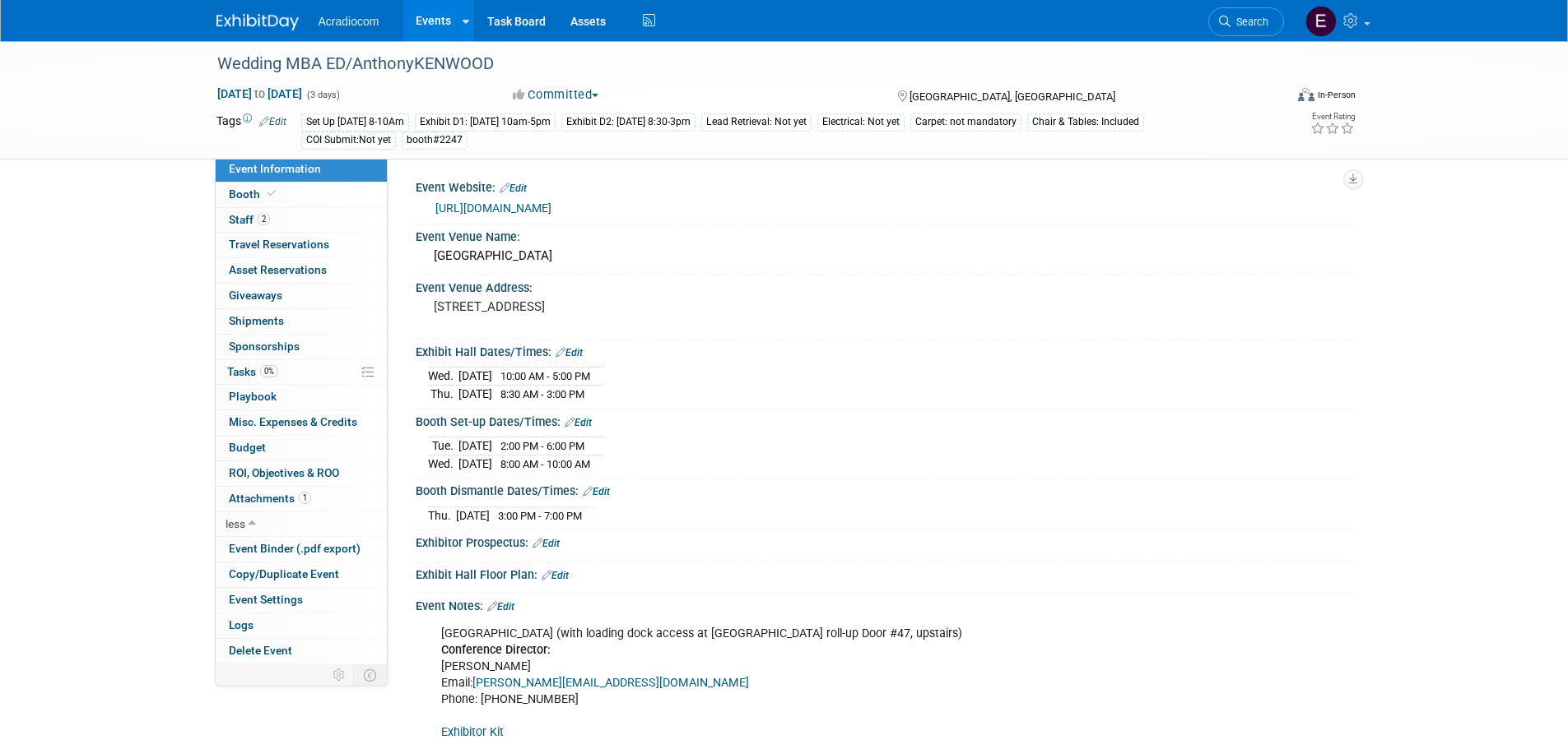
click at [478, 732] on link "Exhibitor Kit" at bounding box center [473, 733] width 63 height 14
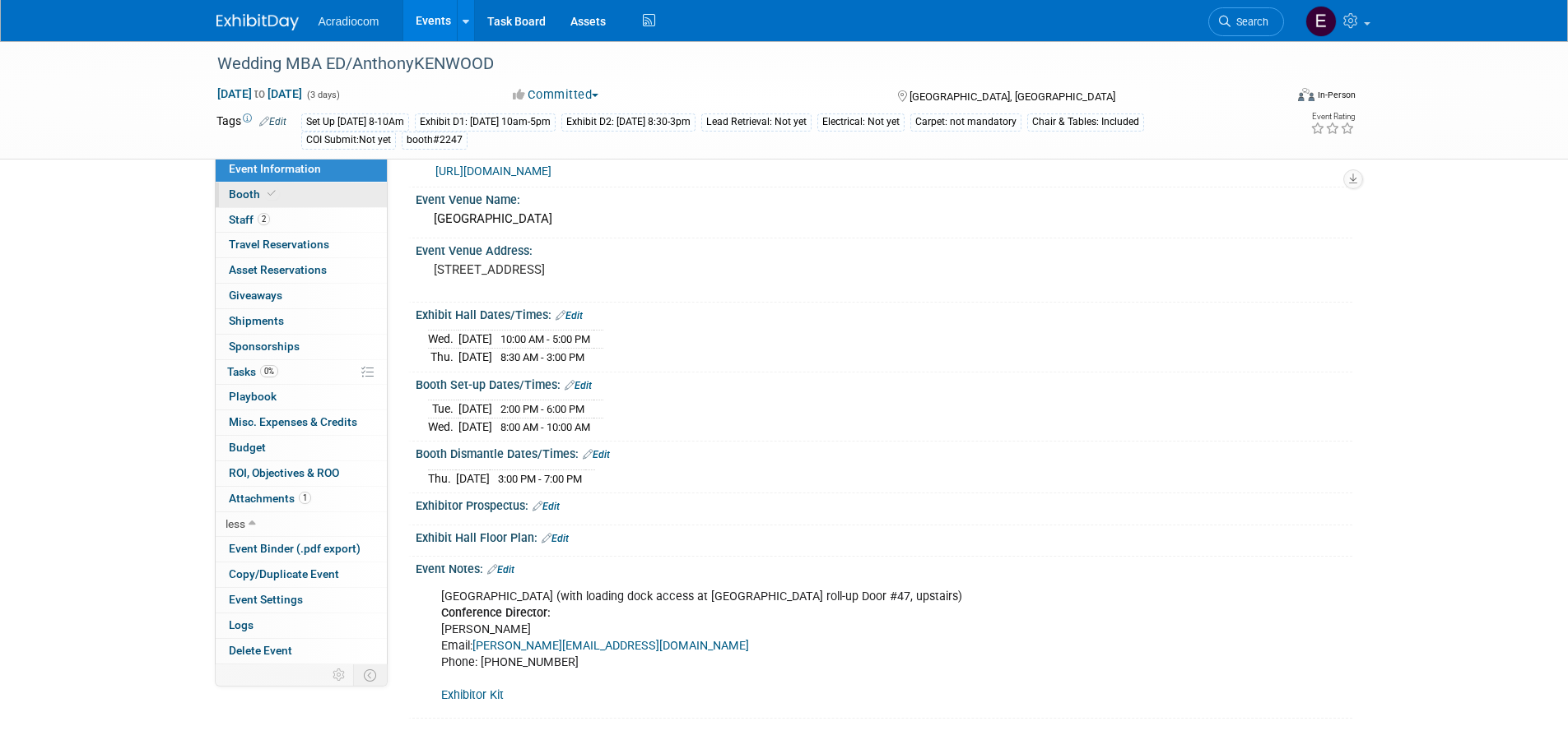
click at [295, 198] on link "Booth" at bounding box center [301, 194] width 172 height 24
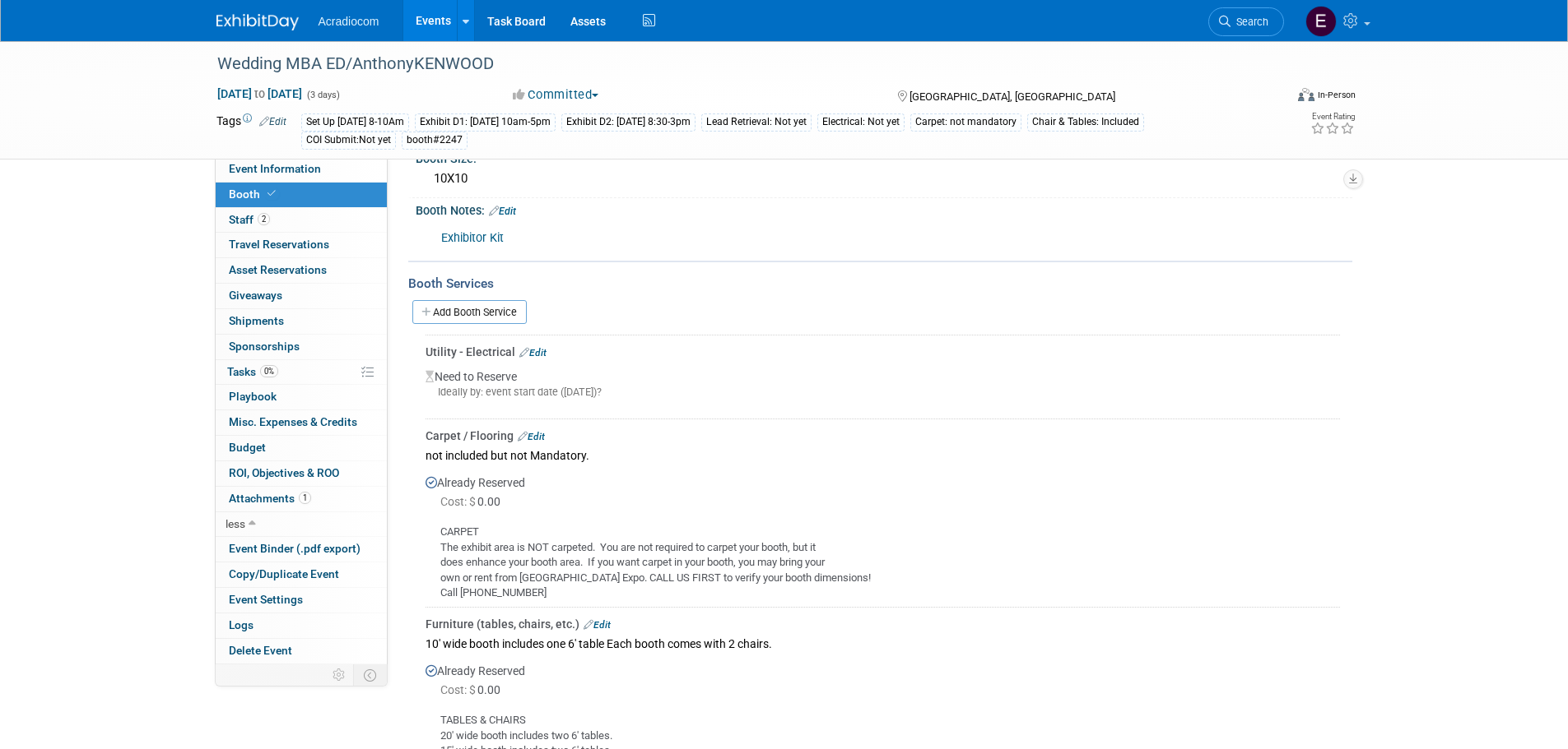
scroll to position [69, 0]
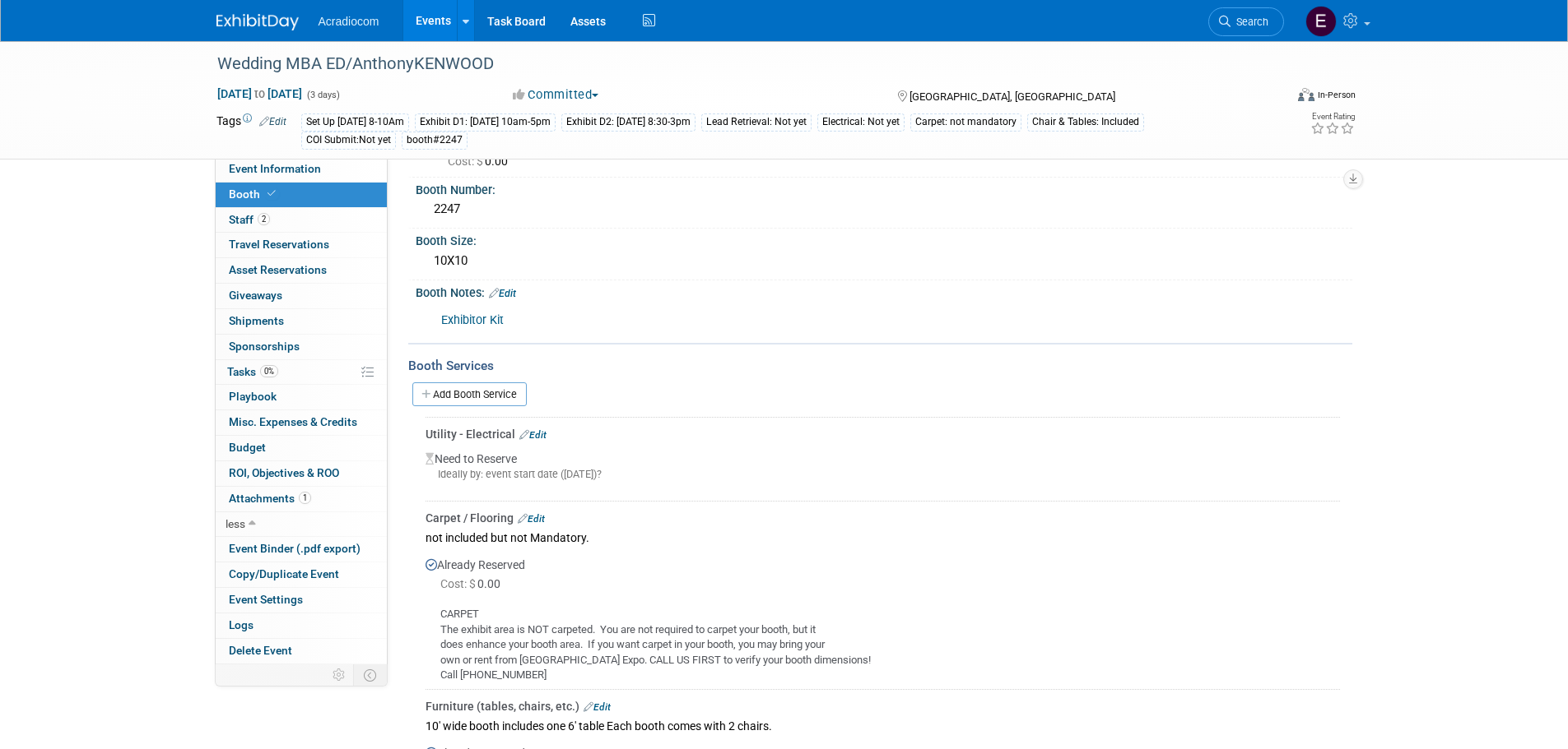
click at [514, 295] on link "Edit" at bounding box center [502, 294] width 27 height 12
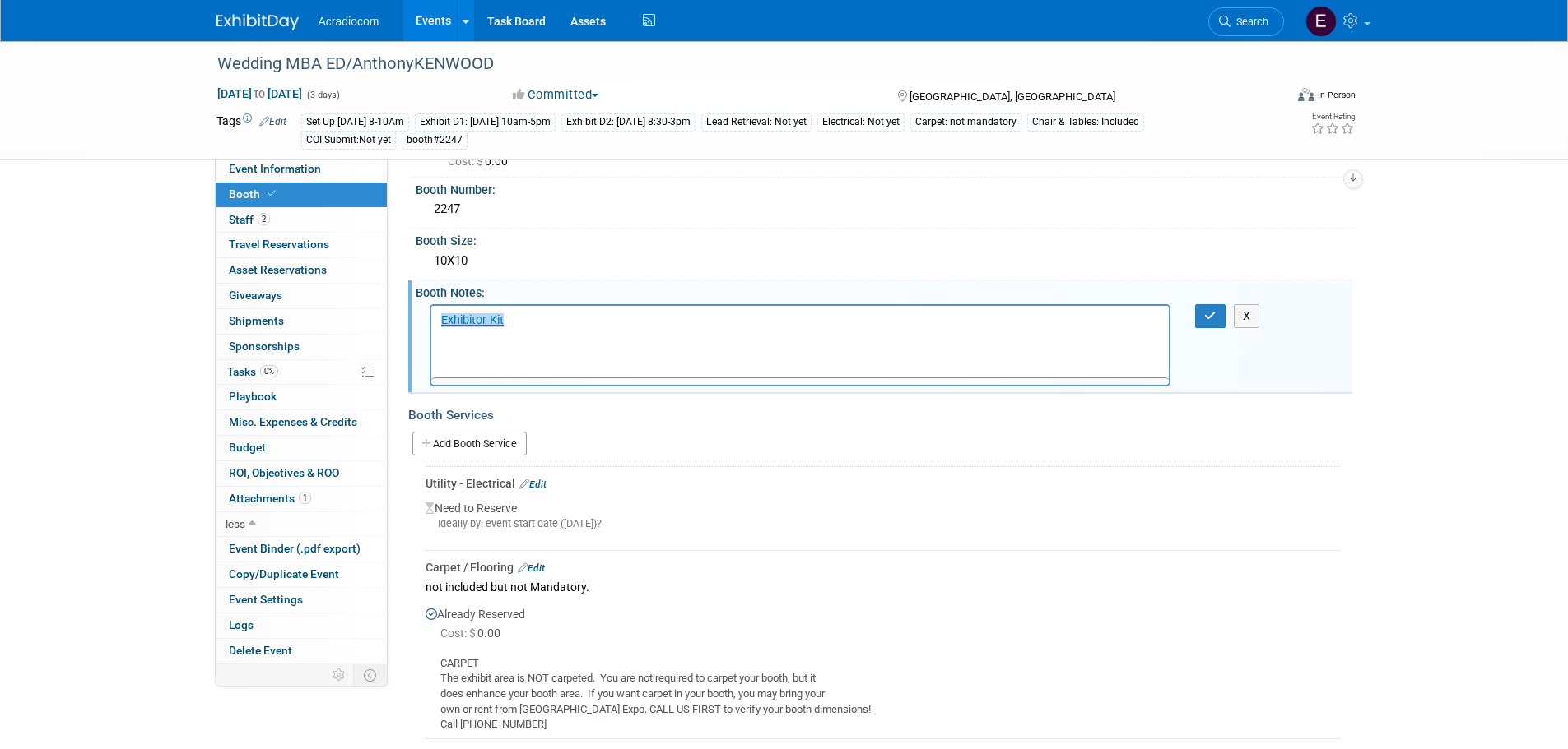
scroll to position [0, 0]
click at [520, 321] on p "﻿Exhibitor Kit" at bounding box center [800, 320] width 719 height 16
click at [545, 322] on p "Exhibitor Kit﻿" at bounding box center [800, 320] width 719 height 16
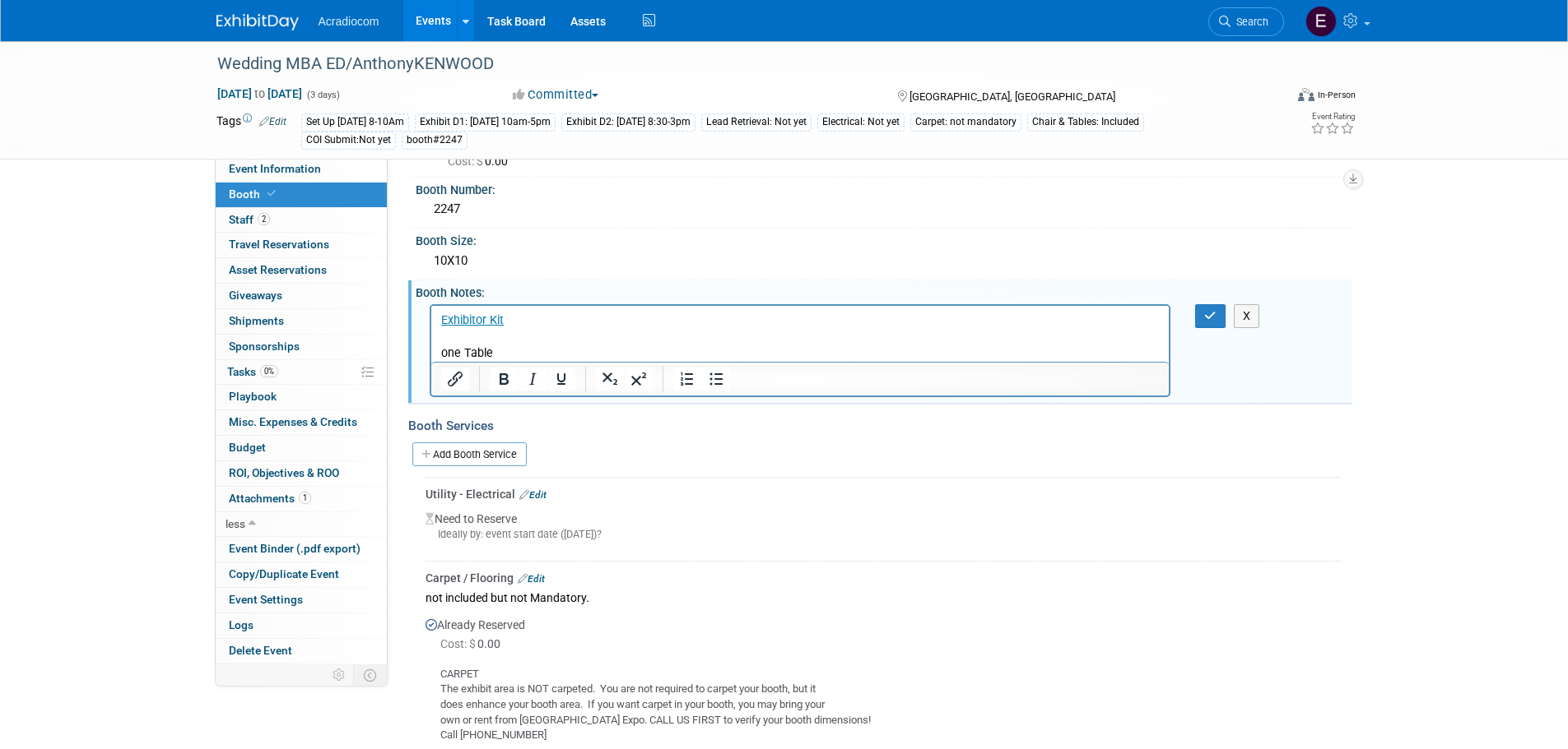
click at [461, 352] on p "one Table" at bounding box center [800, 353] width 719 height 16
click at [451, 347] on p "one Table" at bounding box center [800, 353] width 719 height 16
click at [559, 348] on p "One 6inTable" at bounding box center [800, 353] width 719 height 16
click at [484, 347] on p "One 6inTable, two side chairs," at bounding box center [800, 353] width 719 height 16
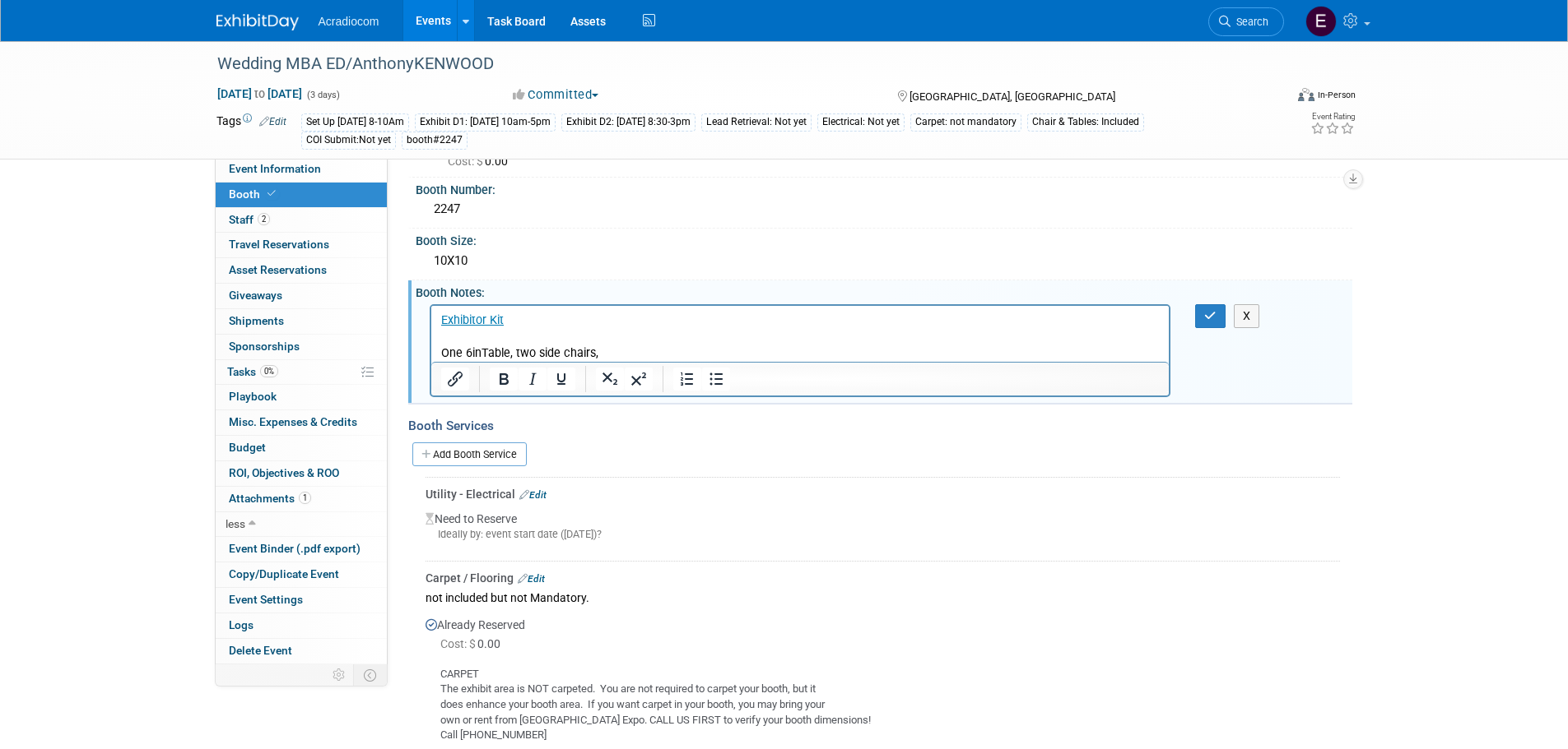
click at [478, 347] on p "One 6inTable, two side chairs," at bounding box center [800, 353] width 719 height 16
click at [709, 349] on p "One 6in Skirted black Table, two side chairs," at bounding box center [800, 353] width 719 height 16
click at [722, 351] on p "One 6in Skirted black Table, two side chairs, one wast basket" at bounding box center [800, 353] width 719 height 16
click at [719, 350] on p "One 6in Skirted black Table, two side chairs, one wast basket" at bounding box center [800, 353] width 719 height 16
click at [825, 362] on div at bounding box center [801, 379] width 739 height 34
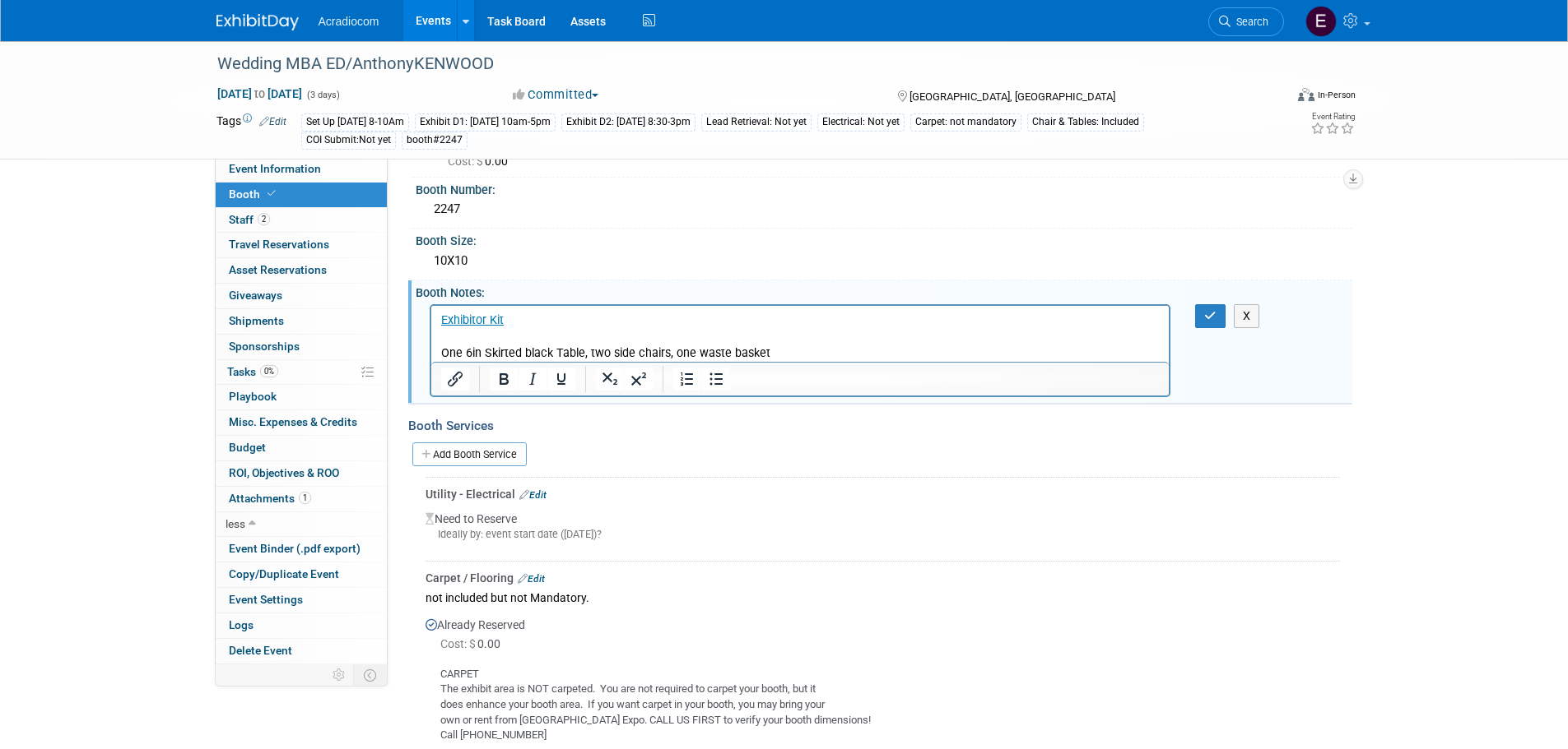
click at [824, 347] on p "One 6in Skirted black Table, two side chairs, one waste basket" at bounding box center [800, 353] width 719 height 16
click at [993, 353] on p "One 6in Skirted black Table, two side chairs, one waste basket , One 11" x 17" …" at bounding box center [800, 353] width 719 height 16
click at [1209, 321] on icon "button" at bounding box center [1210, 315] width 13 height 12
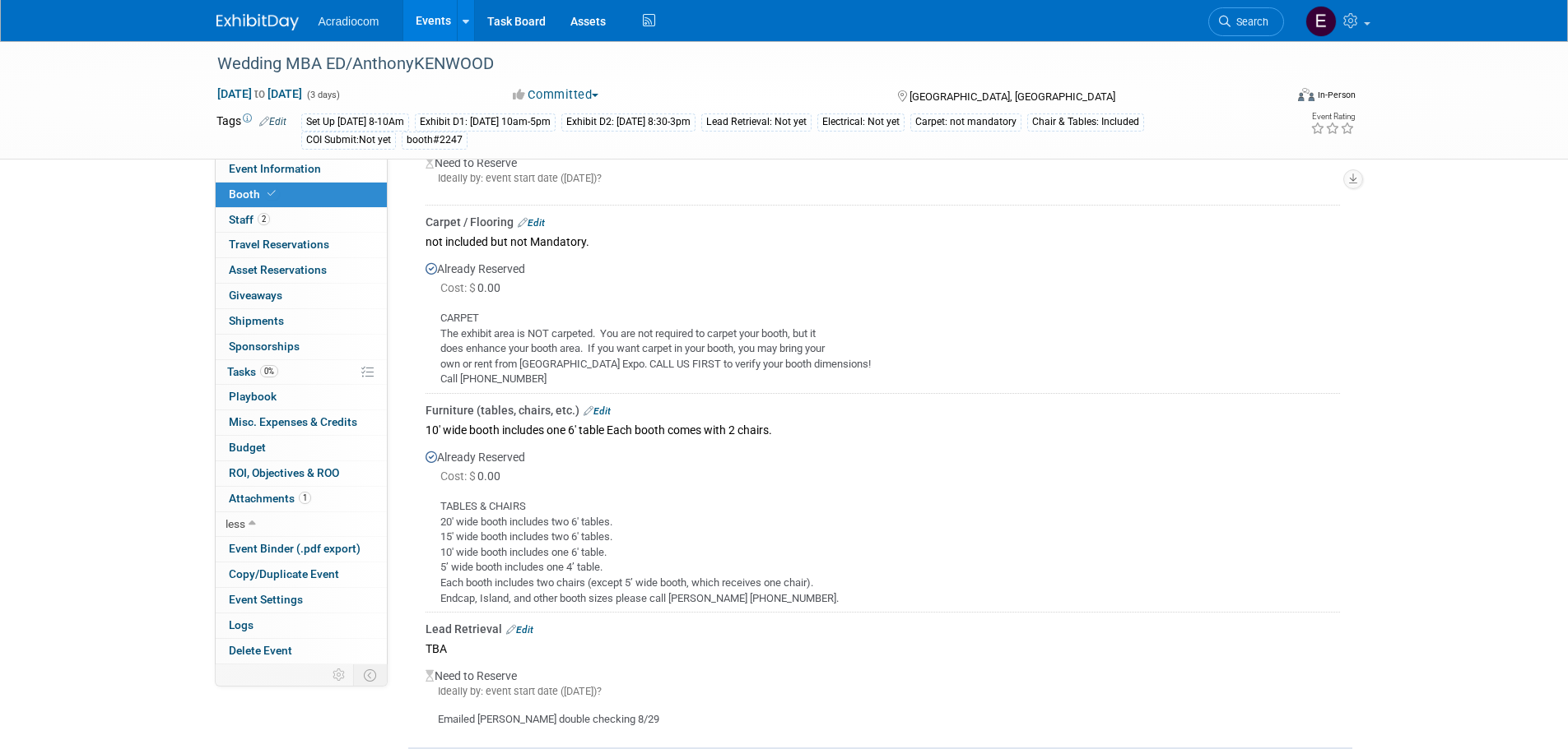
scroll to position [431, 0]
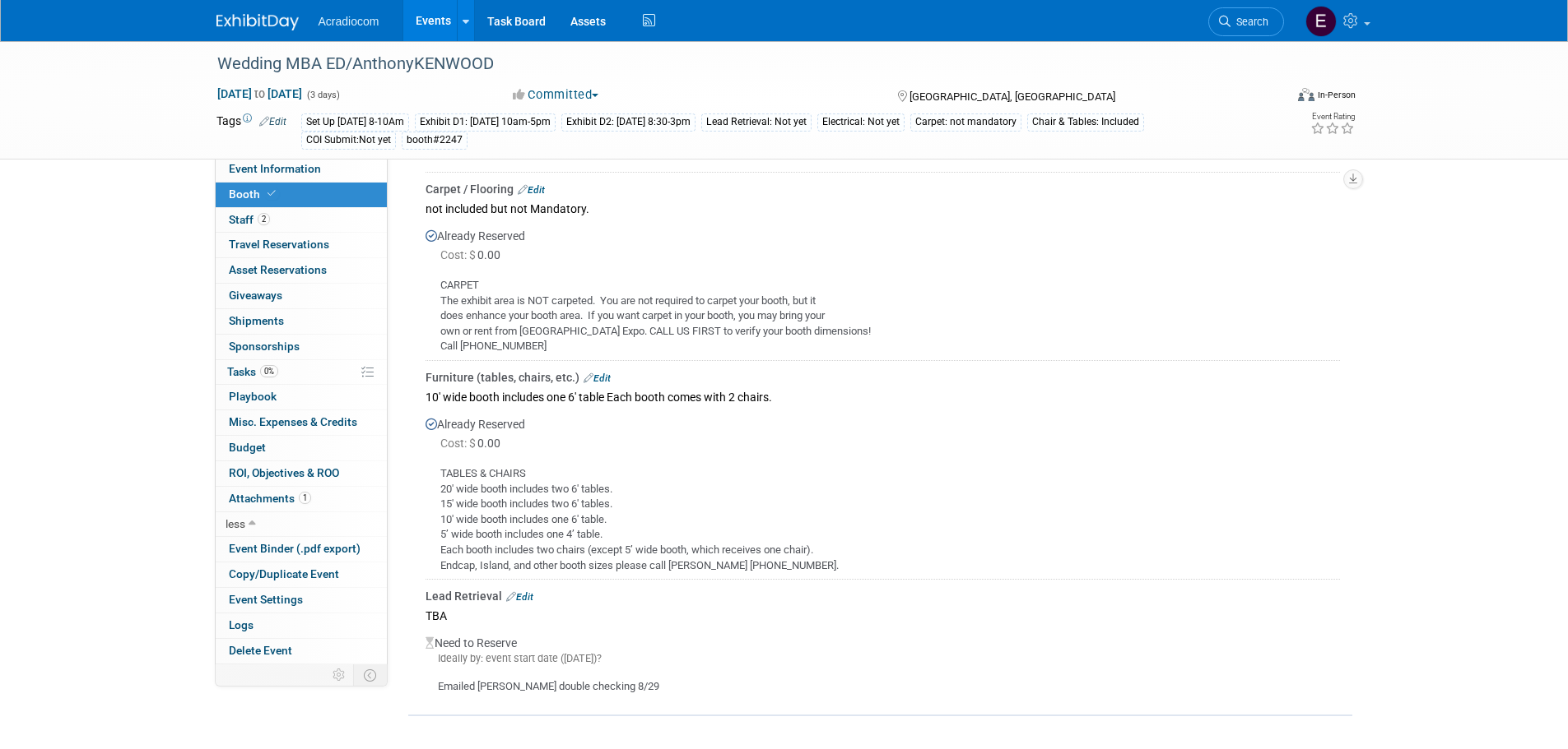
click at [376, 119] on div "Set Up 11/12 Wed 8-10Am" at bounding box center [355, 121] width 108 height 17
click at [296, 173] on span "Event Information" at bounding box center [275, 168] width 93 height 13
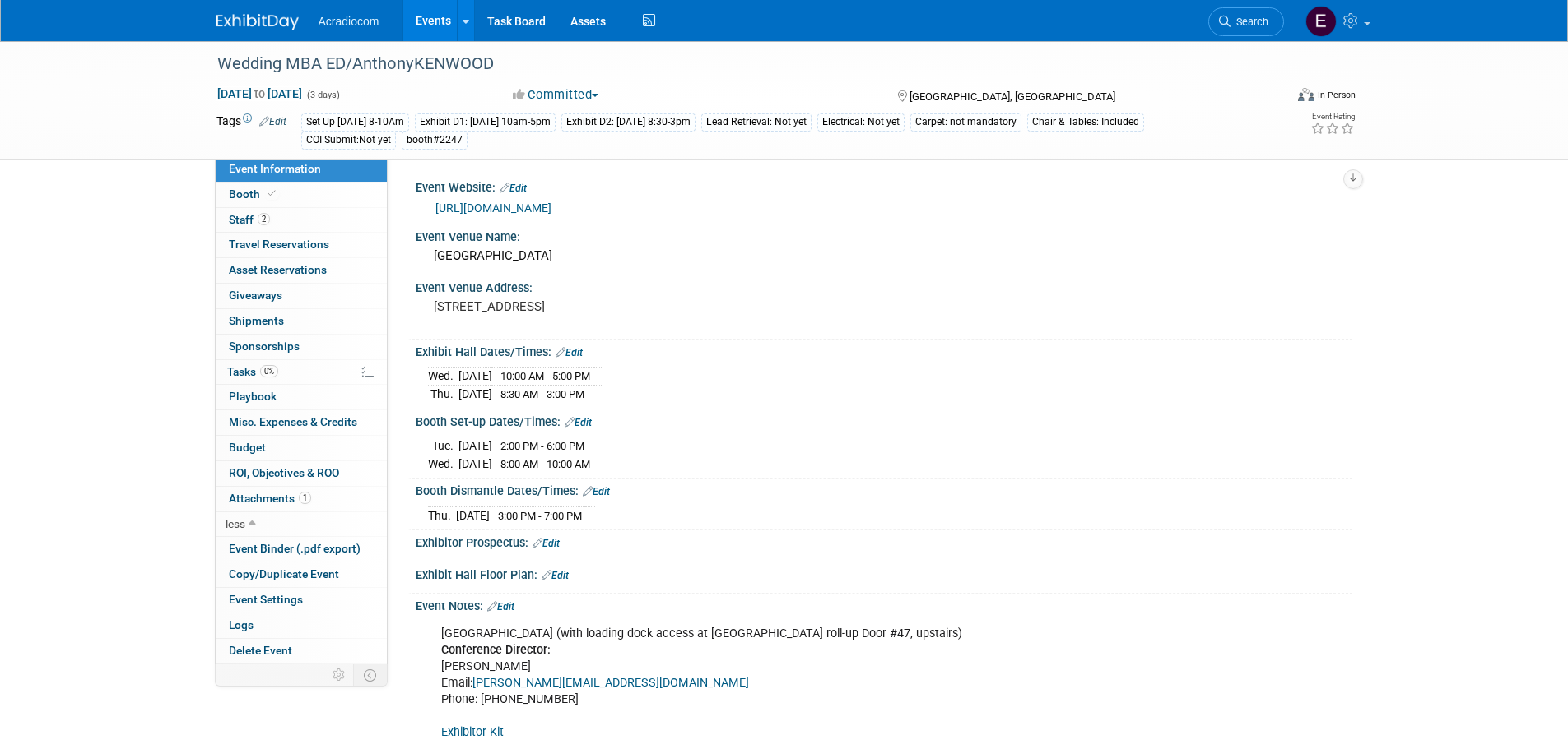
click at [576, 419] on link "Edit" at bounding box center [578, 422] width 27 height 12
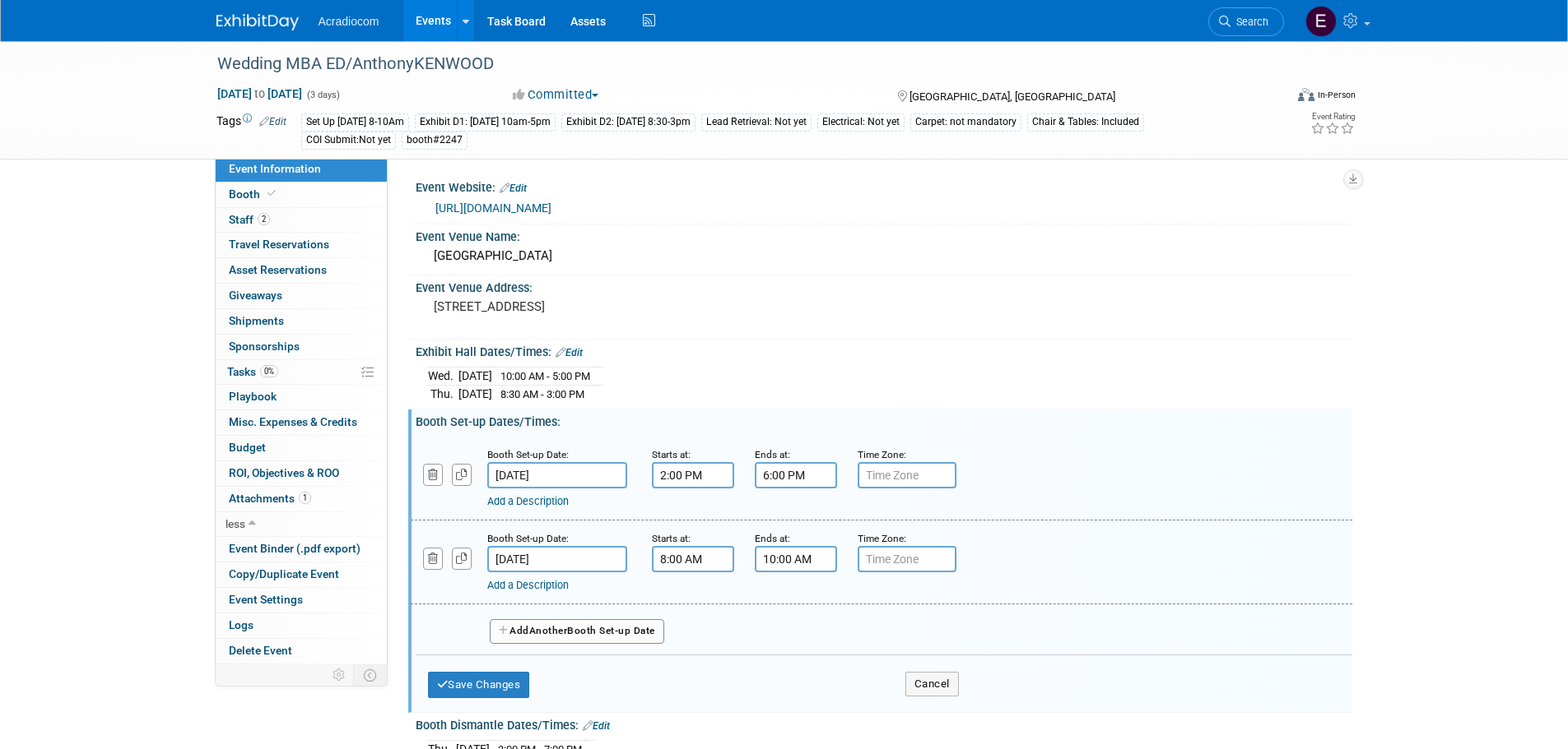
click at [680, 557] on input "8:00 AM" at bounding box center [693, 559] width 83 height 26
click at [702, 664] on span at bounding box center [690, 672] width 29 height 29
click at [766, 630] on span "00" at bounding box center [766, 635] width 31 height 30
click at [775, 640] on td "30" at bounding box center [787, 644] width 53 height 44
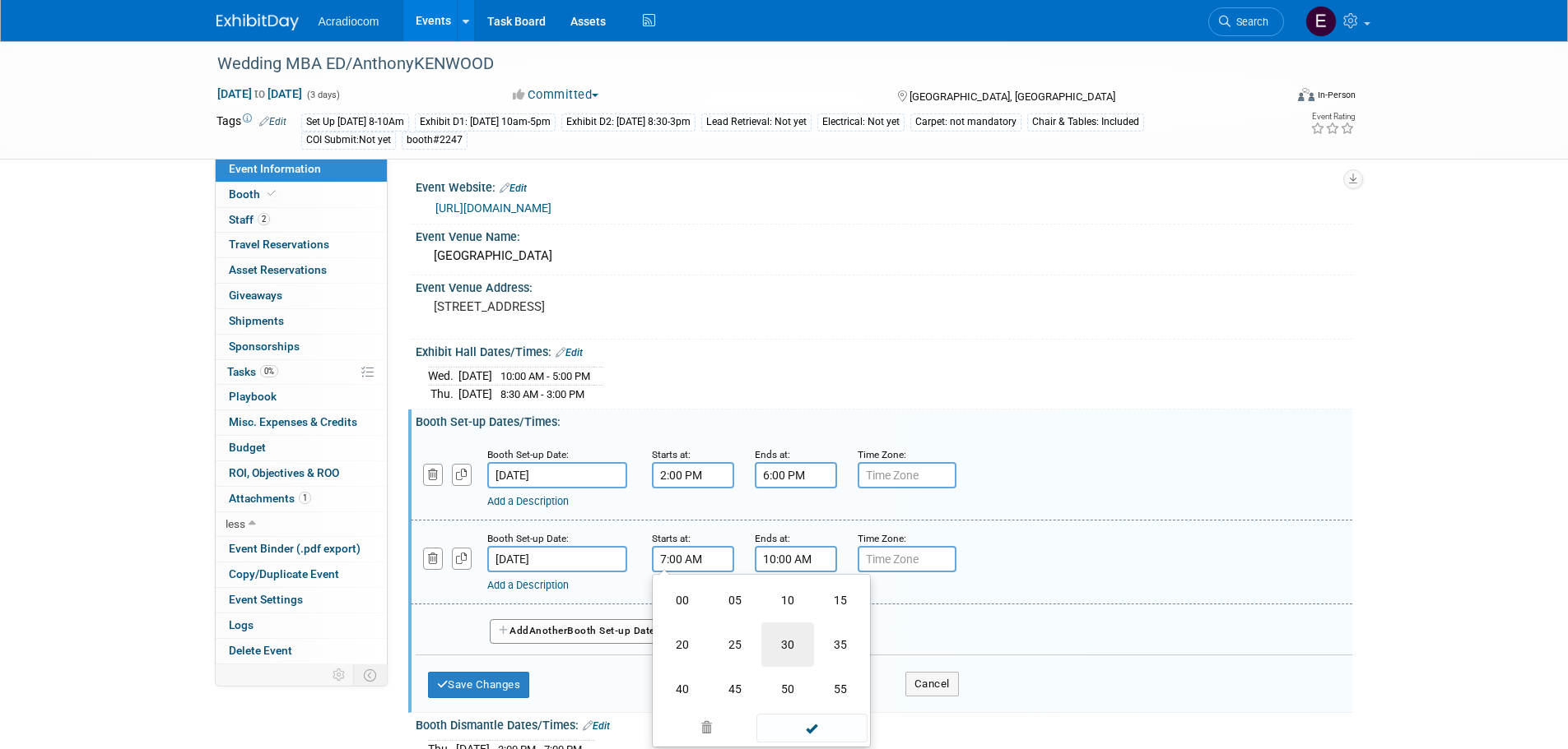
type input "7:30 AM"
click at [797, 561] on input "10:00 AM" at bounding box center [796, 559] width 83 height 26
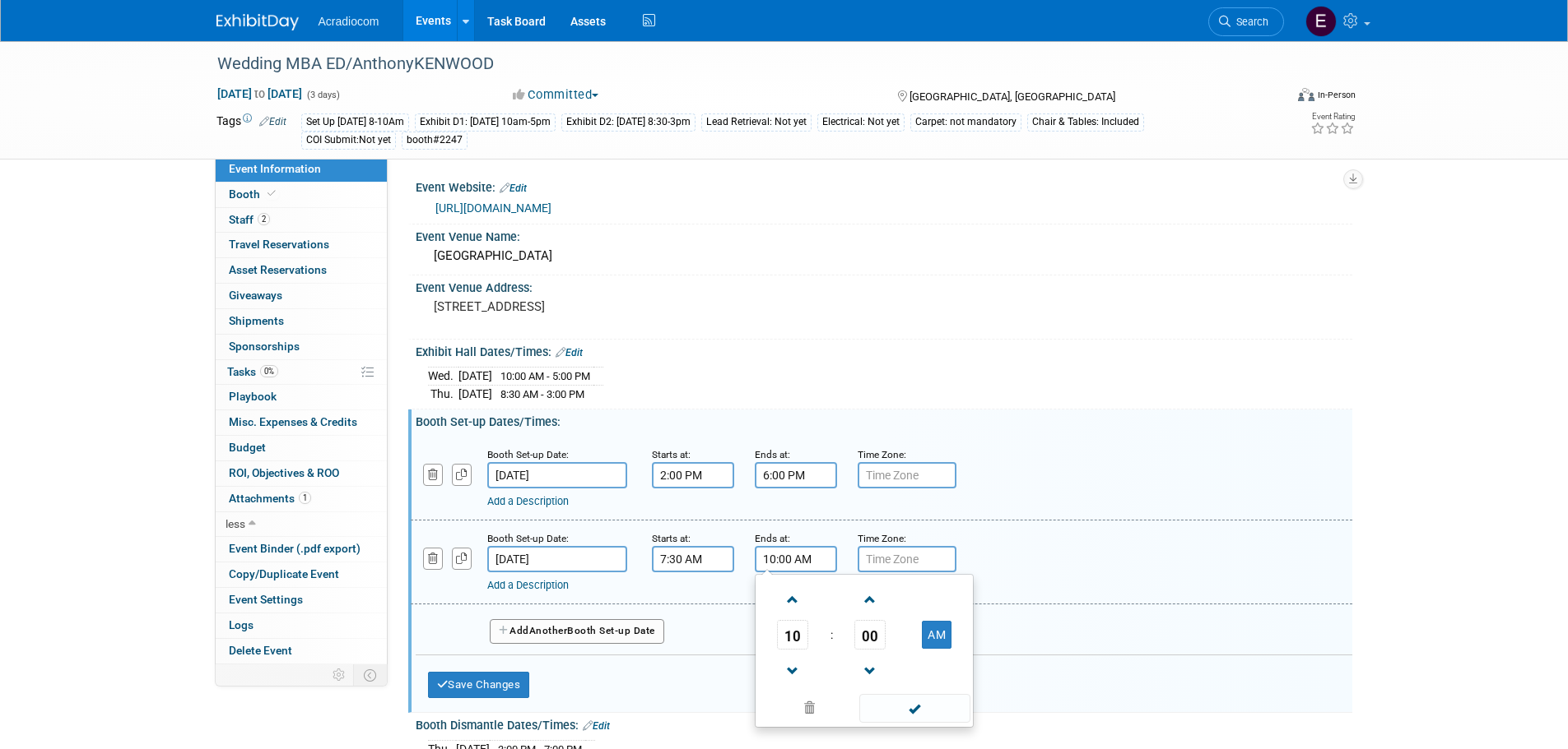
click at [782, 558] on input "10:00 AM" at bounding box center [796, 559] width 83 height 26
click at [786, 637] on span "10" at bounding box center [793, 635] width 31 height 30
click at [846, 676] on td "09" at bounding box center [837, 689] width 53 height 44
click at [856, 638] on span "00" at bounding box center [870, 635] width 31 height 30
click at [898, 643] on td "30" at bounding box center [890, 644] width 53 height 44
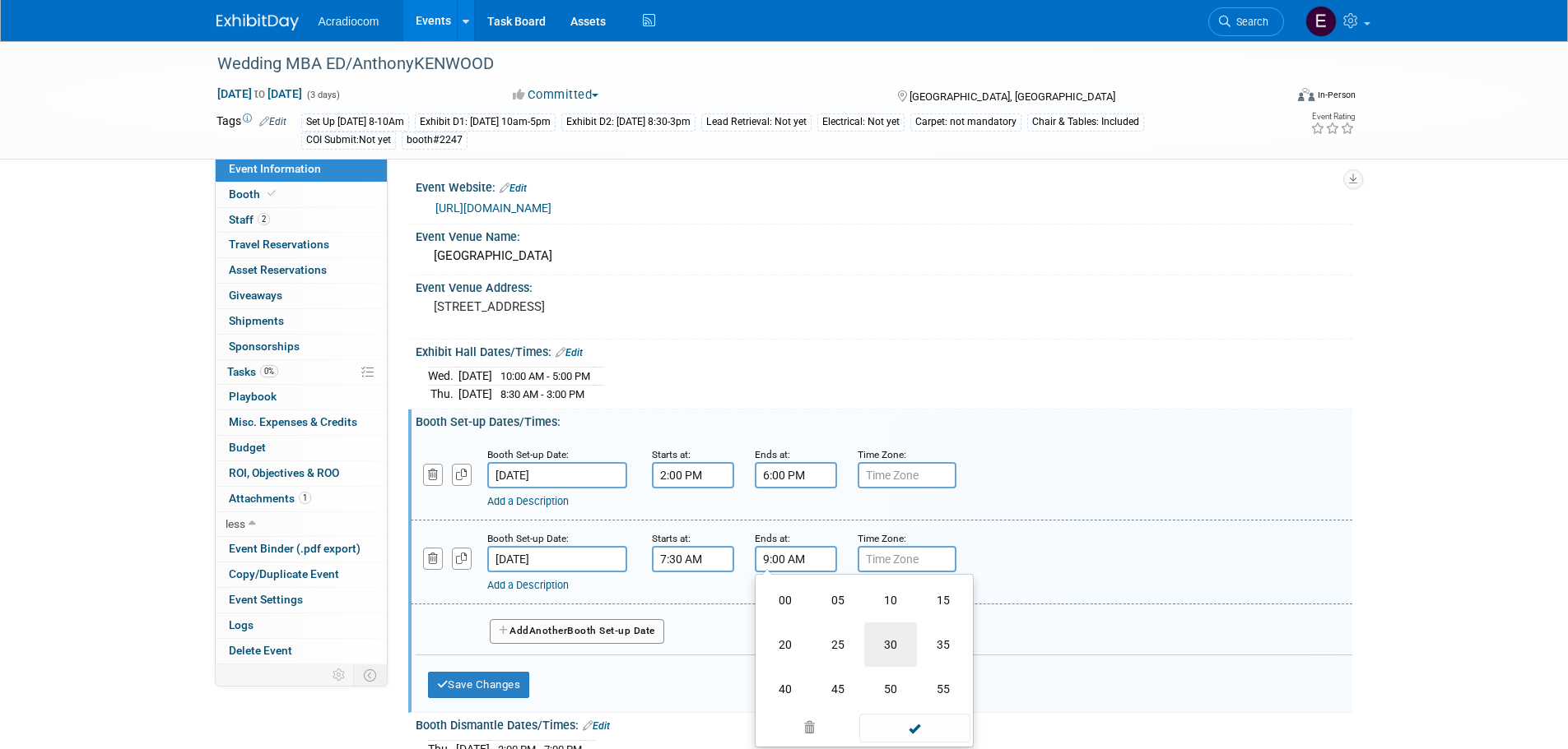
type input "9:30 AM"
click at [906, 701] on span at bounding box center [915, 709] width 111 height 29
click at [514, 684] on button "Save Changes" at bounding box center [479, 684] width 102 height 26
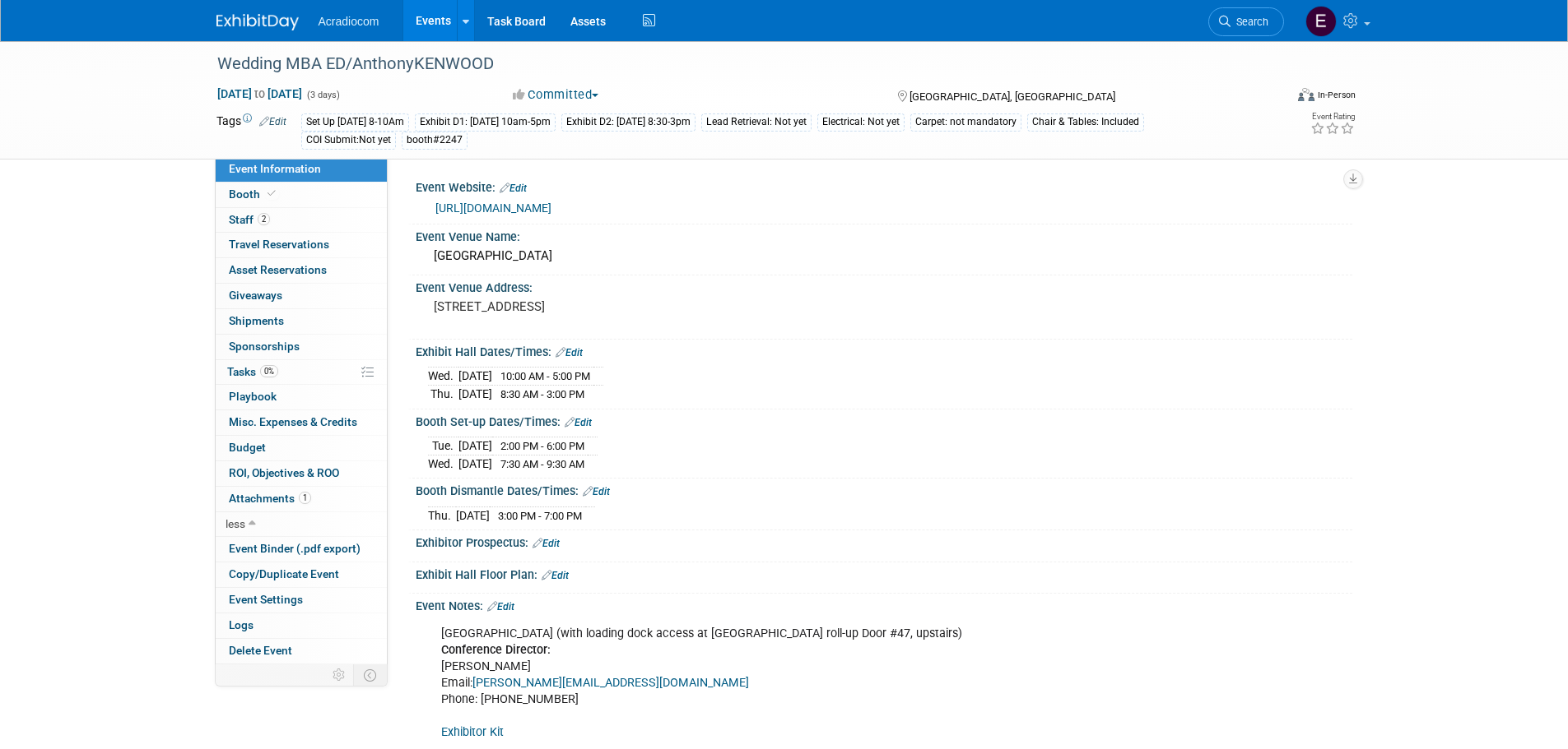
click at [269, 118] on icon at bounding box center [263, 121] width 10 height 11
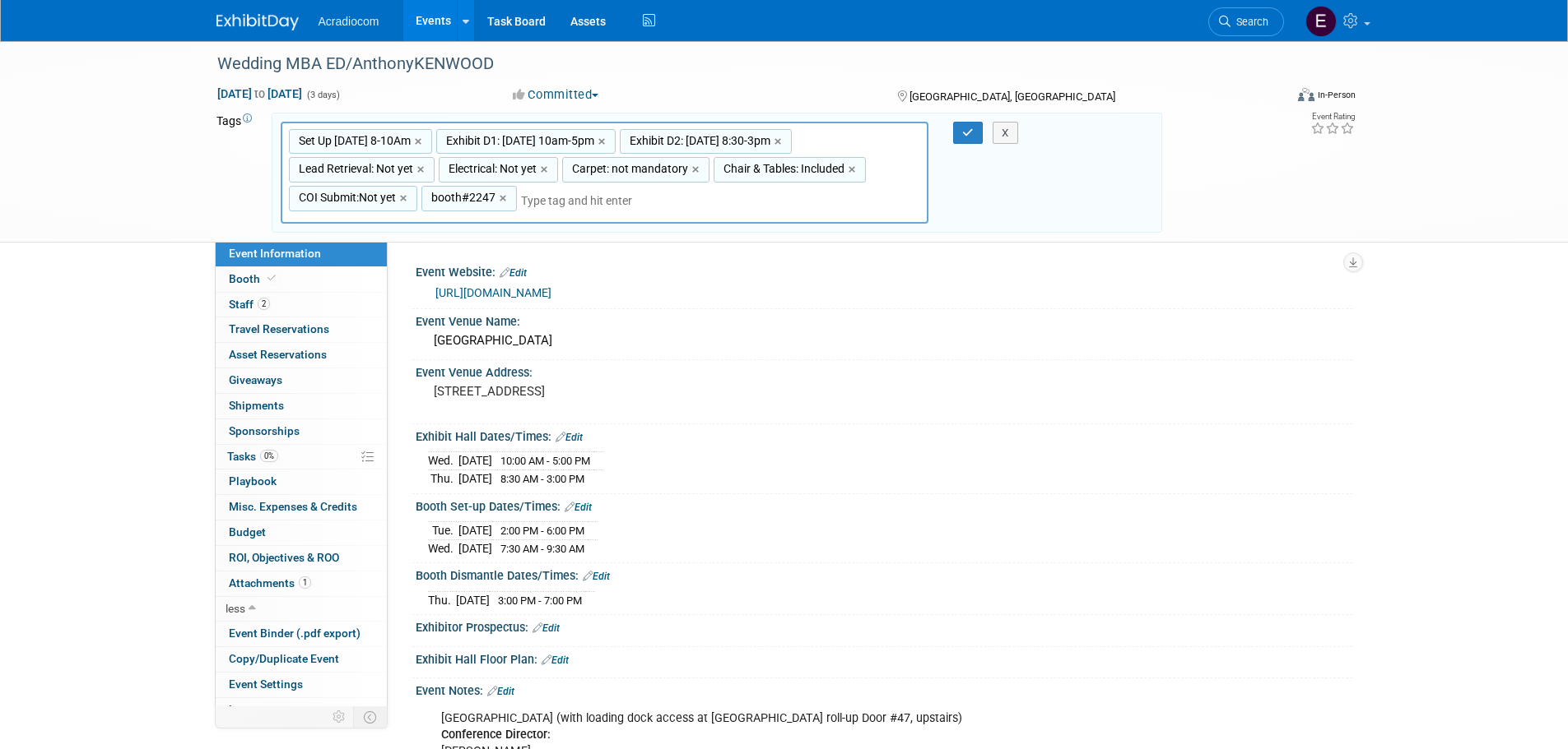
click at [389, 137] on span "Set Up 11/12 Wed 8-10Am" at bounding box center [353, 140] width 115 height 16
type input "Set Up 11/12 Wed 8-10Am"
click at [389, 137] on span "Set Up 11/12 Wed 8-10Am" at bounding box center [353, 140] width 115 height 16
type input "Set Up 11/12 Wed 8-10Am"
click at [394, 137] on input "Set Up 11/12 Wed 8-10Am" at bounding box center [360, 143] width 144 height 16
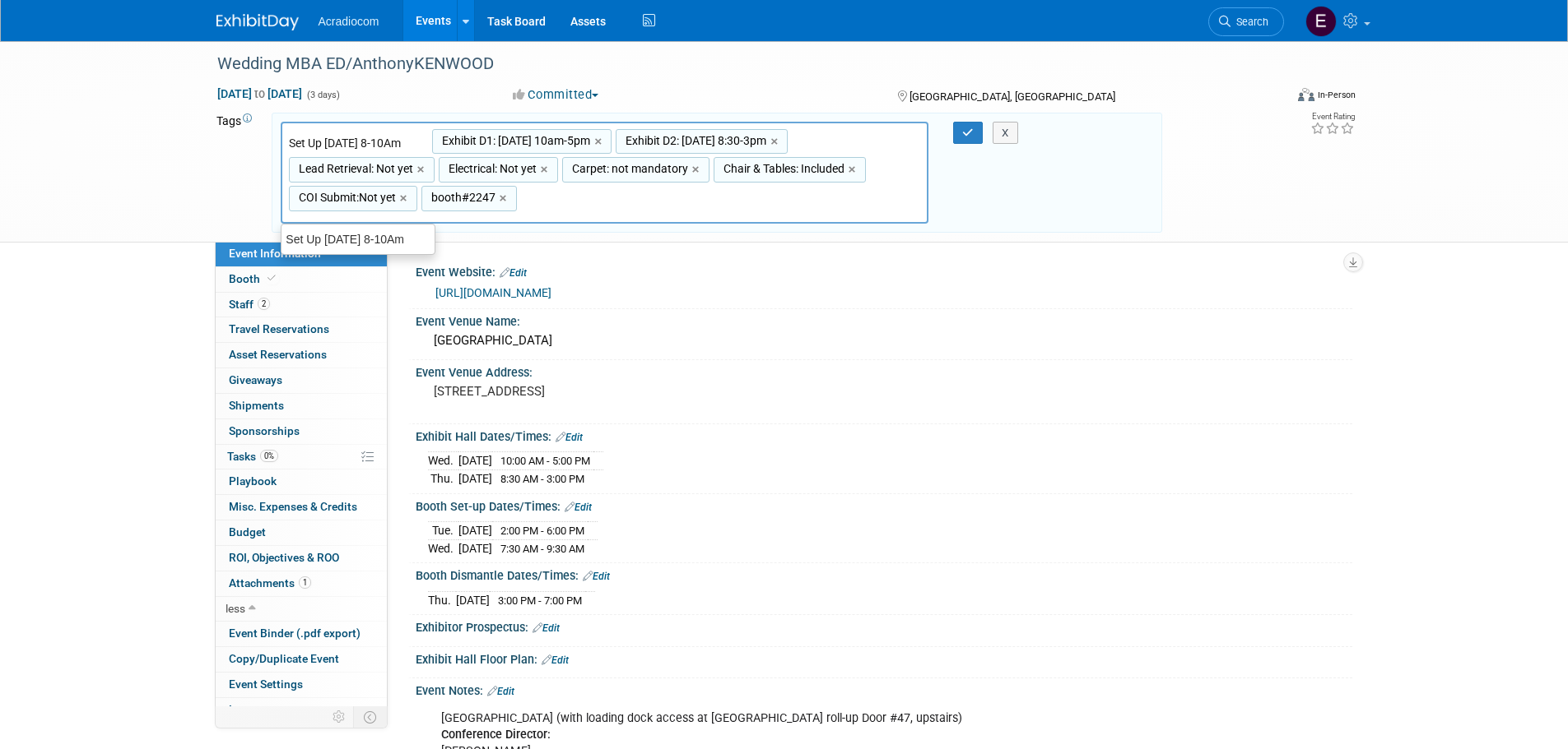
click at [386, 137] on input "Set Up 11/12 Wed 8-10Am" at bounding box center [360, 143] width 144 height 16
click at [403, 139] on input "Set Up 11/12 Wed 7-10Am" at bounding box center [360, 143] width 144 height 16
click at [403, 140] on input "Set Up 11/12 Wed 7-10Am" at bounding box center [360, 143] width 144 height 16
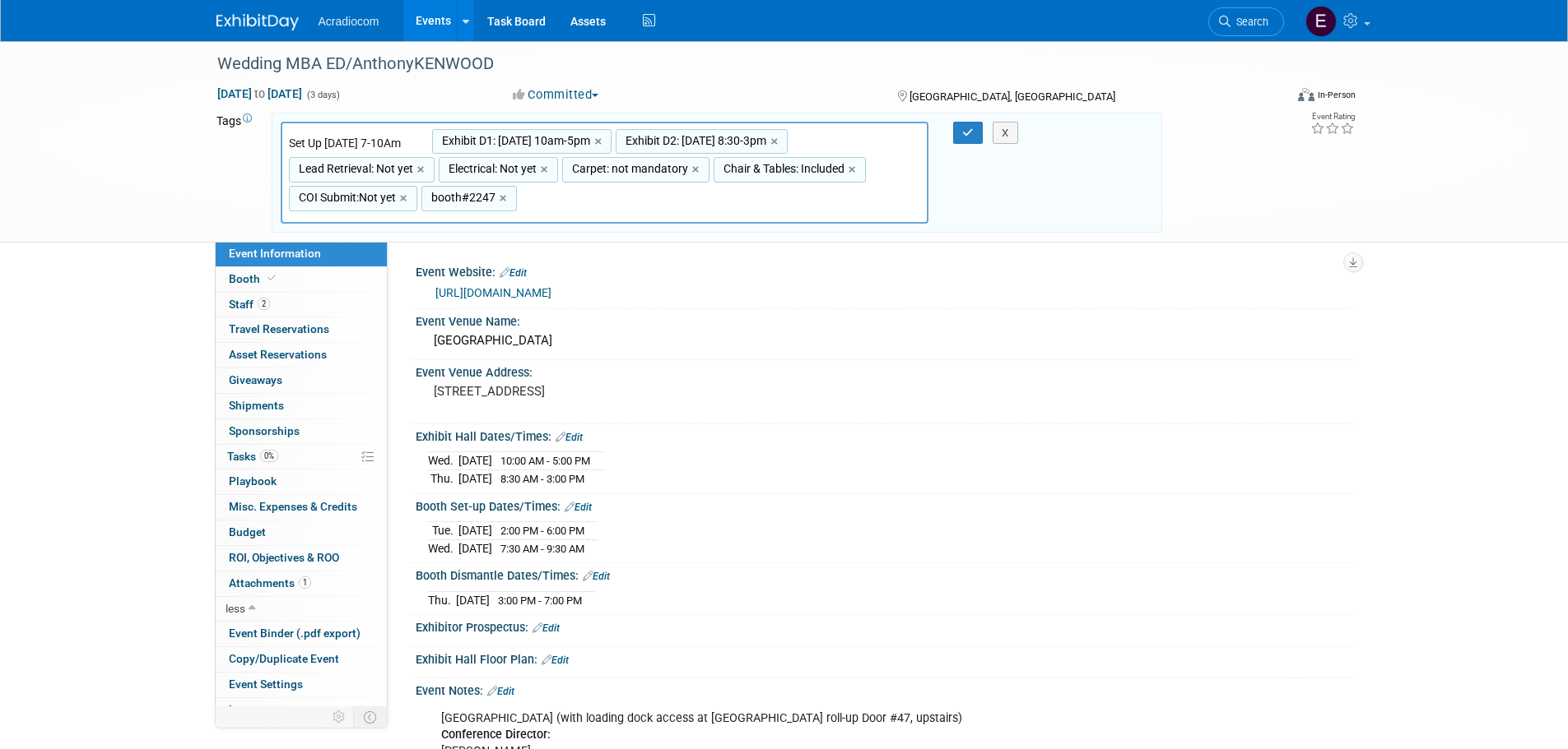
click at [403, 141] on input "Set Up 11/12 Wed 7-10Am" at bounding box center [360, 143] width 144 height 16
click at [403, 143] on input "Set Up 11/12 Wed 7-10Am" at bounding box center [360, 143] width 144 height 16
click at [405, 143] on input "Set Up 11/12 Wed 7-10Am" at bounding box center [360, 143] width 144 height 16
type input "Set Up 11/12 Wed 7-9:30Am"
type input "Set Up 11/12 Wed 7-9:30Am, Exhibit D1: 11/12 Wed 10am-5pm, Exhibit D2: 11/13 8:…"
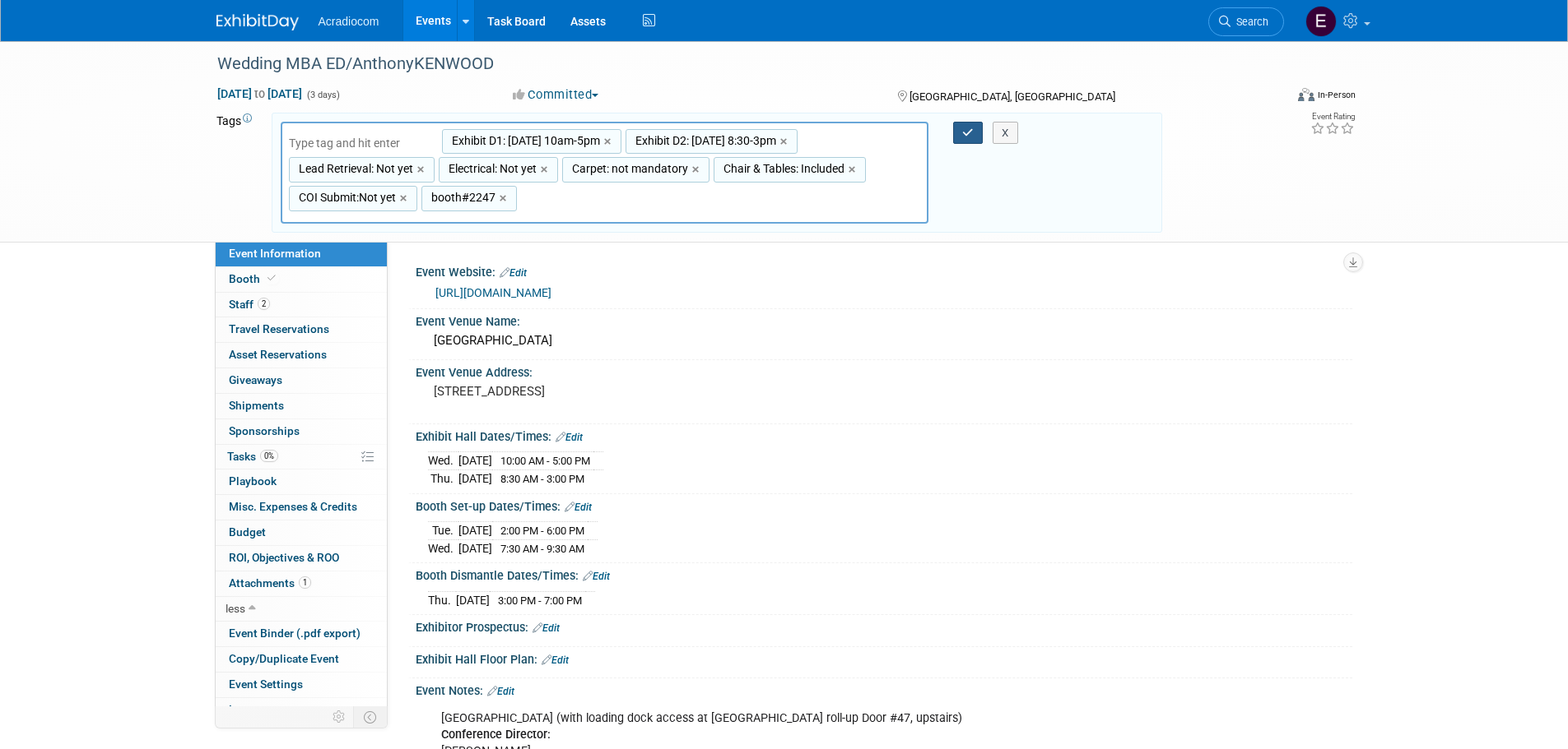
click at [970, 122] on button "button" at bounding box center [968, 134] width 30 height 23
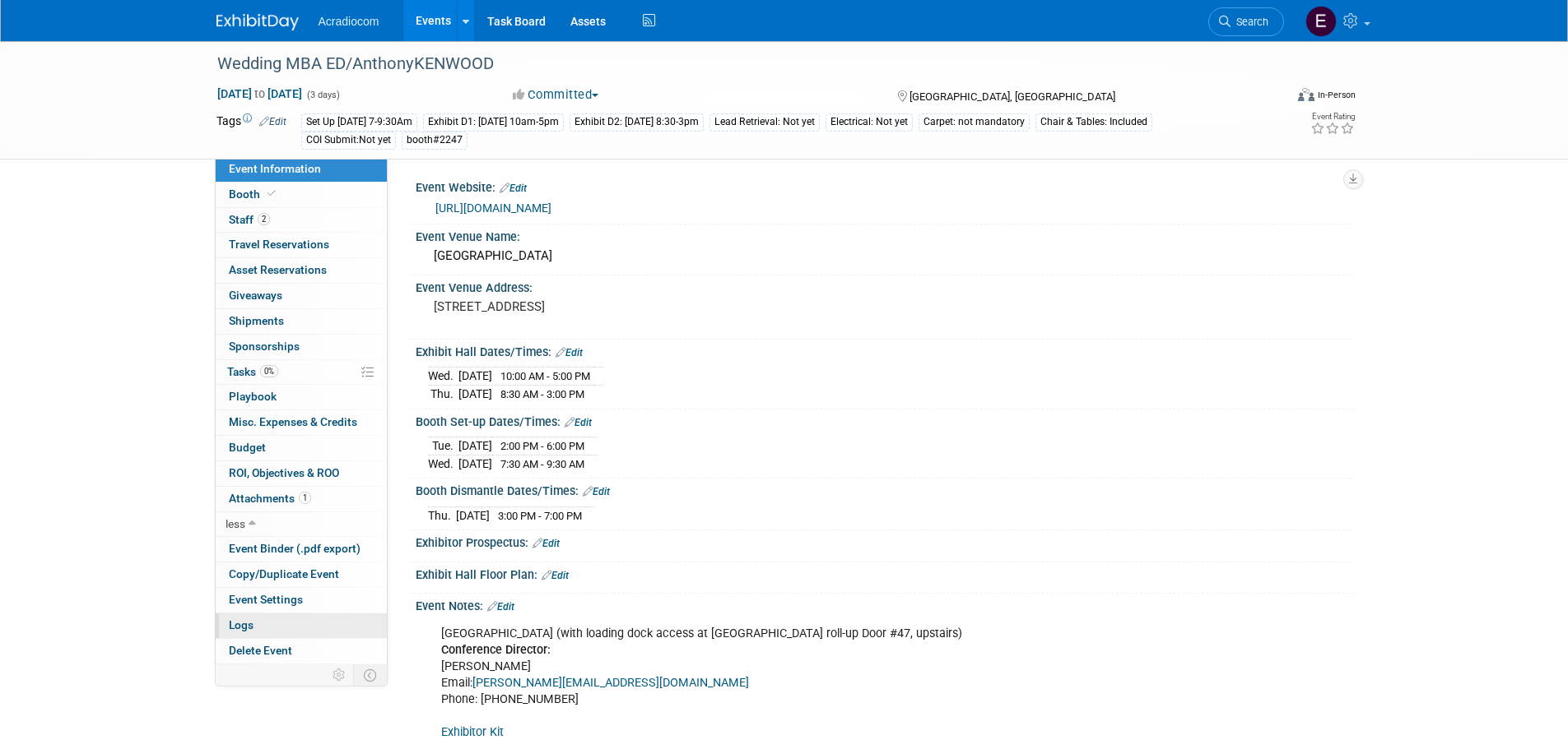
click at [269, 621] on link "Logs" at bounding box center [301, 625] width 172 height 24
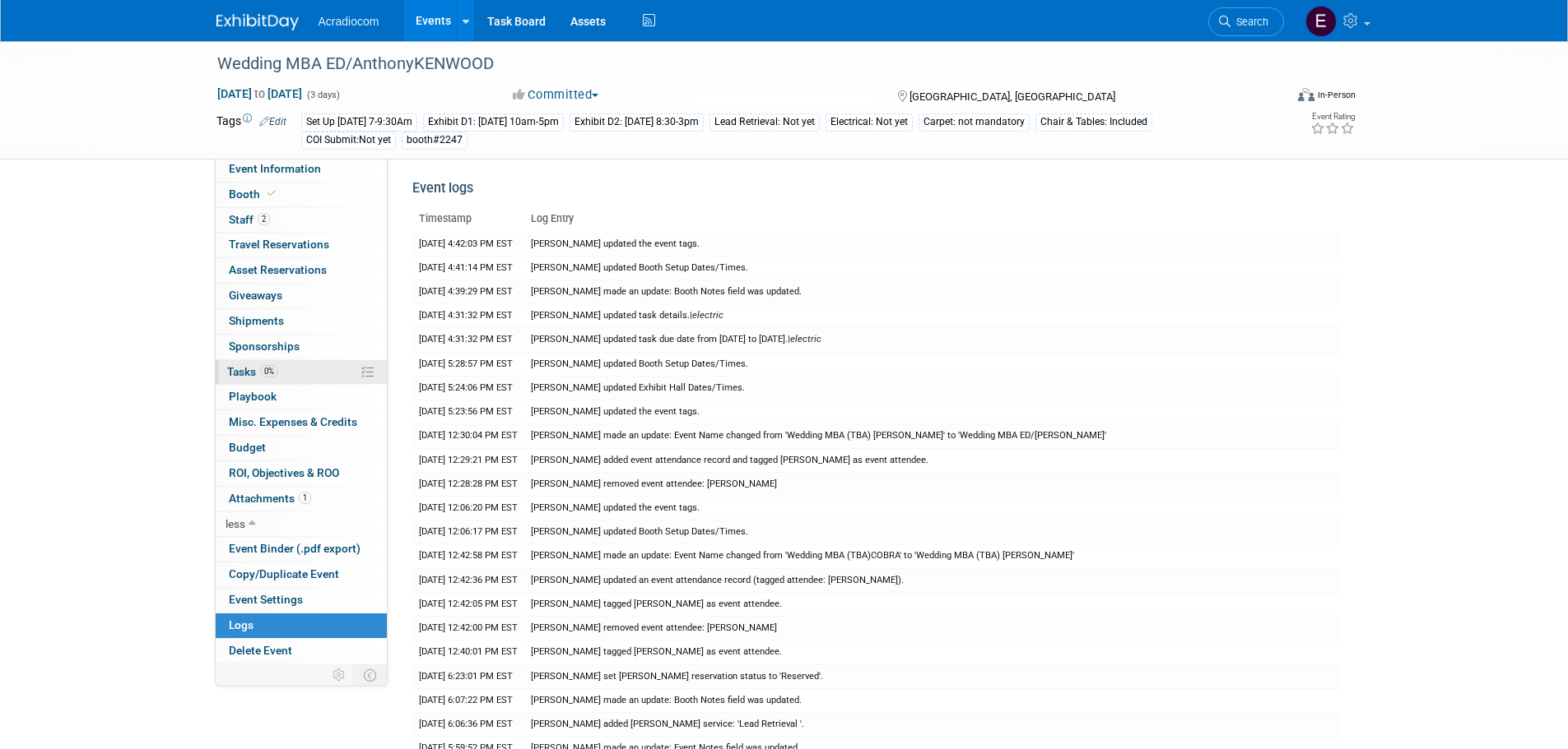
click at [279, 374] on link "0% Tasks 0%" at bounding box center [301, 372] width 172 height 24
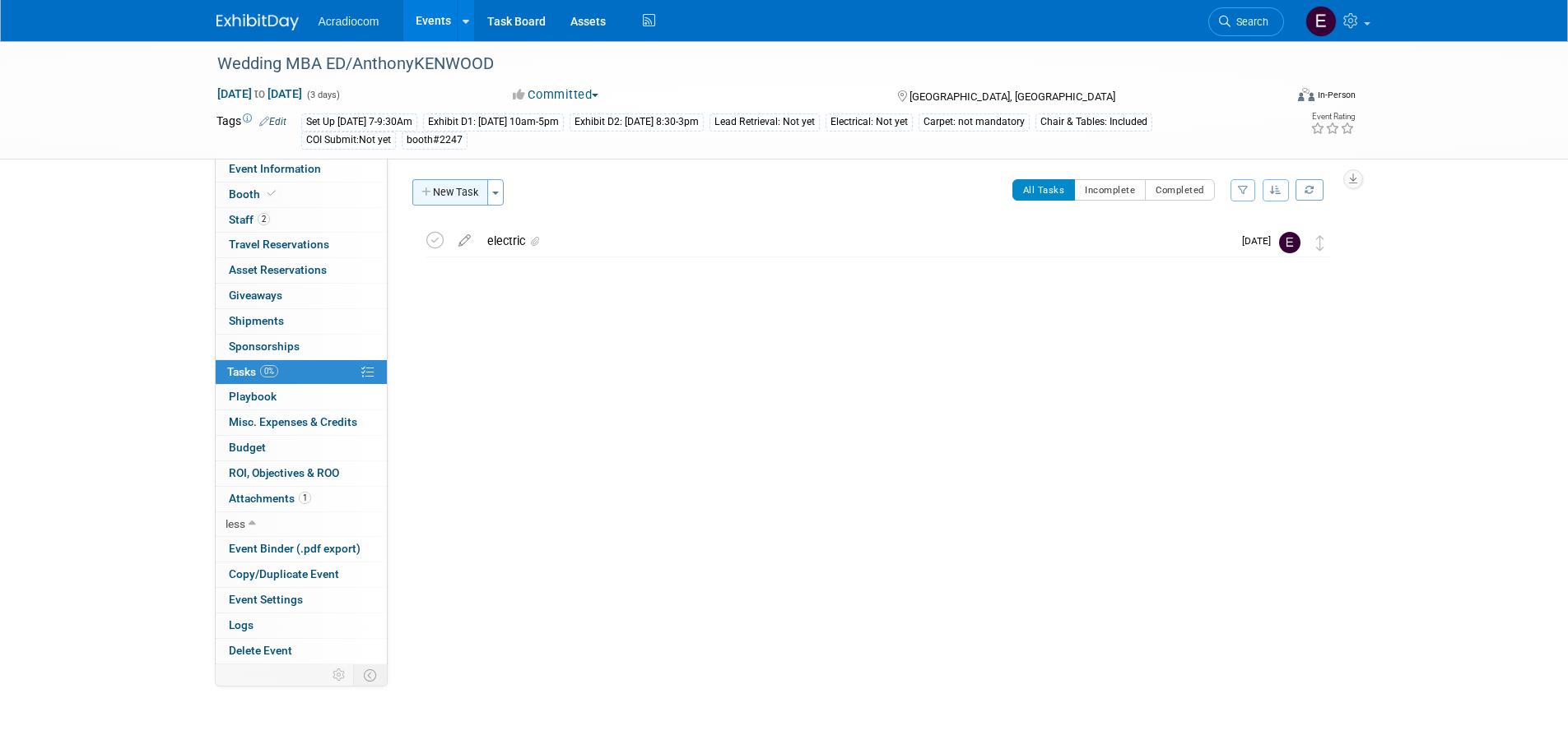
click at [453, 195] on button "New Task" at bounding box center [450, 192] width 75 height 26
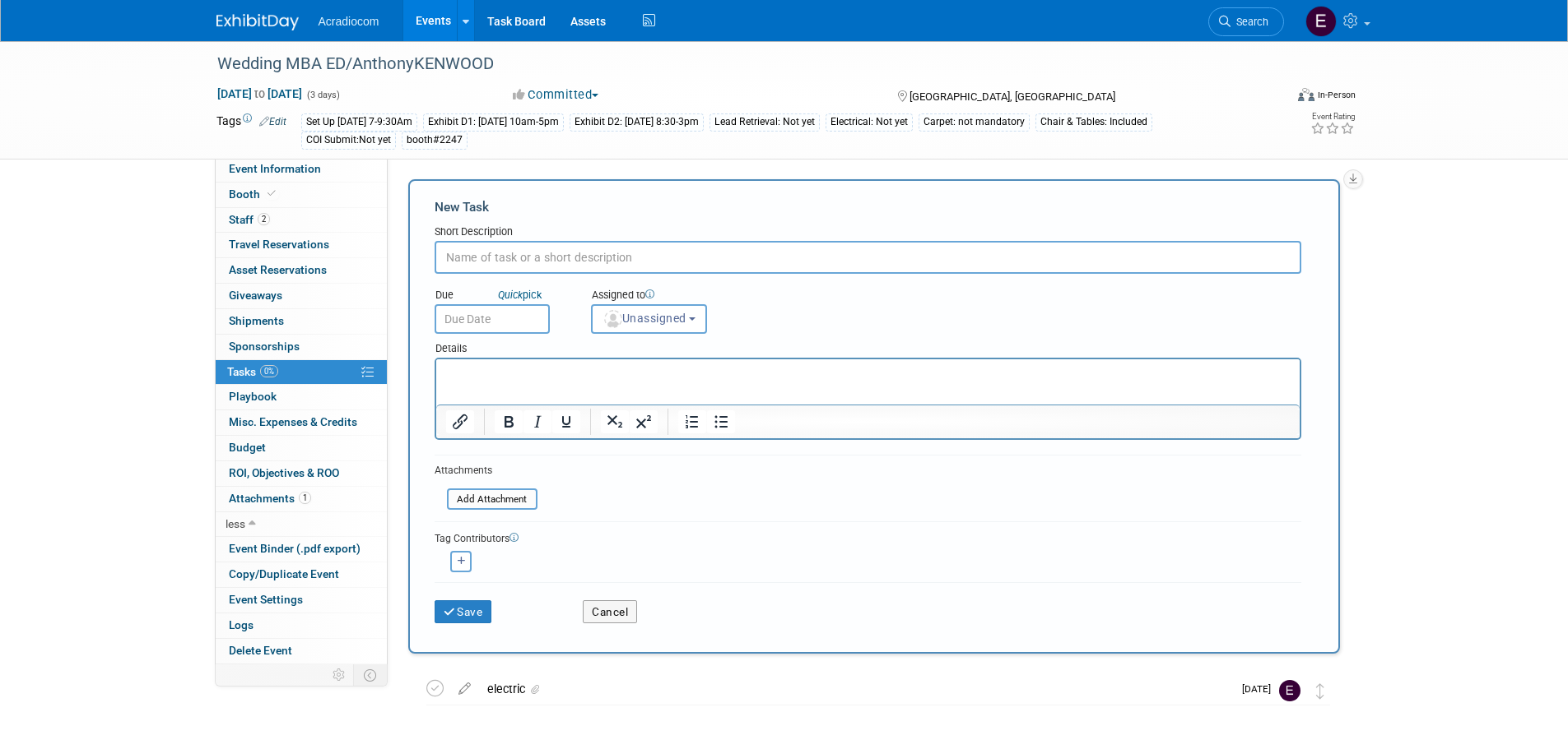
click at [721, 249] on input "text" at bounding box center [868, 257] width 866 height 33
type input "coi due"
click at [528, 379] on p "Rich Text Area. Press ALT-0 for help." at bounding box center [867, 374] width 845 height 16
drag, startPoint x: 696, startPoint y: 365, endPoint x: 735, endPoint y: 374, distance: 40.0
click at [697, 366] on html "Submit to https://www.lvexpo.com/eacregistration/" at bounding box center [866, 371] width 864 height 23
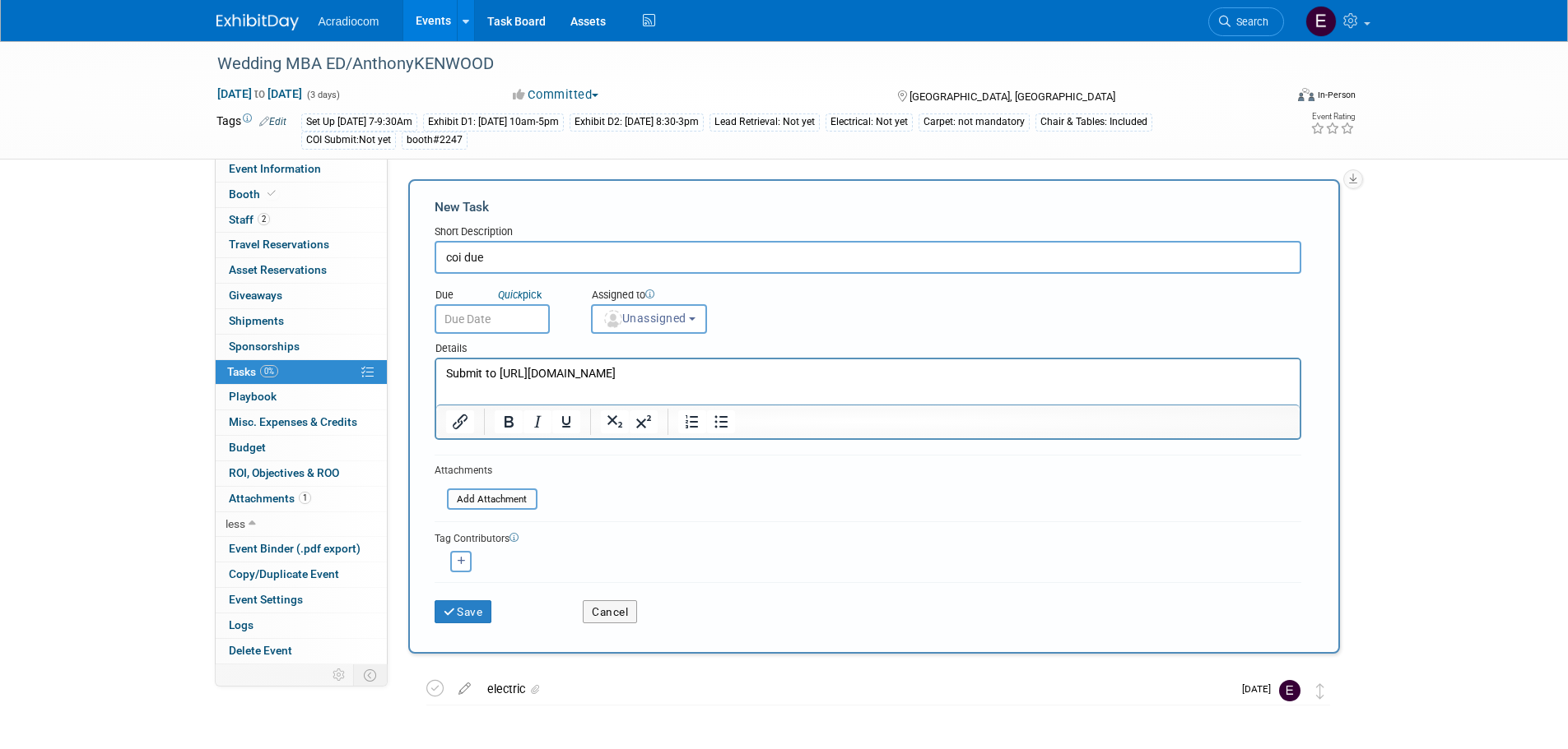
click at [735, 374] on p "Submit to https://www.lvexpo.com/eacregistration/" at bounding box center [867, 374] width 845 height 16
click at [497, 378] on p "Submit to https://www.lvexpo.com/eacregistration/" at bounding box center [867, 374] width 845 height 16
click at [461, 561] on icon "button" at bounding box center [461, 561] width 8 height 9
select select
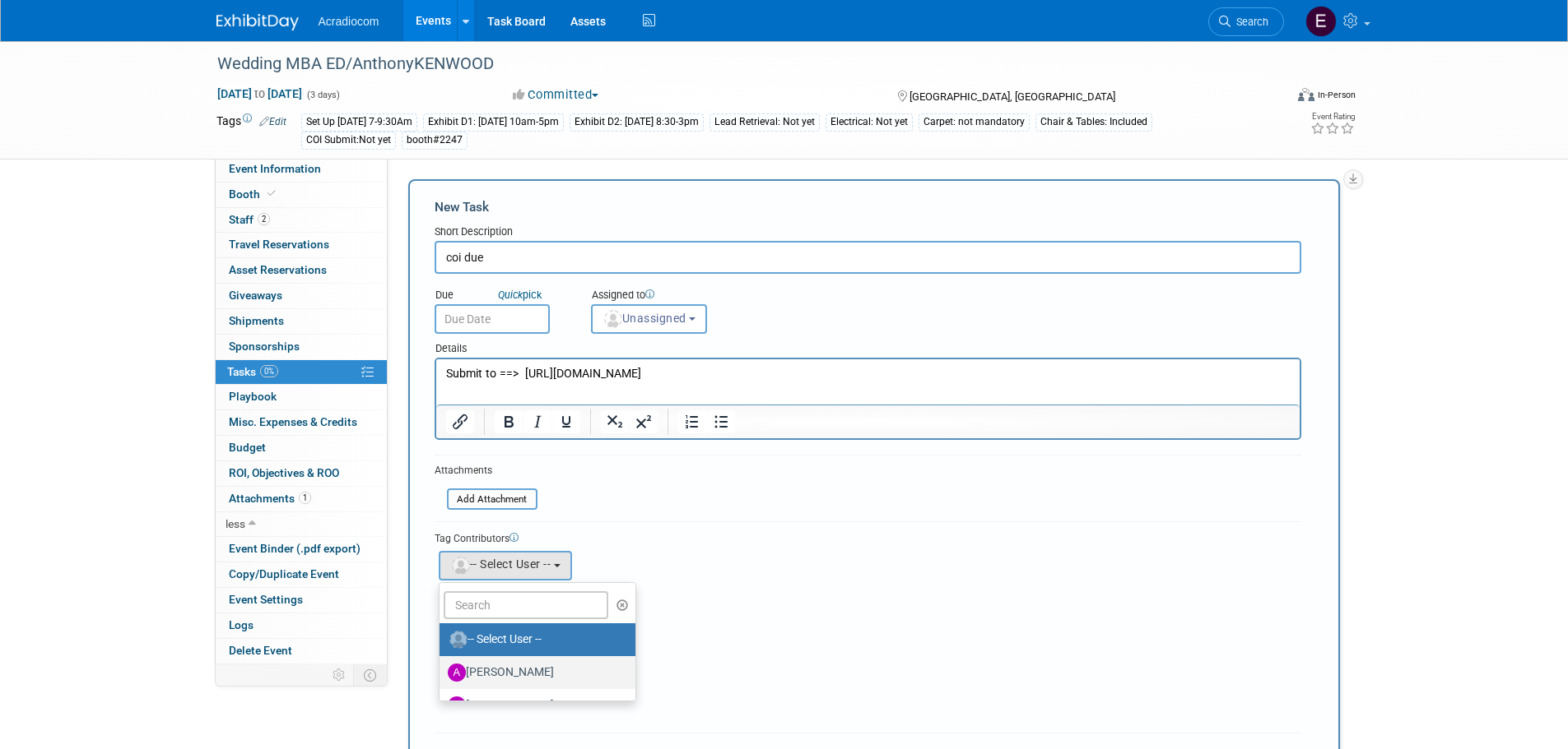
click at [501, 670] on label "[PERSON_NAME]" at bounding box center [533, 673] width 172 height 26
click at [442, 670] on input "[PERSON_NAME]" at bounding box center [437, 671] width 11 height 11
select select "e81583d0-0c4f-46ff-9338-c1e334d3d0a2"
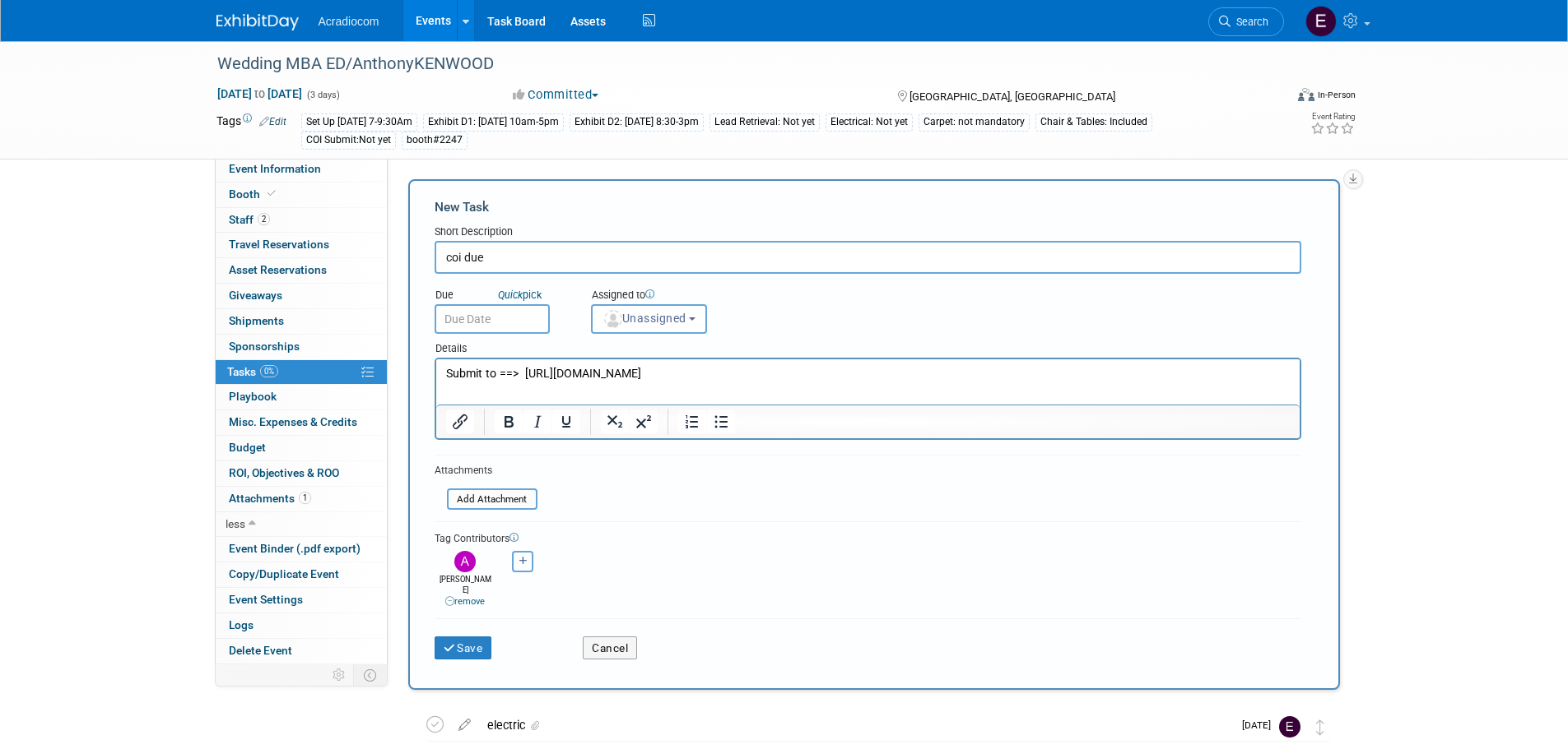
click at [533, 566] on button "button" at bounding box center [523, 562] width 22 height 22
select select
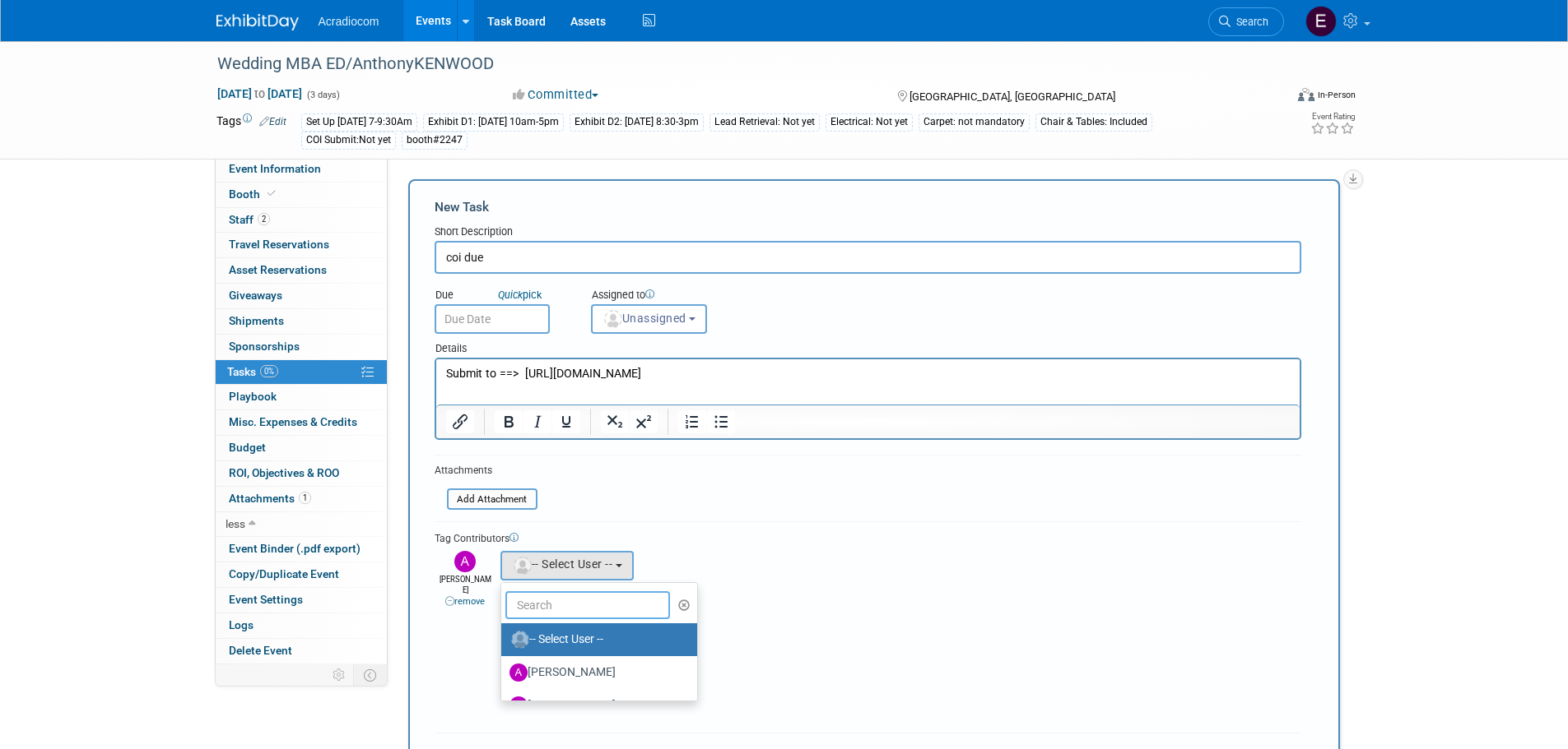
click at [554, 604] on input "text" at bounding box center [587, 605] width 164 height 28
type input "antho"
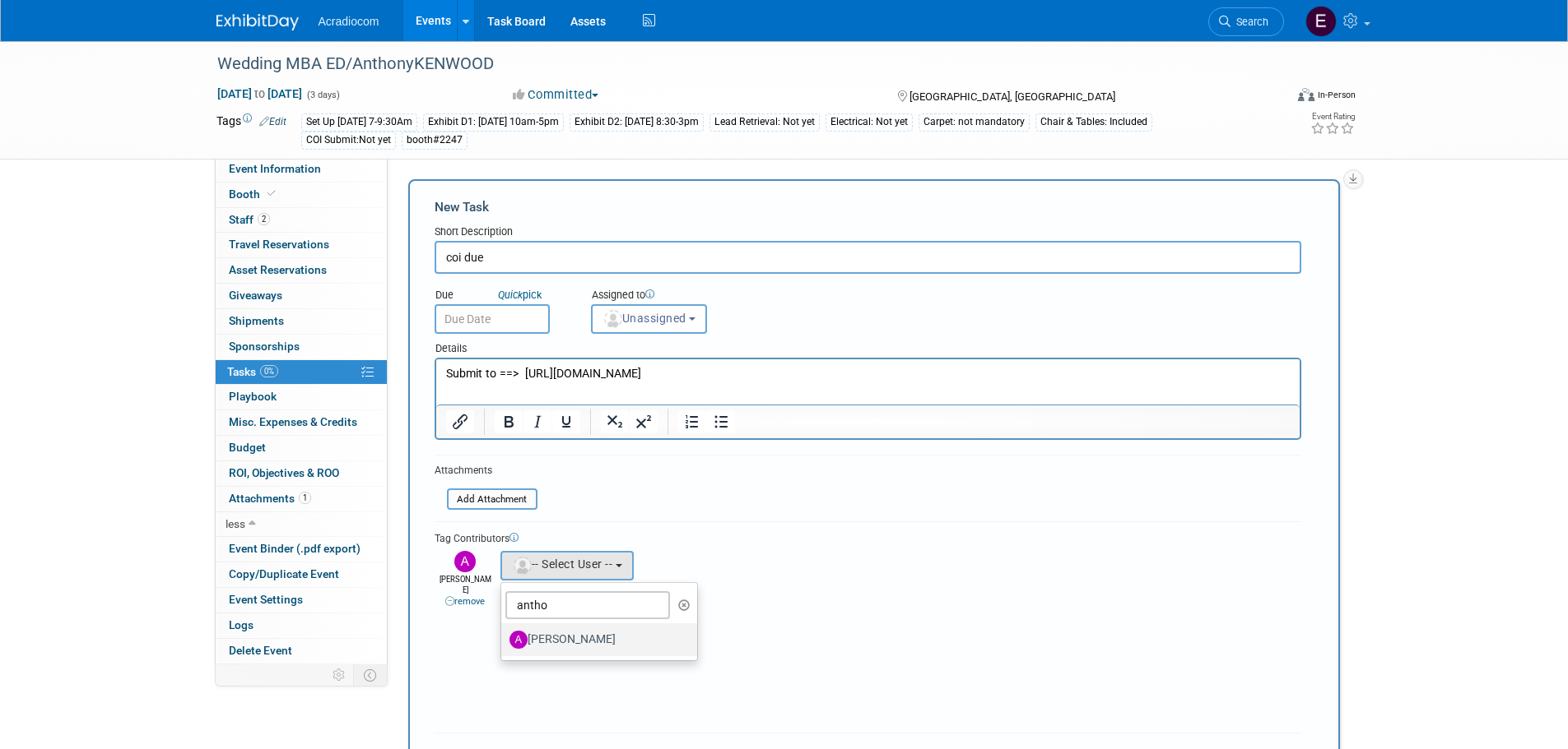
click at [560, 639] on label "[PERSON_NAME]" at bounding box center [595, 639] width 172 height 26
click at [504, 639] on input "[PERSON_NAME]" at bounding box center [499, 638] width 11 height 11
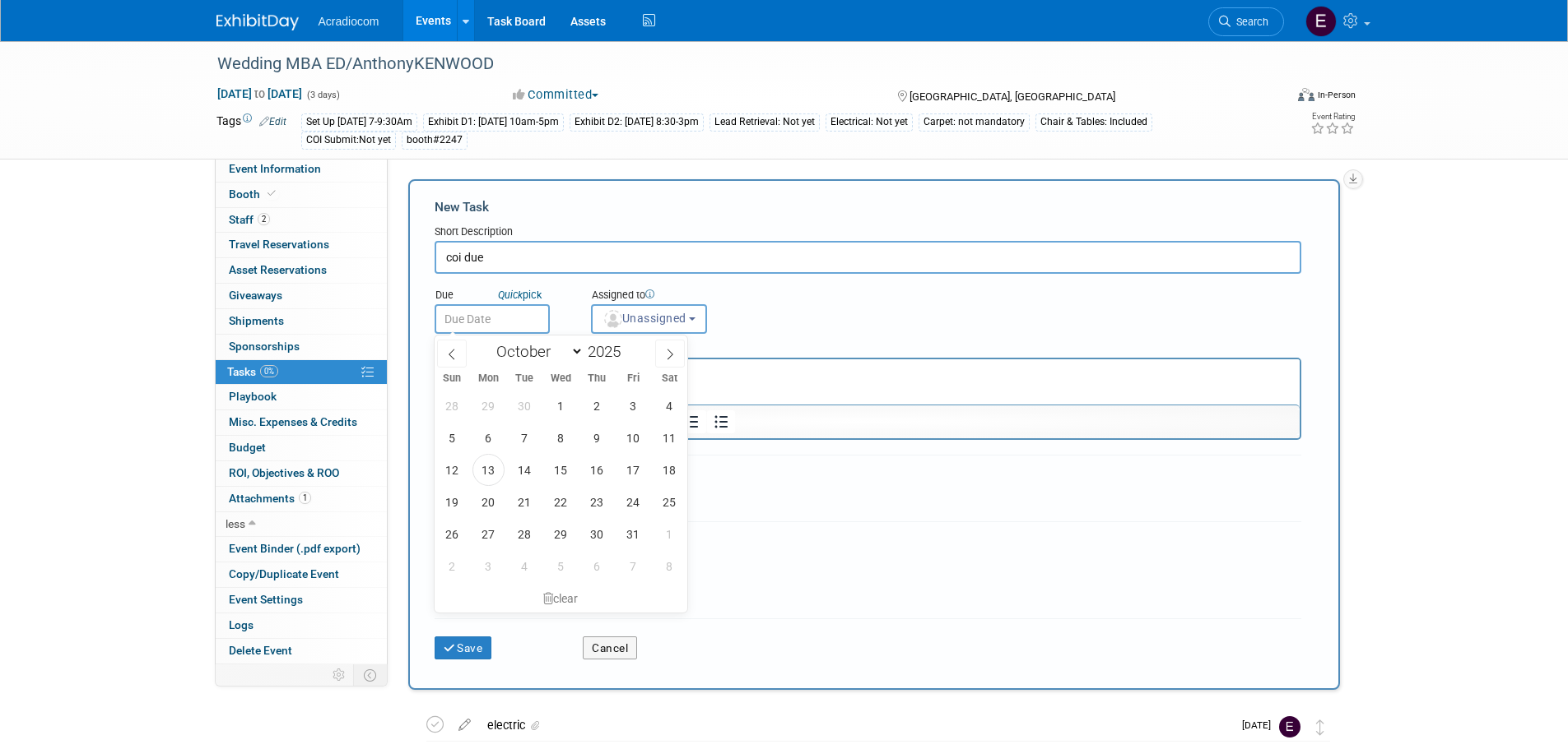
click at [515, 320] on input "text" at bounding box center [492, 319] width 115 height 30
click at [530, 507] on span "21" at bounding box center [525, 502] width 32 height 32
type input "[DATE]"
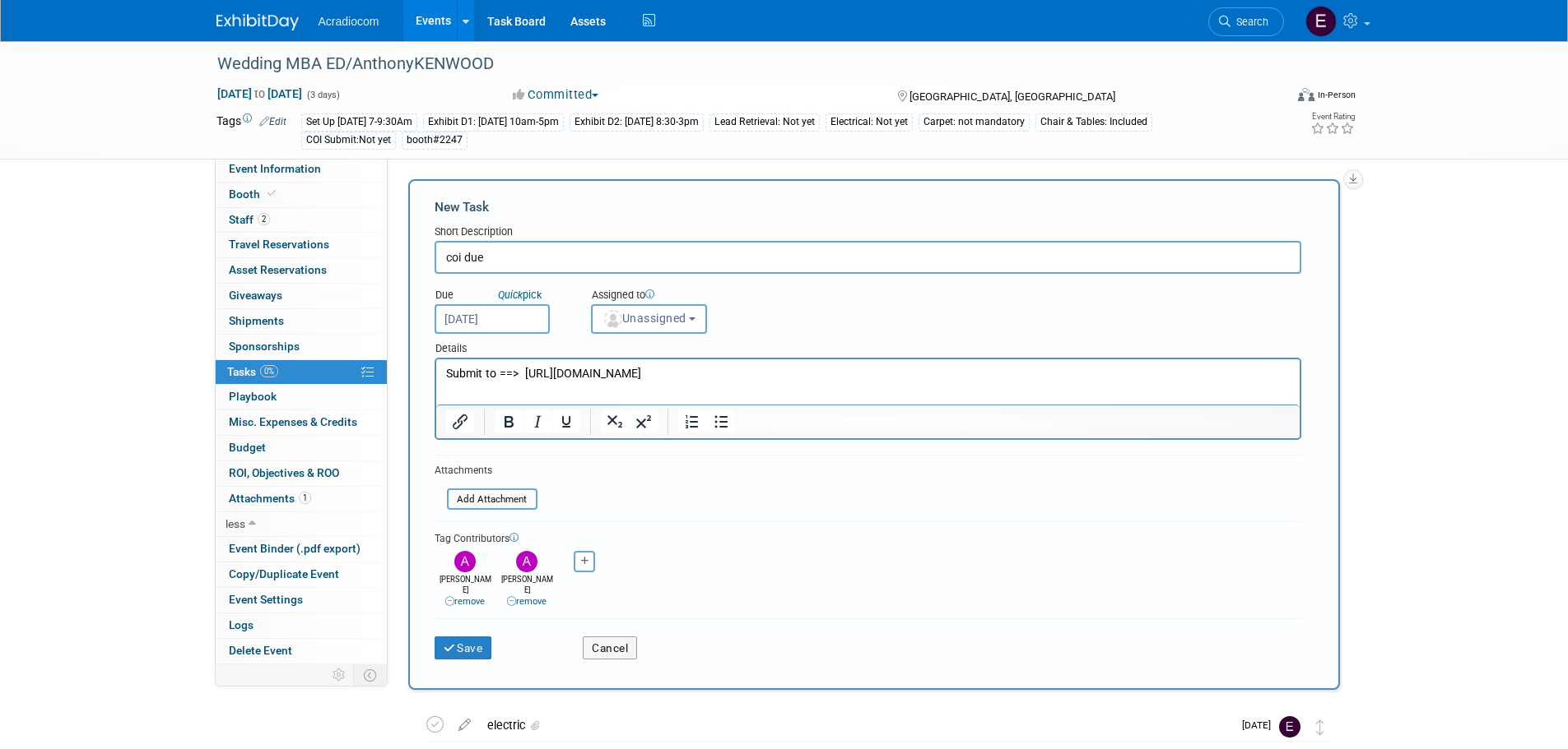
click at [520, 258] on input "coi due" at bounding box center [868, 257] width 866 height 33
type input "coi due Deadline 10/29/25"
click at [640, 325] on span "Unassigned" at bounding box center [643, 318] width 84 height 13
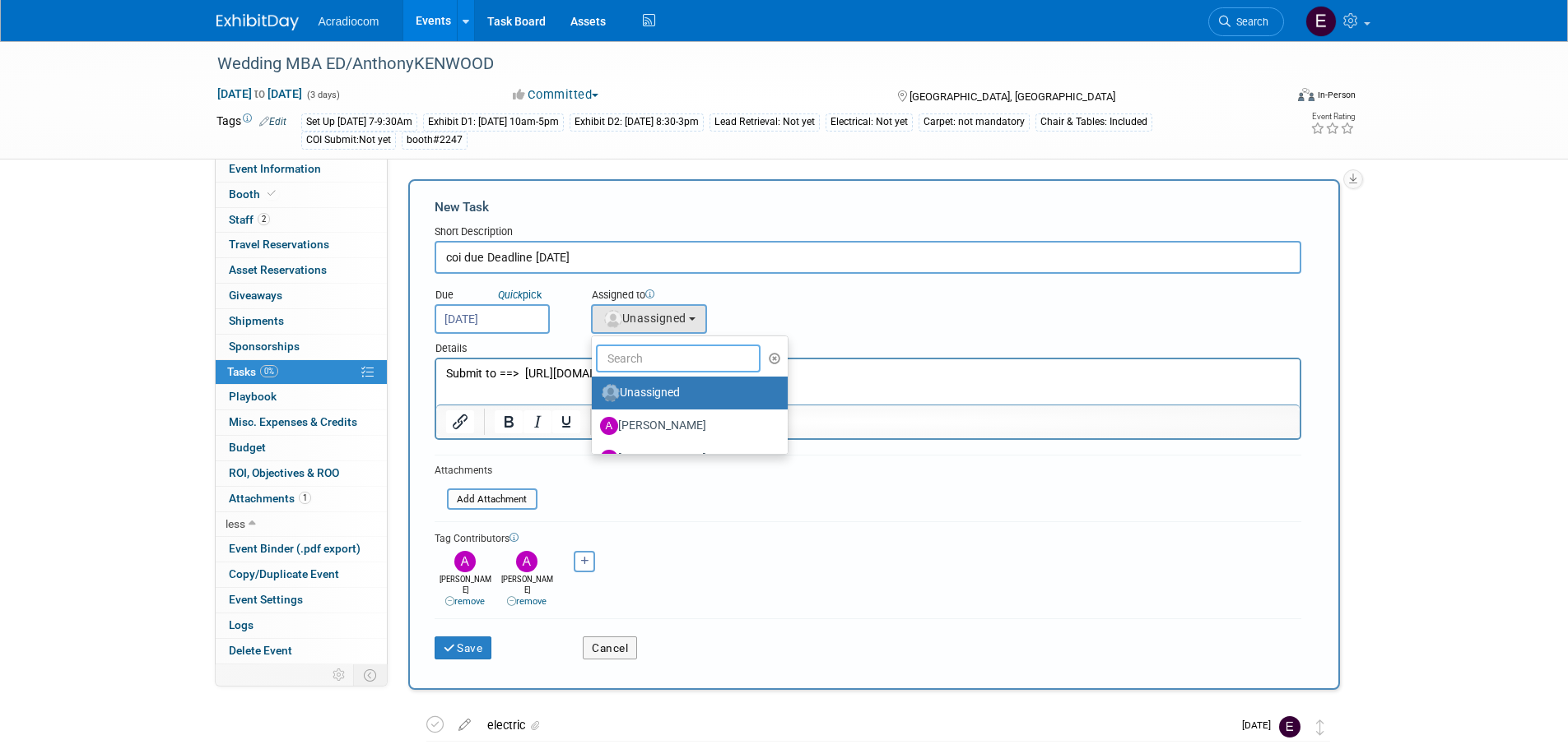
click at [643, 349] on input "text" at bounding box center [678, 358] width 164 height 28
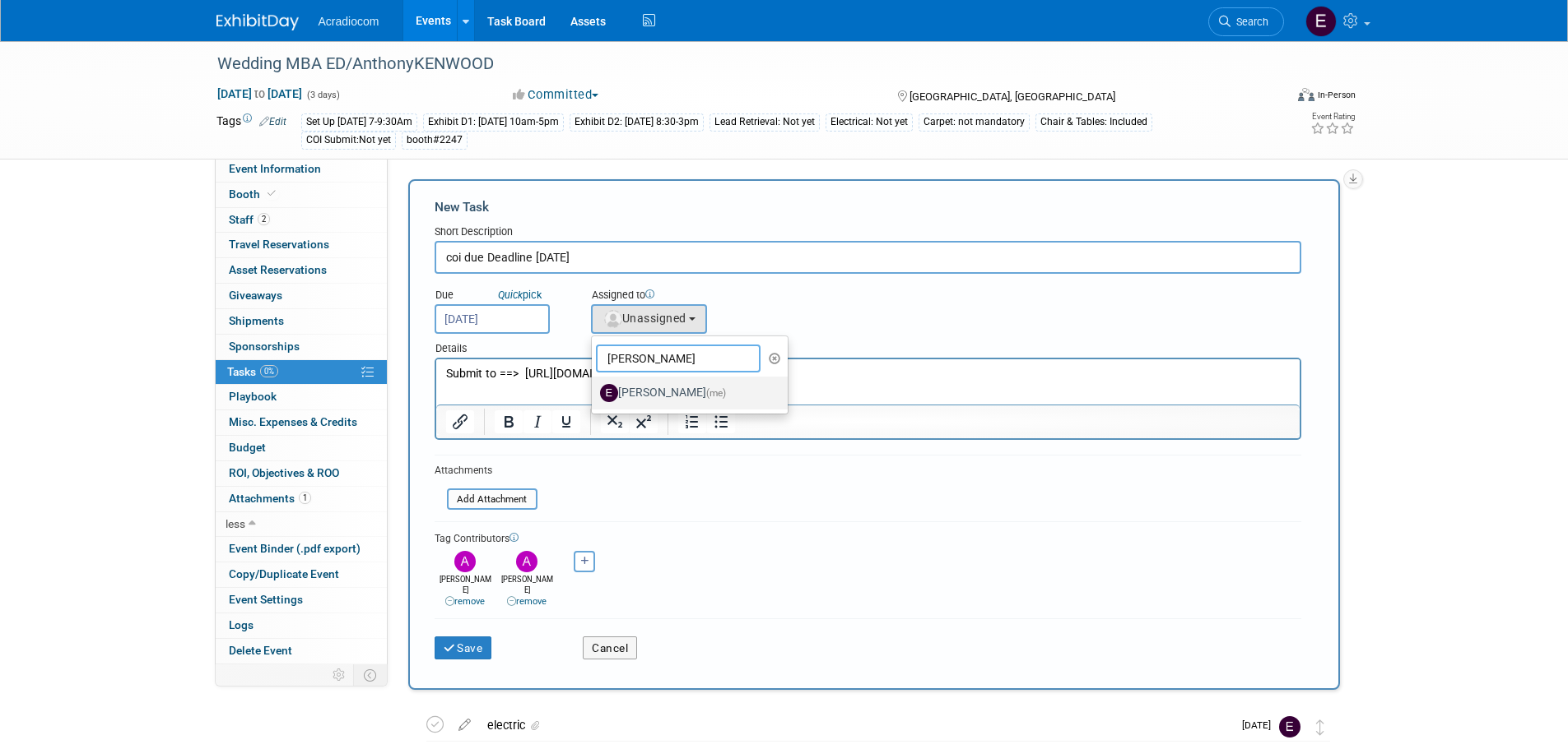
type input "elizabeth"
click at [631, 382] on label "Elizabeth Martinez (me)" at bounding box center [686, 392] width 172 height 26
click at [594, 386] on input "Elizabeth Martinez (me)" at bounding box center [589, 392] width 11 height 11
select select "c1932504-55f6-44c3-81d7-d85bb0d41d46"
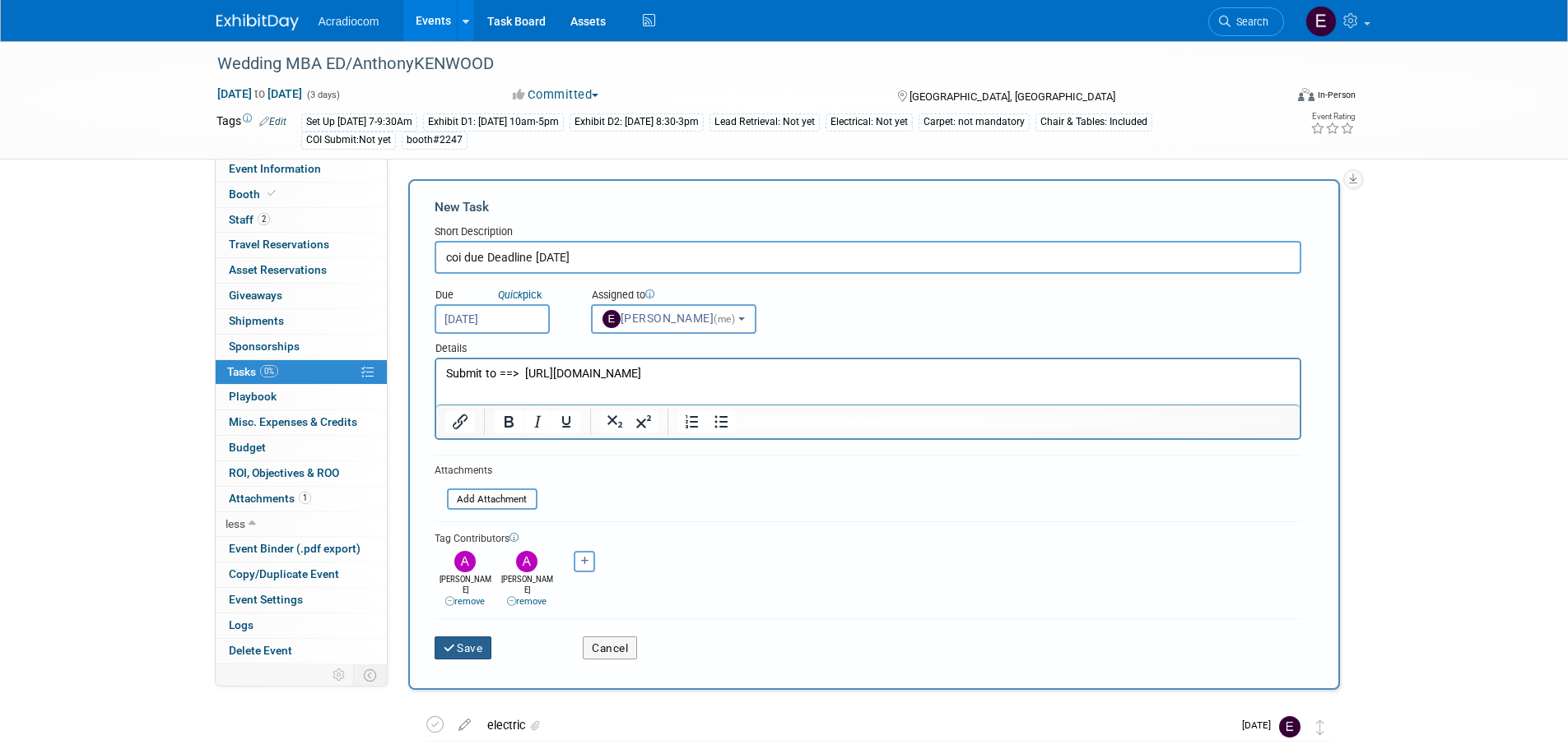
click at [469, 637] on button "Save" at bounding box center [464, 648] width 58 height 23
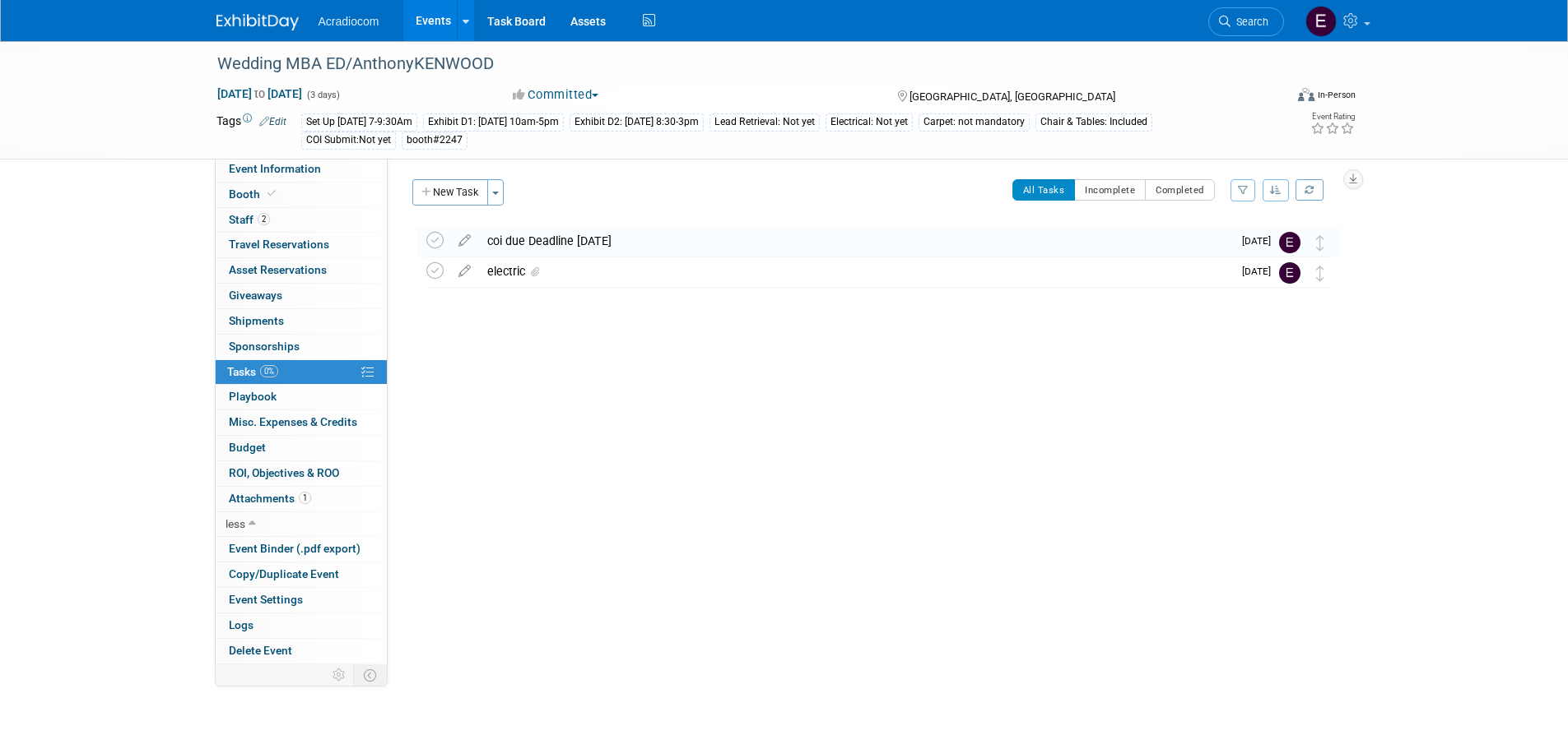
click at [259, 15] on img at bounding box center [258, 22] width 83 height 16
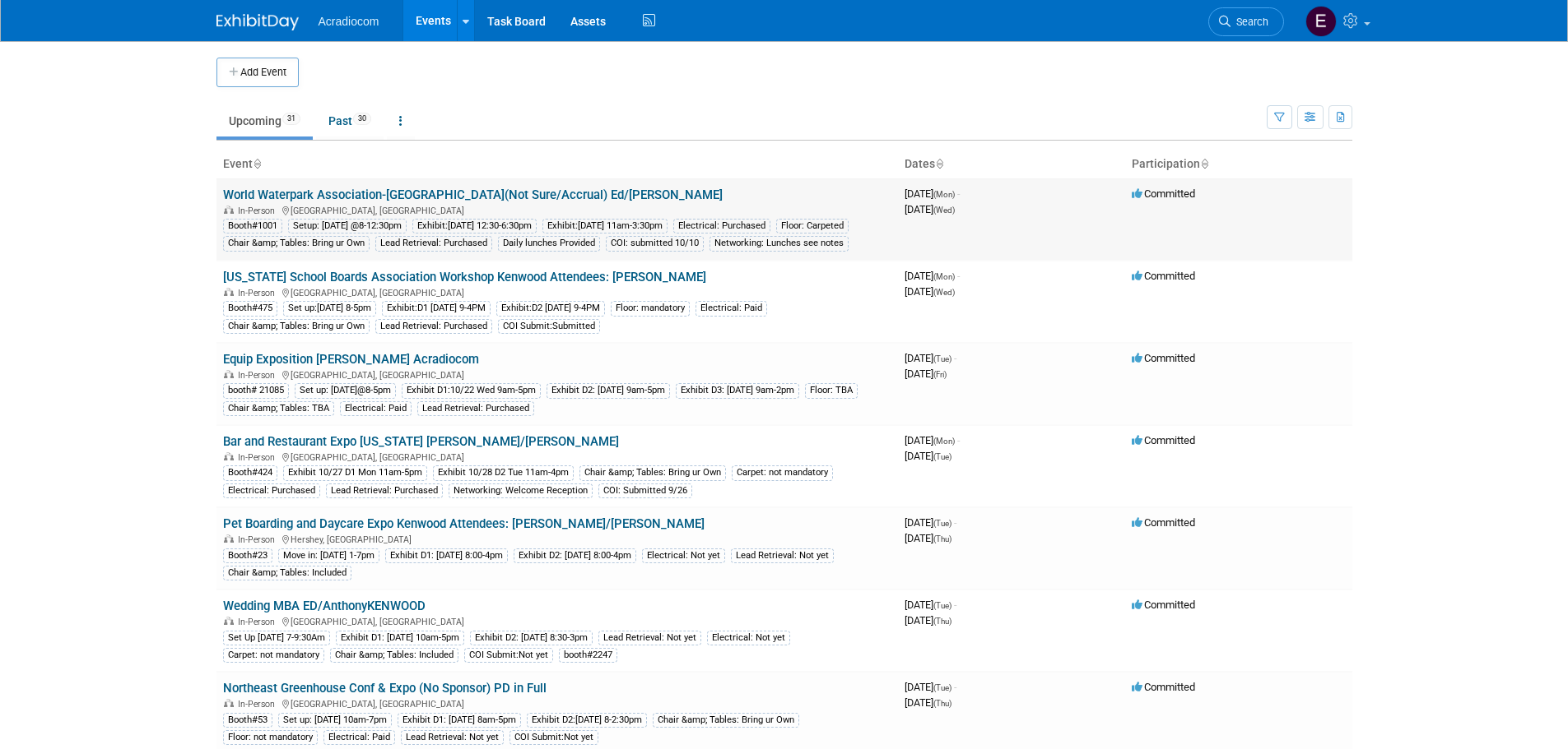
click at [345, 191] on link "World Waterpark Association-[GEOGRAPHIC_DATA](Not Sure/Accrual) Ed/[PERSON_NAME]" at bounding box center [473, 195] width 500 height 14
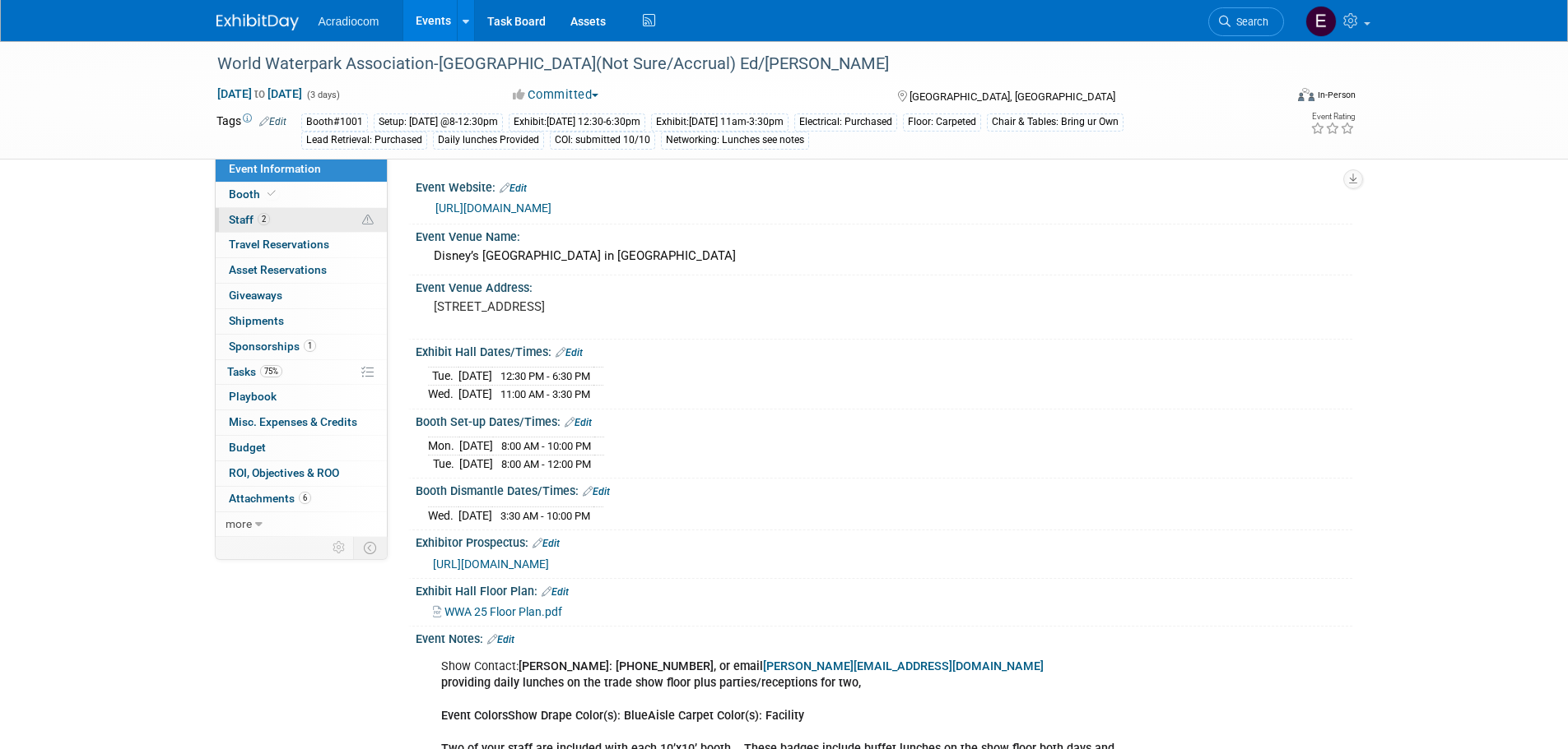
click at [267, 210] on link "2 Staff 2" at bounding box center [301, 220] width 172 height 24
